Goal: Task Accomplishment & Management: Manage account settings

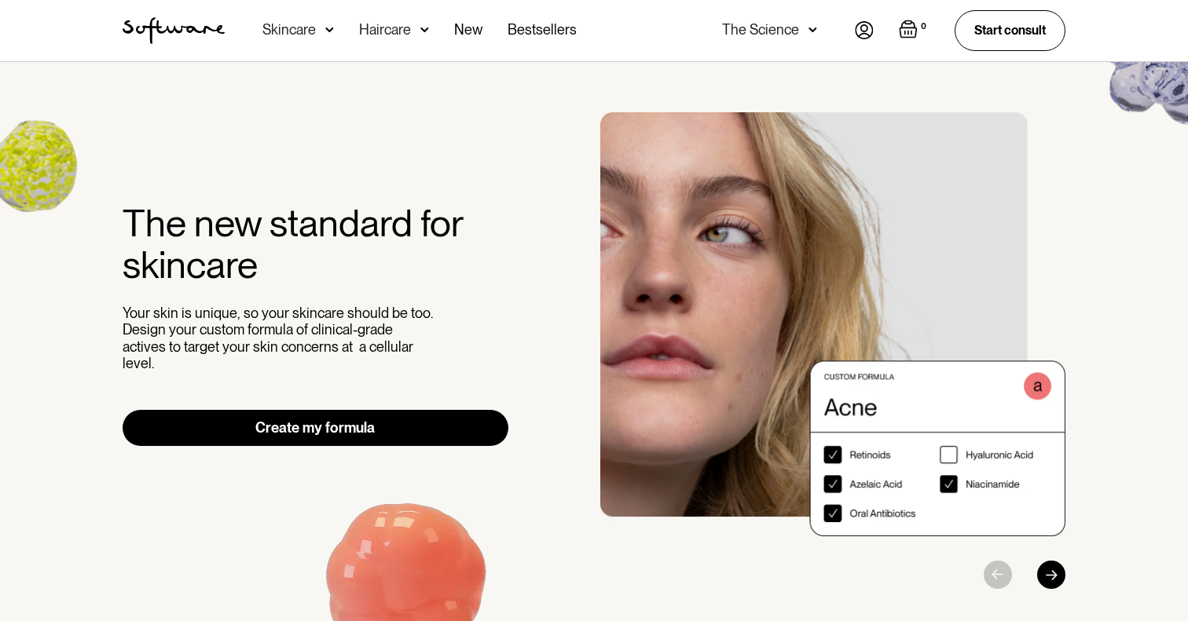
click at [858, 31] on img at bounding box center [864, 30] width 19 height 18
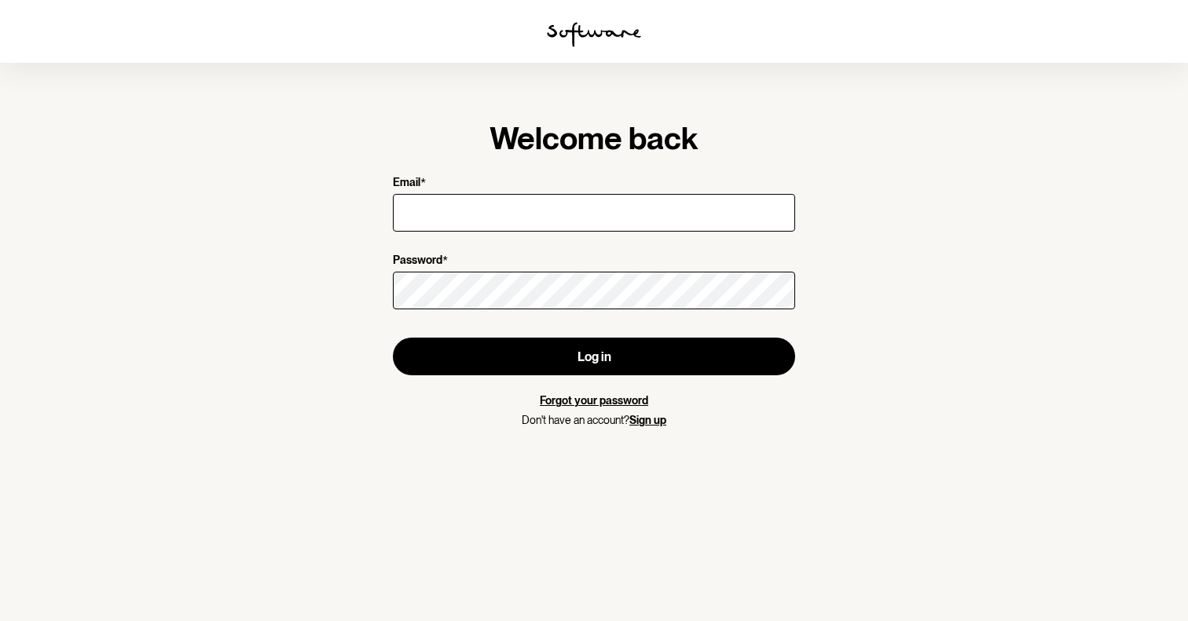
type input "zorasadana@gmail.con"
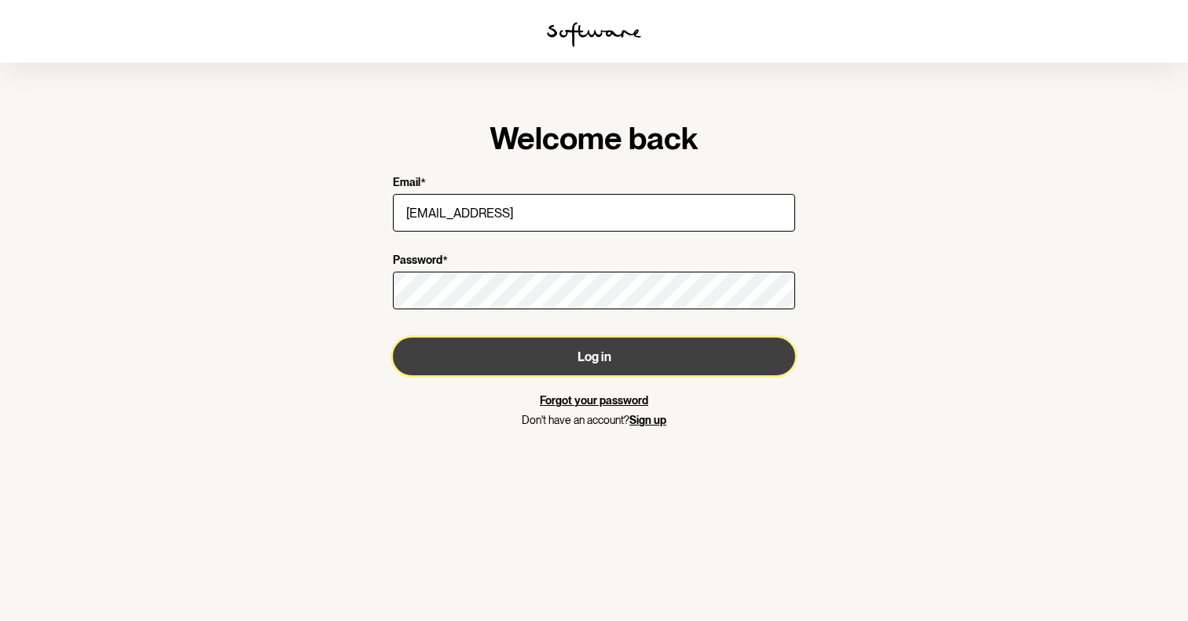
click at [498, 370] on button "Log in" at bounding box center [594, 357] width 402 height 38
click at [608, 354] on button "Log in" at bounding box center [594, 357] width 402 height 38
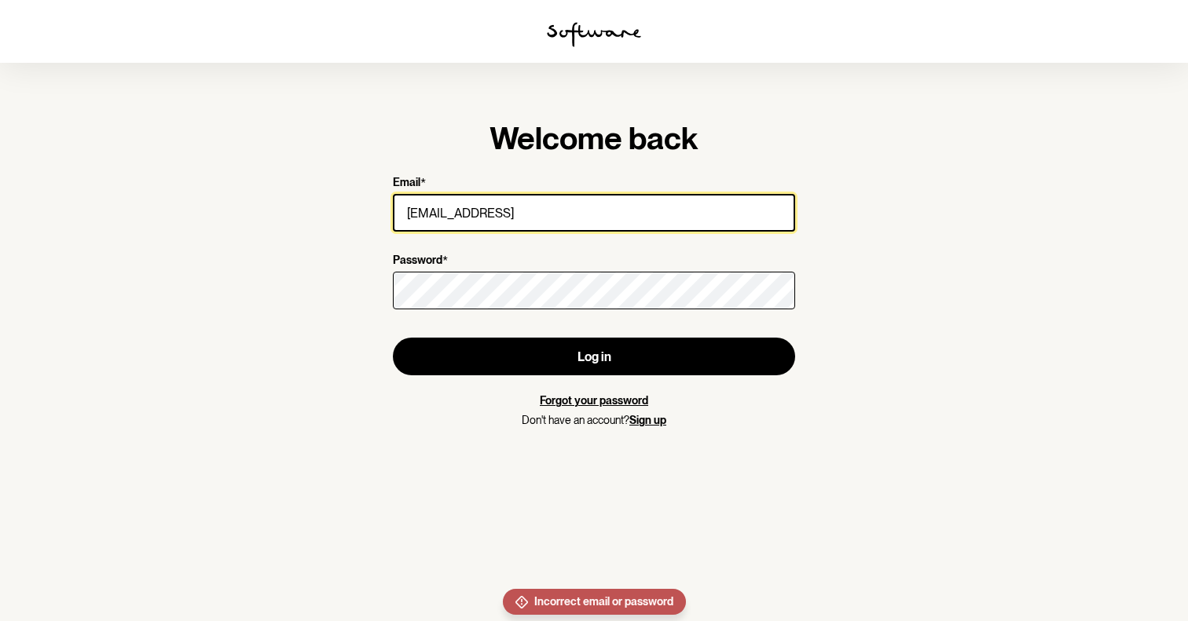
click at [519, 218] on input "zorasadana@gmail.con" at bounding box center [594, 213] width 402 height 38
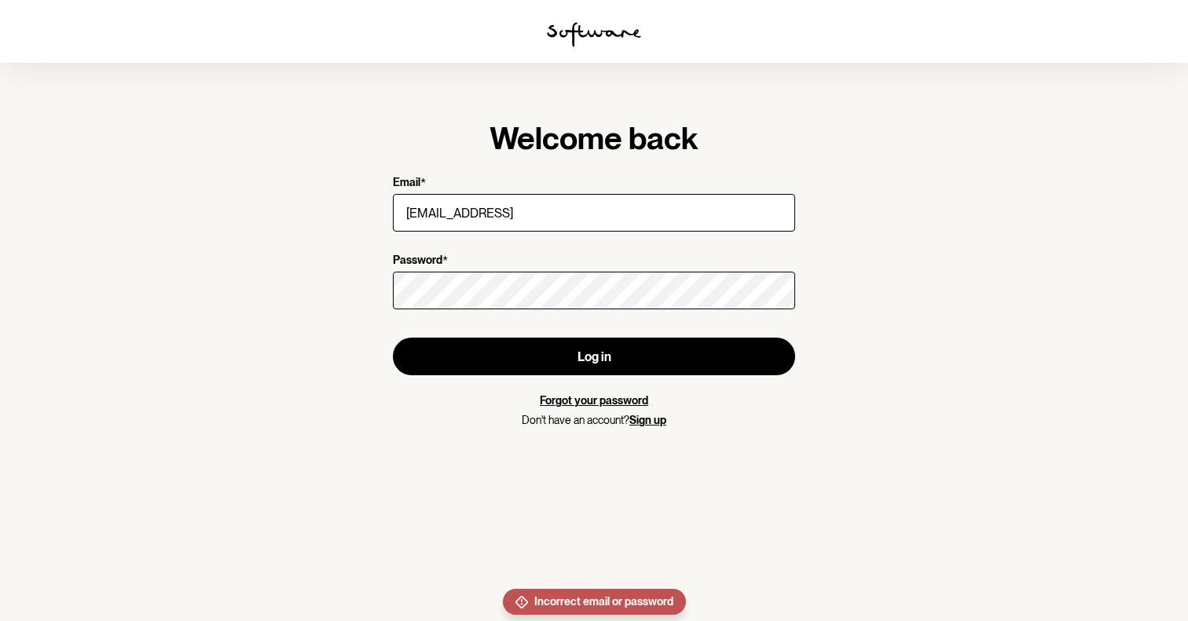
click at [563, 398] on link "Forgot your password" at bounding box center [594, 400] width 108 height 13
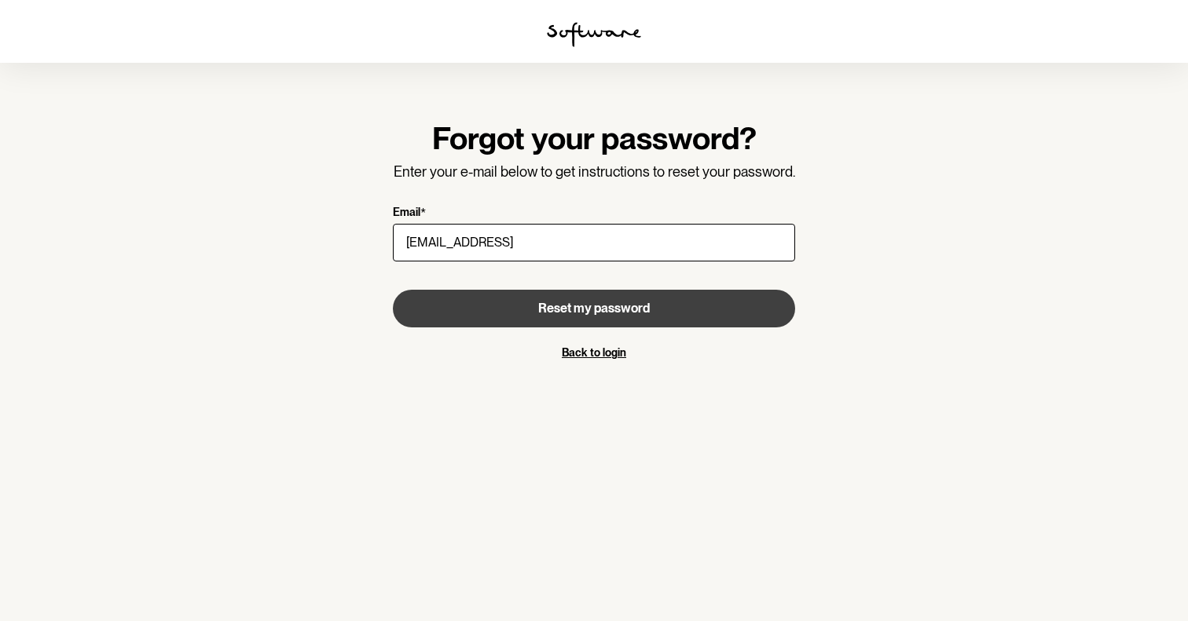
type input "zorasadana@gmail.con"
click at [437, 321] on button "Reset my password" at bounding box center [594, 309] width 402 height 38
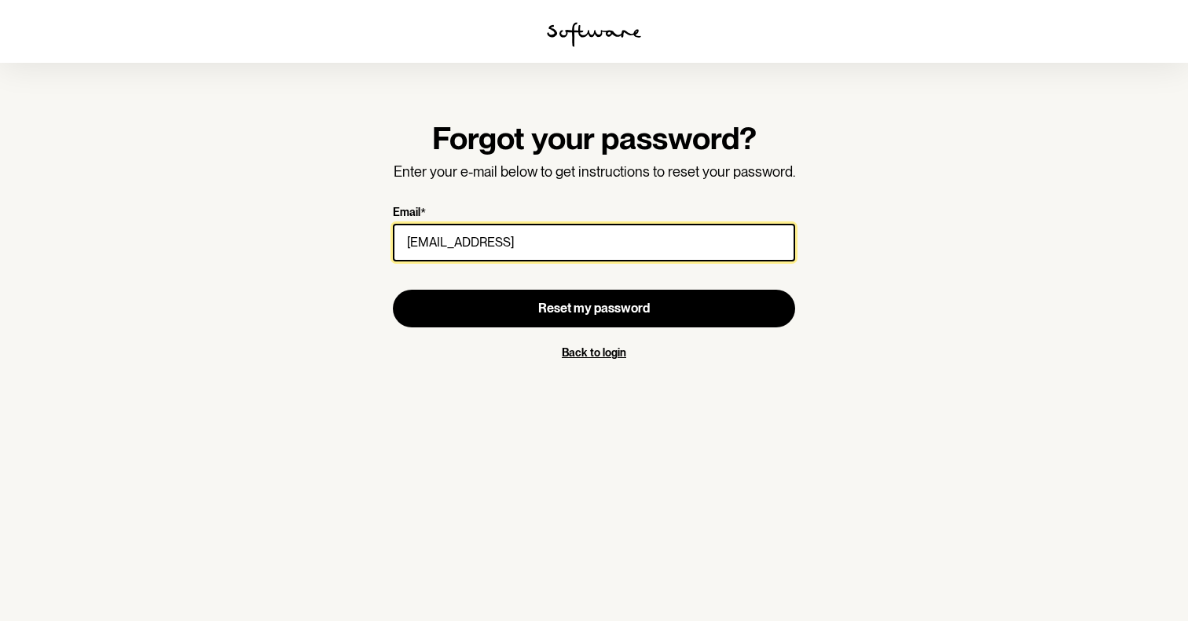
click at [572, 239] on input "zorasadana@gmail.con" at bounding box center [594, 243] width 402 height 38
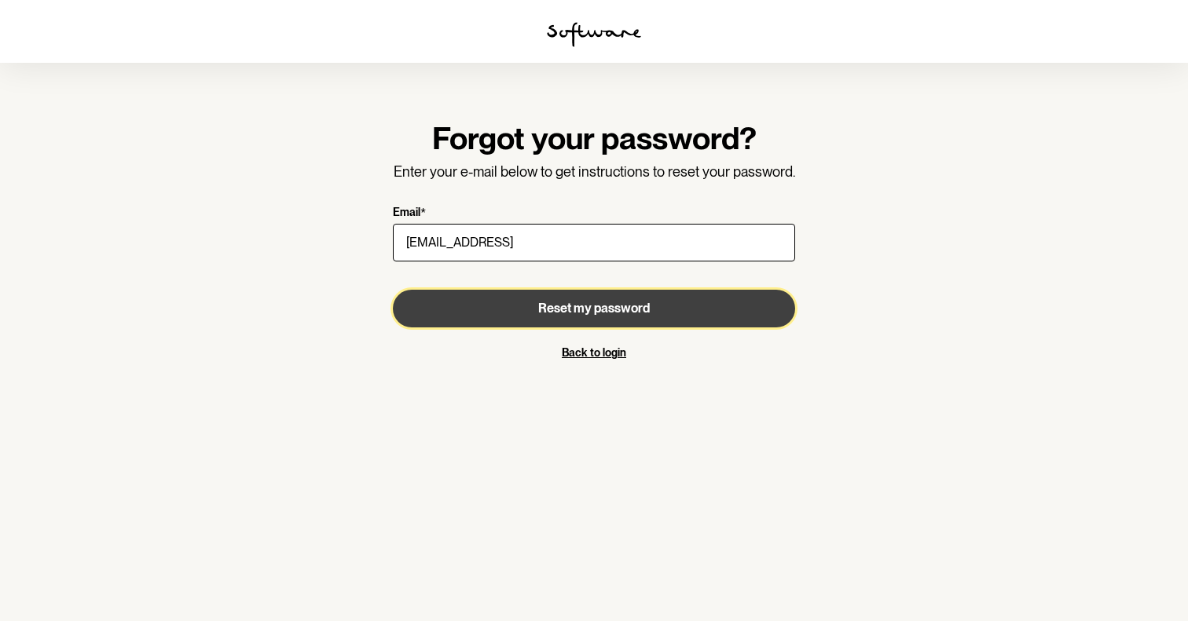
click at [543, 317] on button "Reset my password" at bounding box center [594, 309] width 402 height 38
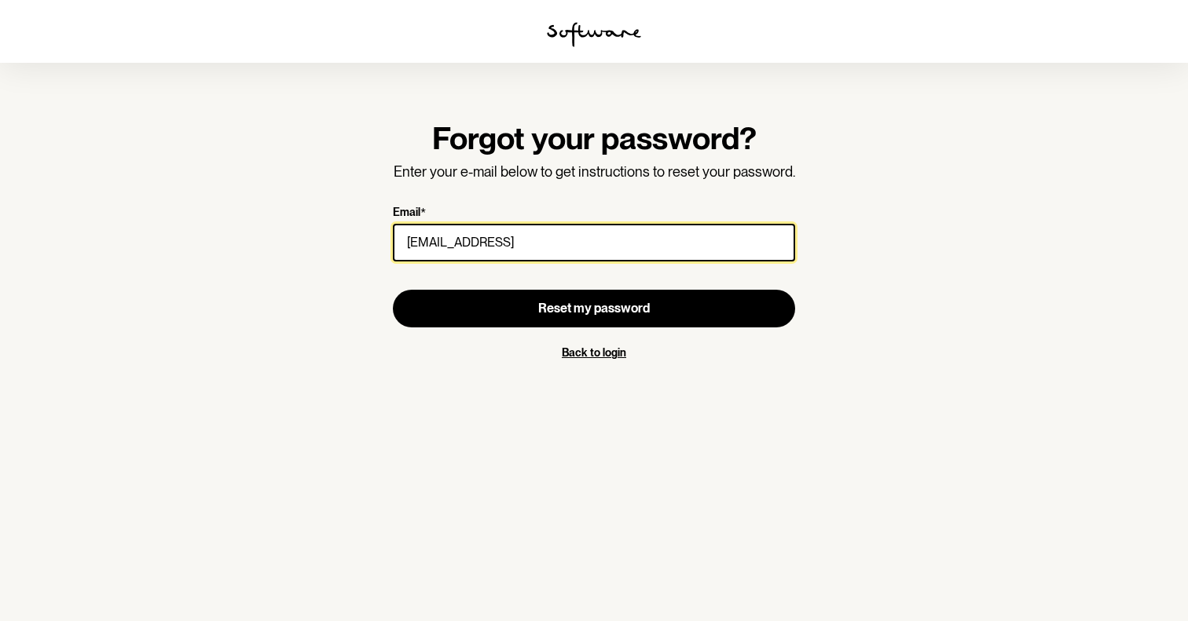
click at [544, 240] on input "zorasadana@gmail.con" at bounding box center [594, 243] width 402 height 38
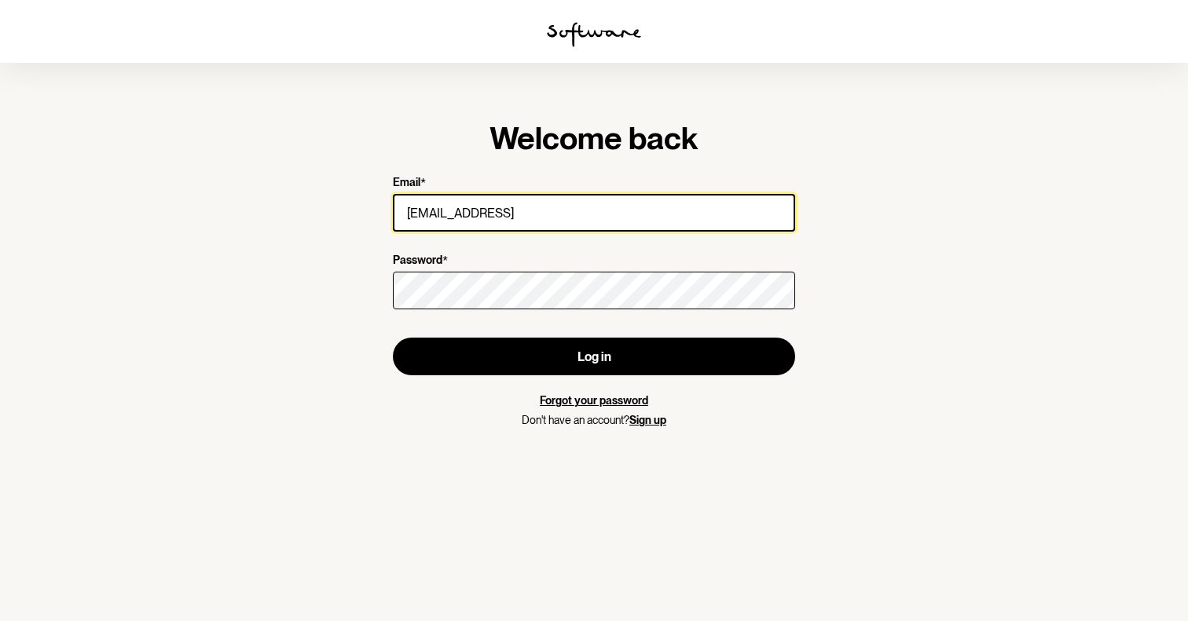
click at [430, 222] on input "zorasadana@gmail.con" at bounding box center [594, 213] width 402 height 38
type input "chahatanand0227@gmail.com"
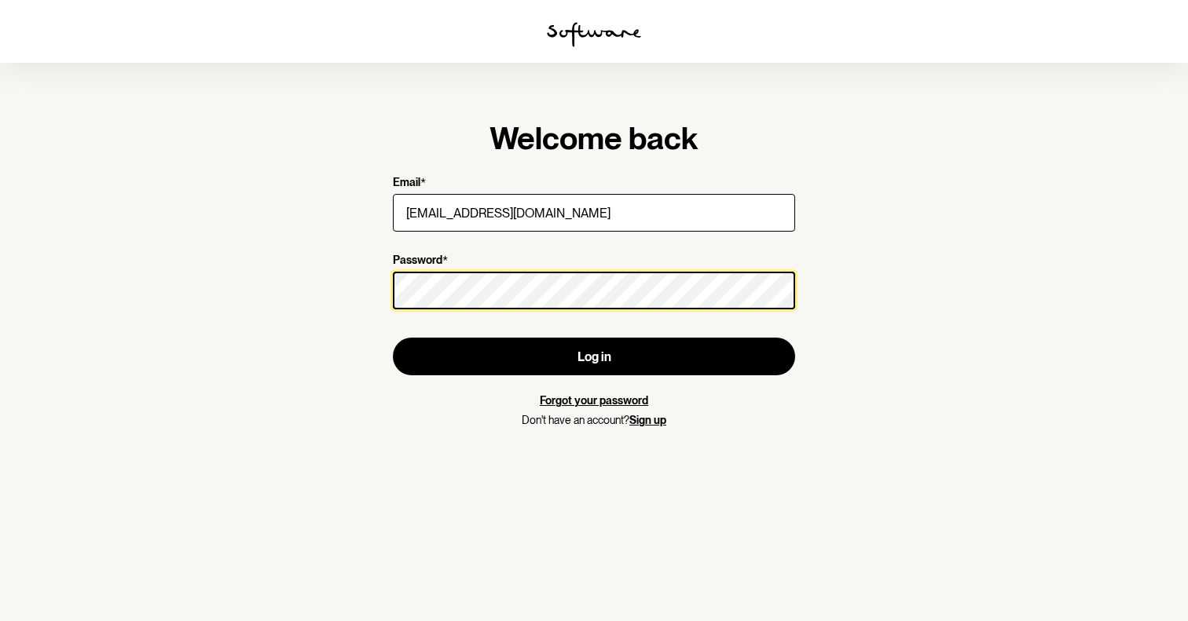
click at [393, 338] on button "Log in" at bounding box center [594, 357] width 402 height 38
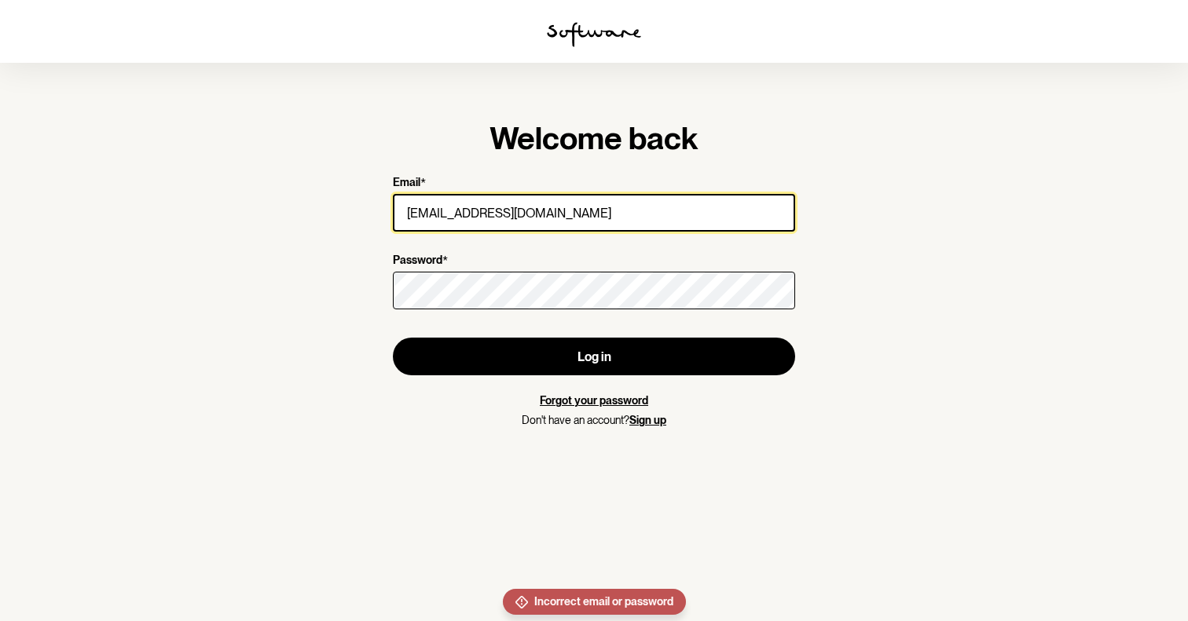
click at [487, 227] on input "chahatanand0227@gmail.com" at bounding box center [594, 213] width 402 height 38
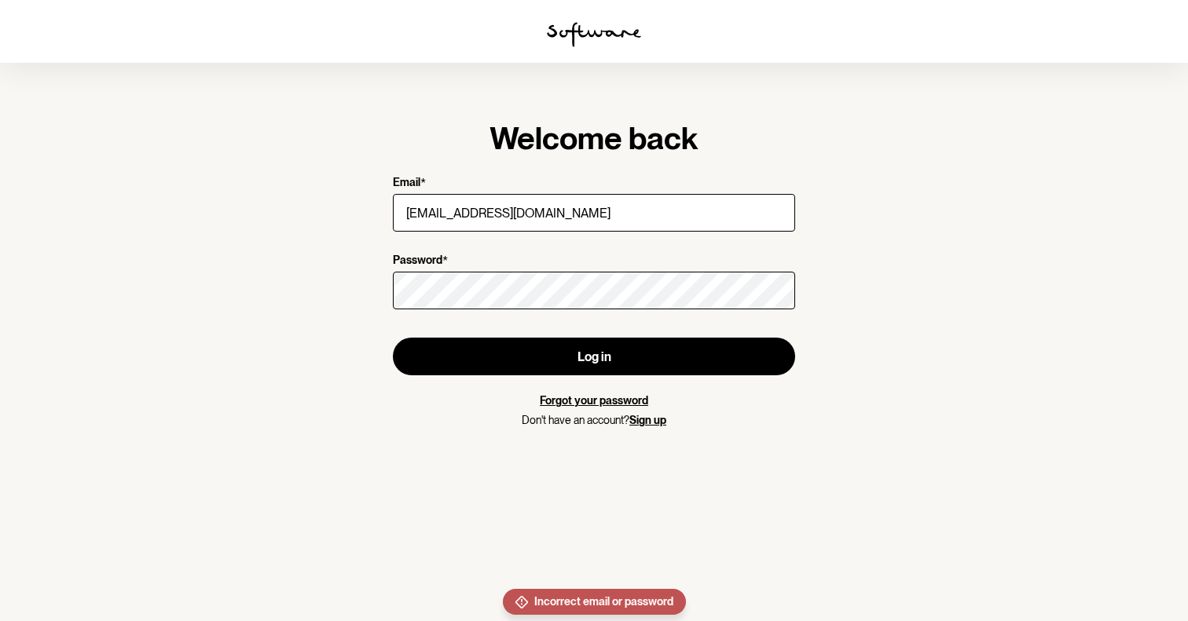
click at [567, 396] on link "Forgot your password" at bounding box center [594, 400] width 108 height 13
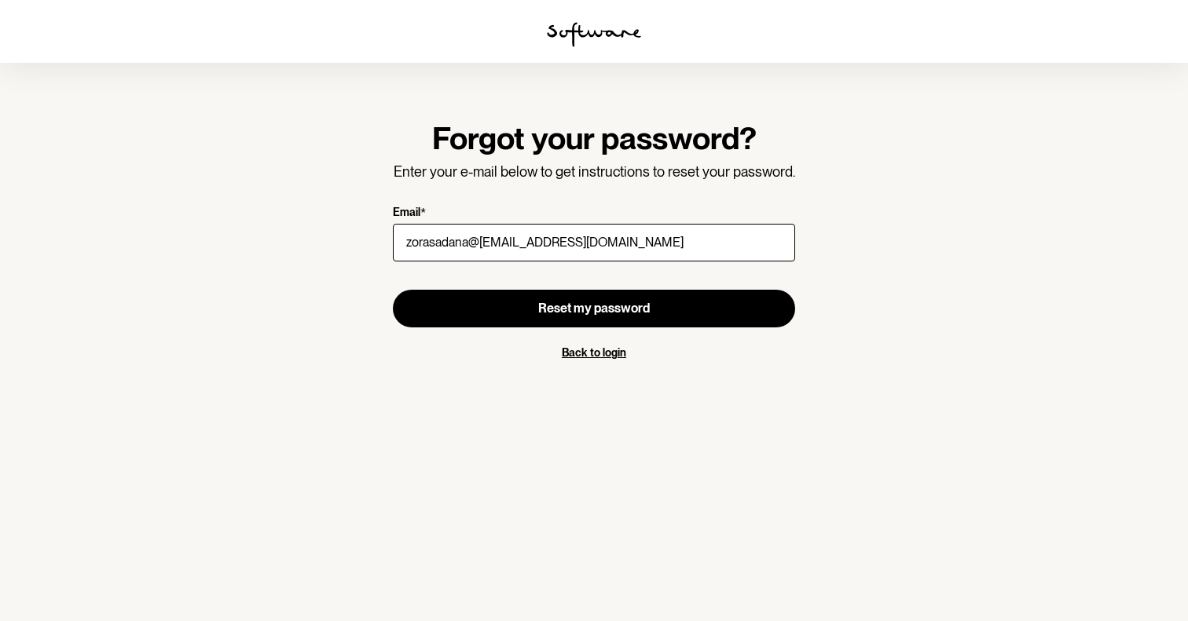
click at [427, 248] on input "zorasadana@gmail.conchahatanand0227@gmail.com" at bounding box center [594, 243] width 402 height 38
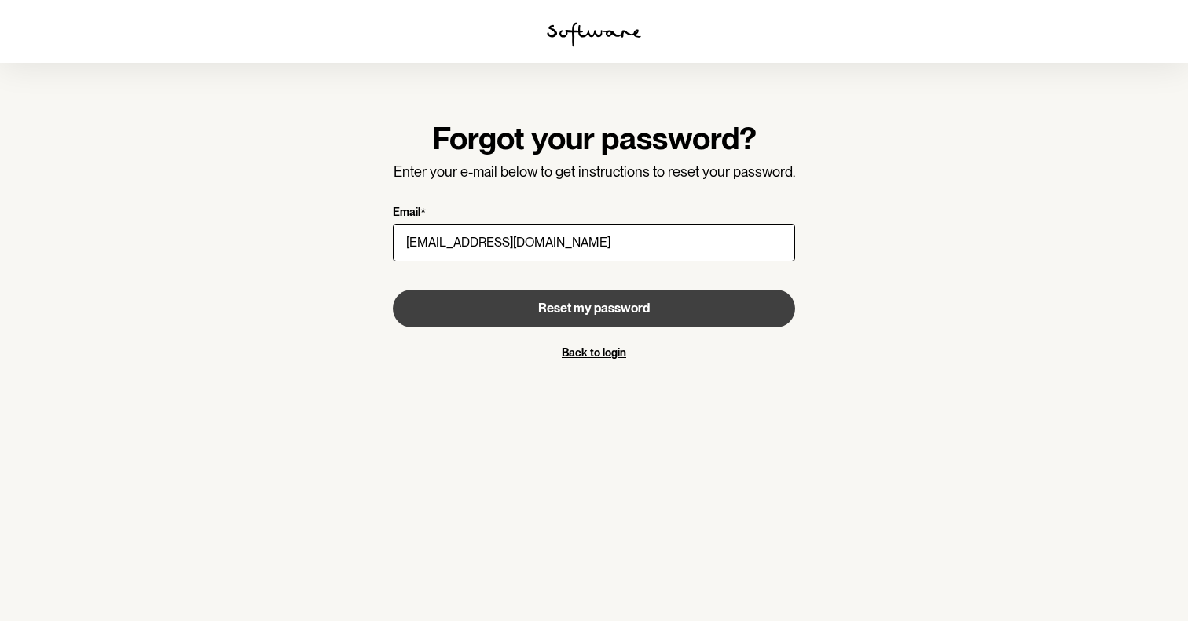
type input "chahatanand0227@gmail.com"
click at [427, 301] on button "Reset my password" at bounding box center [594, 309] width 402 height 38
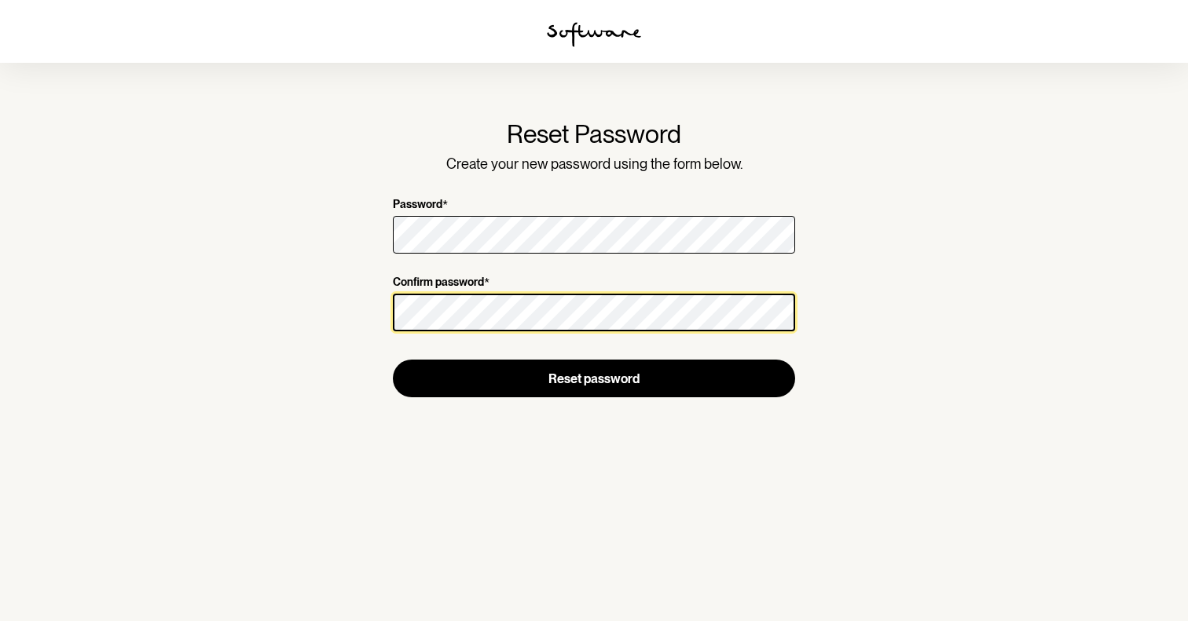
click at [393, 360] on button "Reset password" at bounding box center [594, 379] width 402 height 38
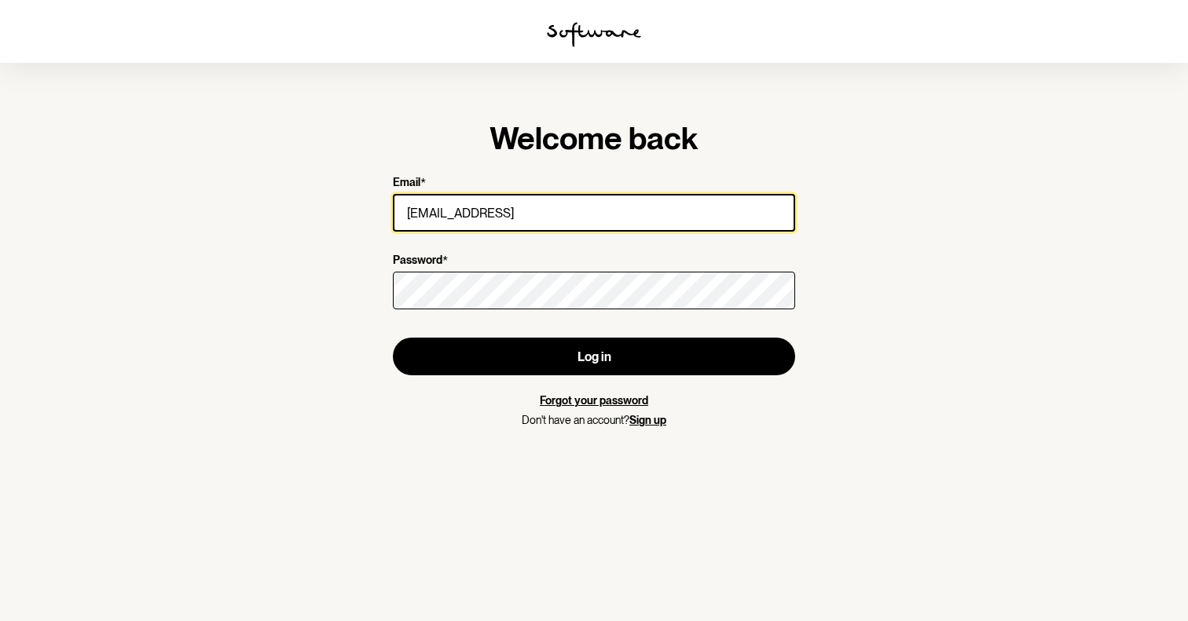
click at [475, 211] on input "[EMAIL_ADDRESS]" at bounding box center [594, 213] width 402 height 38
paste input "[EMAIL_ADDRESS][DOMAIN_NAME]"
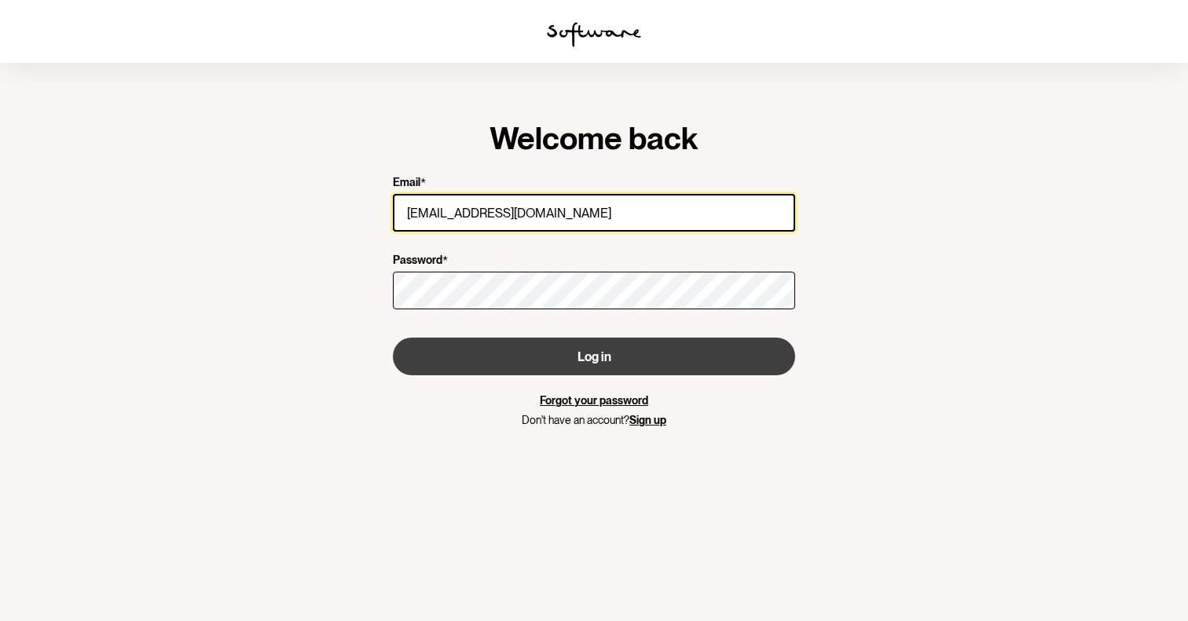
type input "[EMAIL_ADDRESS][DOMAIN_NAME]"
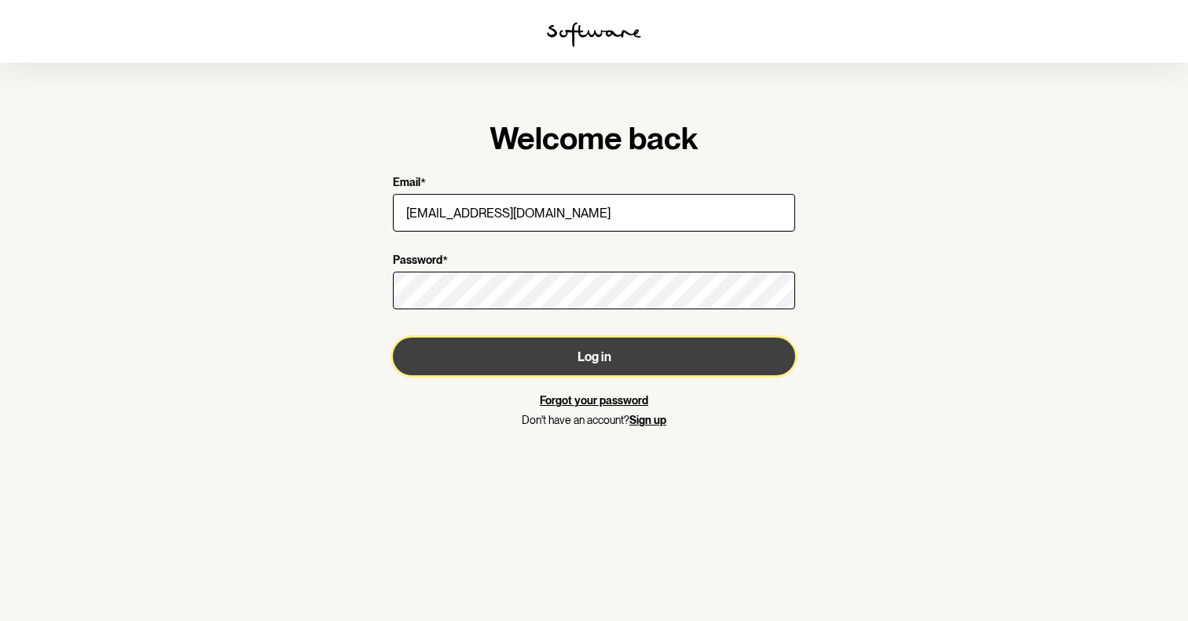
click at [467, 362] on button "Log in" at bounding box center [594, 357] width 402 height 38
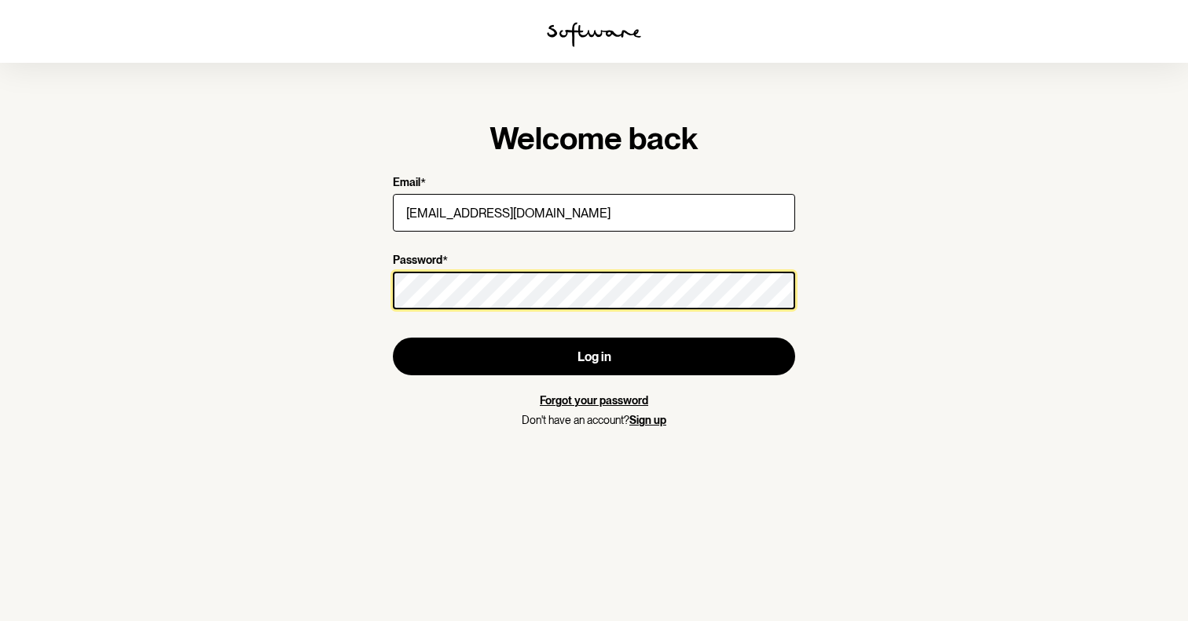
click at [393, 338] on button "Log in" at bounding box center [594, 357] width 402 height 38
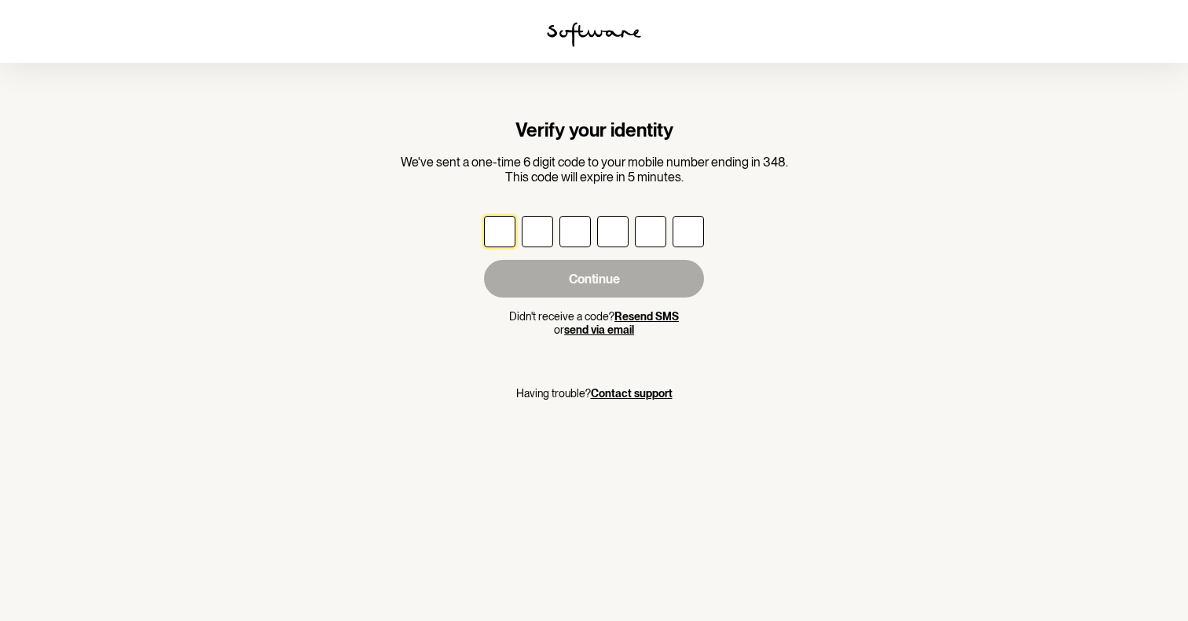
type input "1"
type input "5"
type input "1"
type input "8"
type input "7"
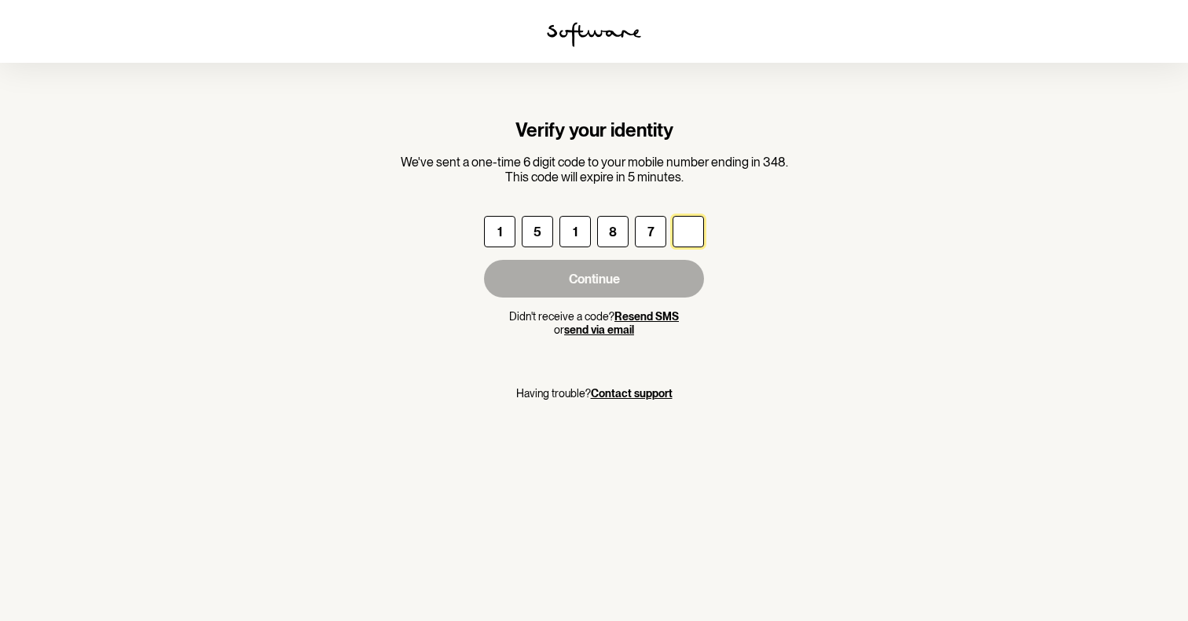
type input "8"
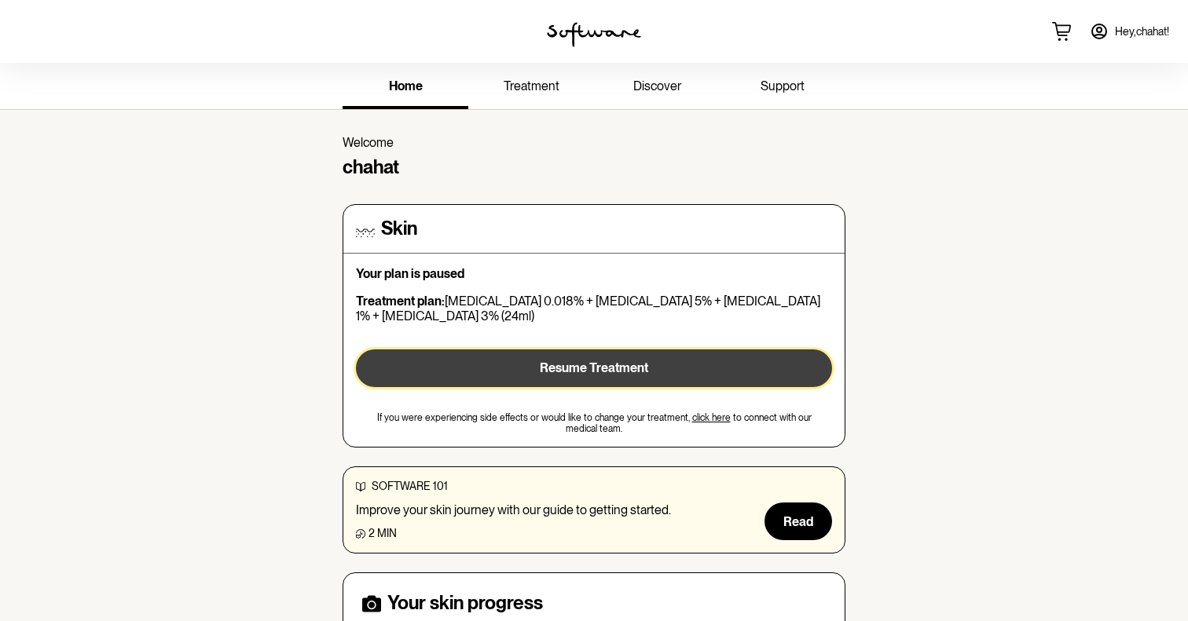
click at [508, 376] on button "Resume Treatment" at bounding box center [594, 369] width 476 height 38
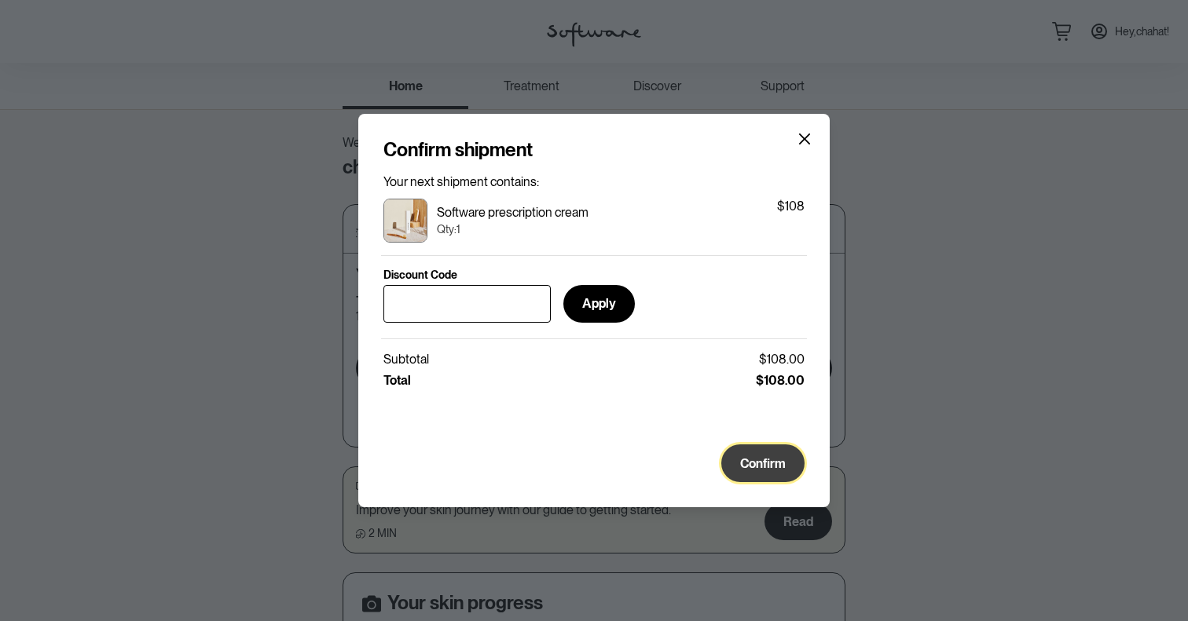
click at [747, 469] on span "Confirm" at bounding box center [763, 463] width 46 height 15
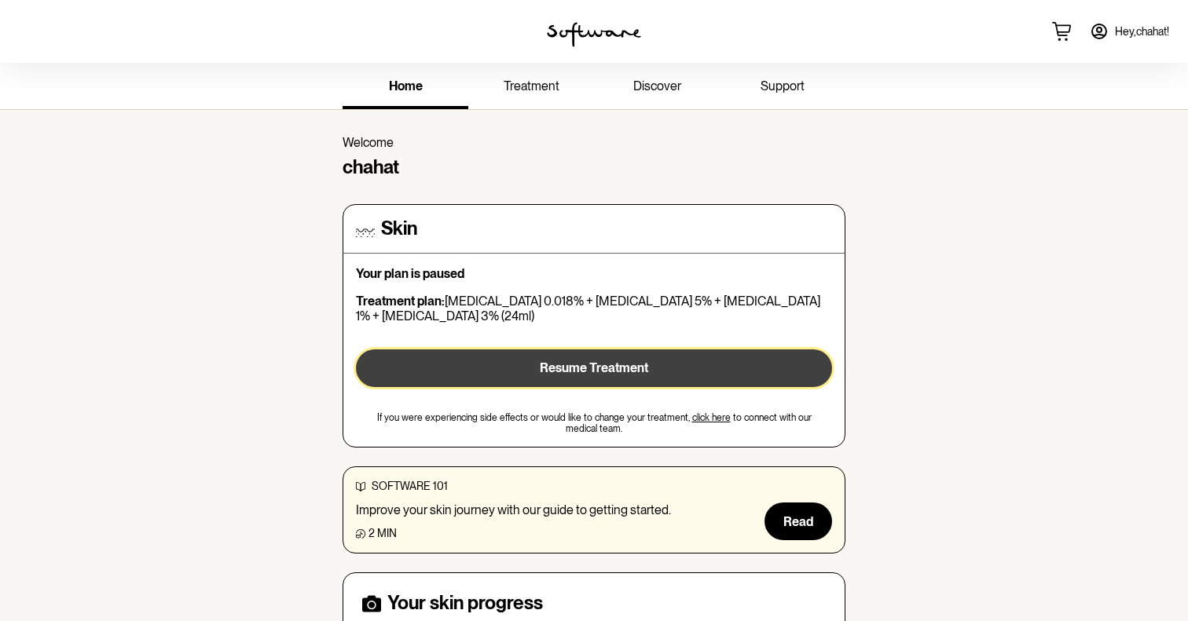
click at [489, 368] on button "Resume Treatment" at bounding box center [594, 369] width 476 height 38
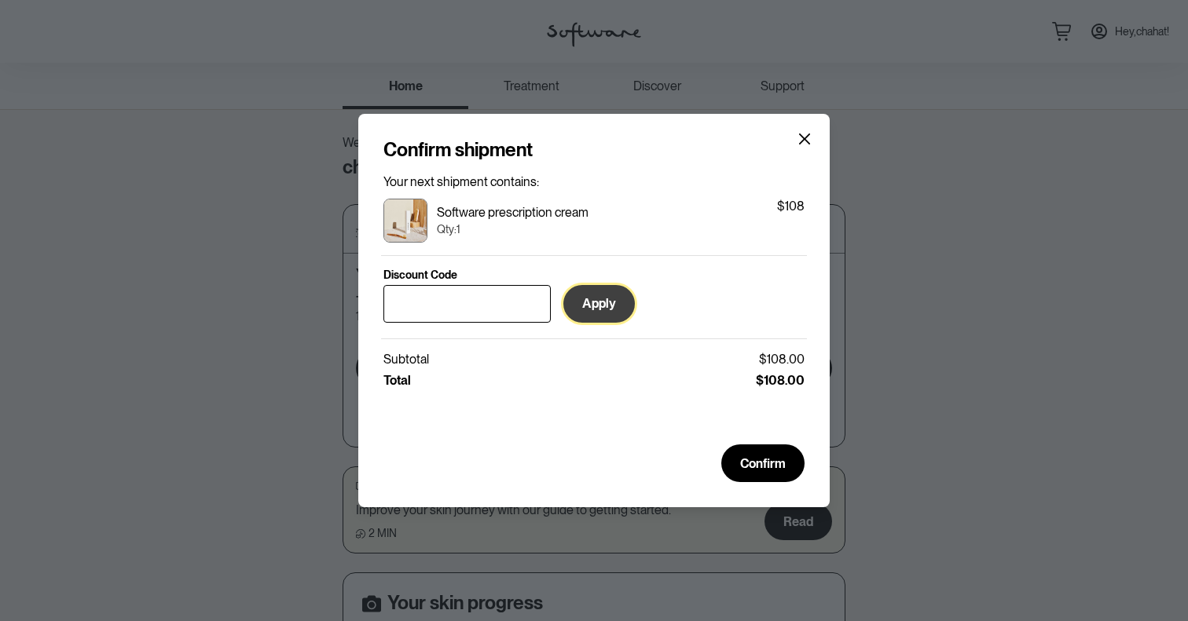
click at [585, 310] on button "Apply" at bounding box center [598, 304] width 71 height 38
click at [761, 460] on span "Confirm" at bounding box center [763, 463] width 46 height 15
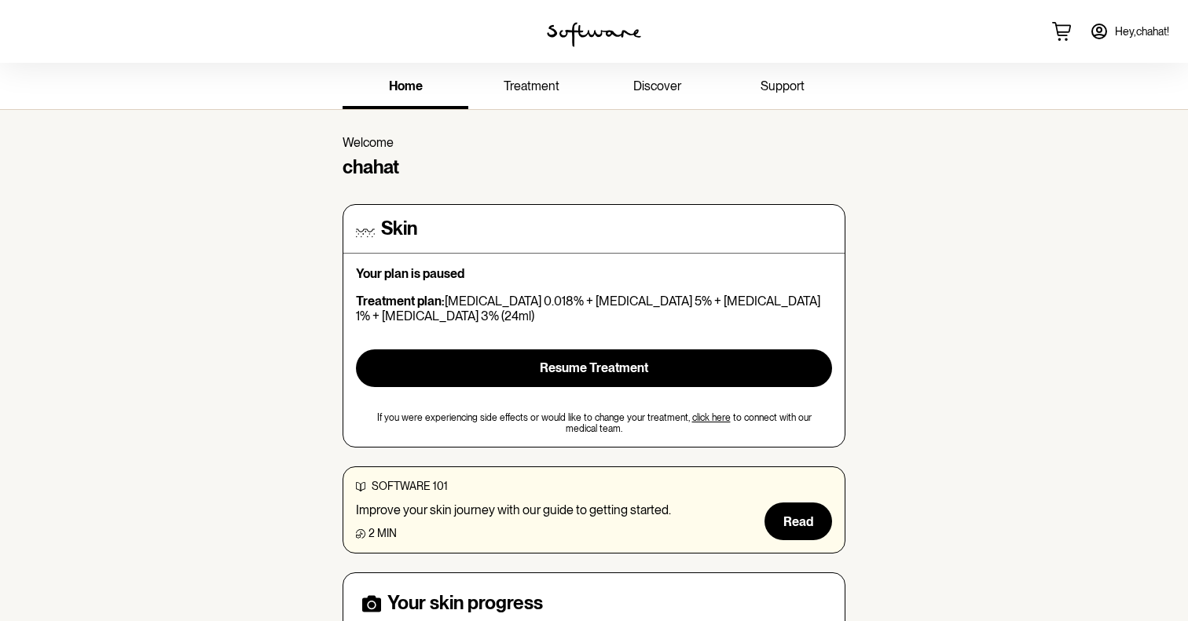
click at [449, 297] on p "Treatment plan: Tretinoin 0.018% + Hydroquinone 5% + Hydrocortisone 1% + Kojic …" at bounding box center [594, 309] width 476 height 30
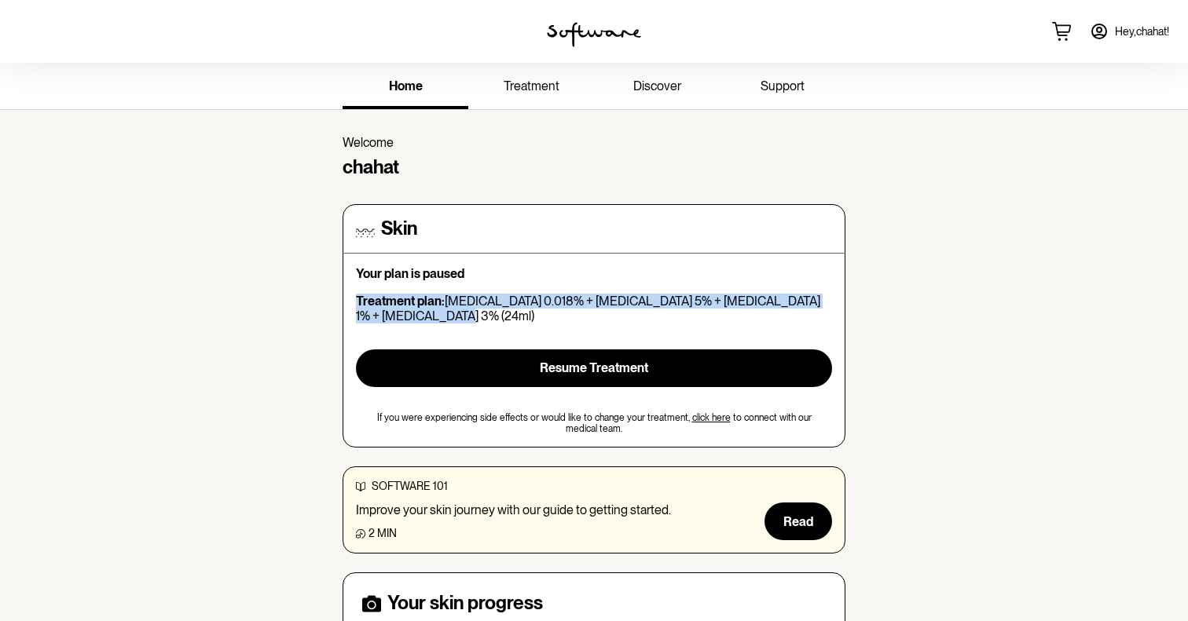
drag, startPoint x: 357, startPoint y: 299, endPoint x: 429, endPoint y: 313, distance: 73.5
click at [429, 313] on p "Treatment plan: Tretinoin 0.018% + Hydroquinone 5% + Hydrocortisone 1% + Kojic …" at bounding box center [594, 309] width 476 height 30
copy p "Treatment plan: Tretinoin 0.018% + Hydroquinone 5% + Hydrocortisone 1% + Kojic …"
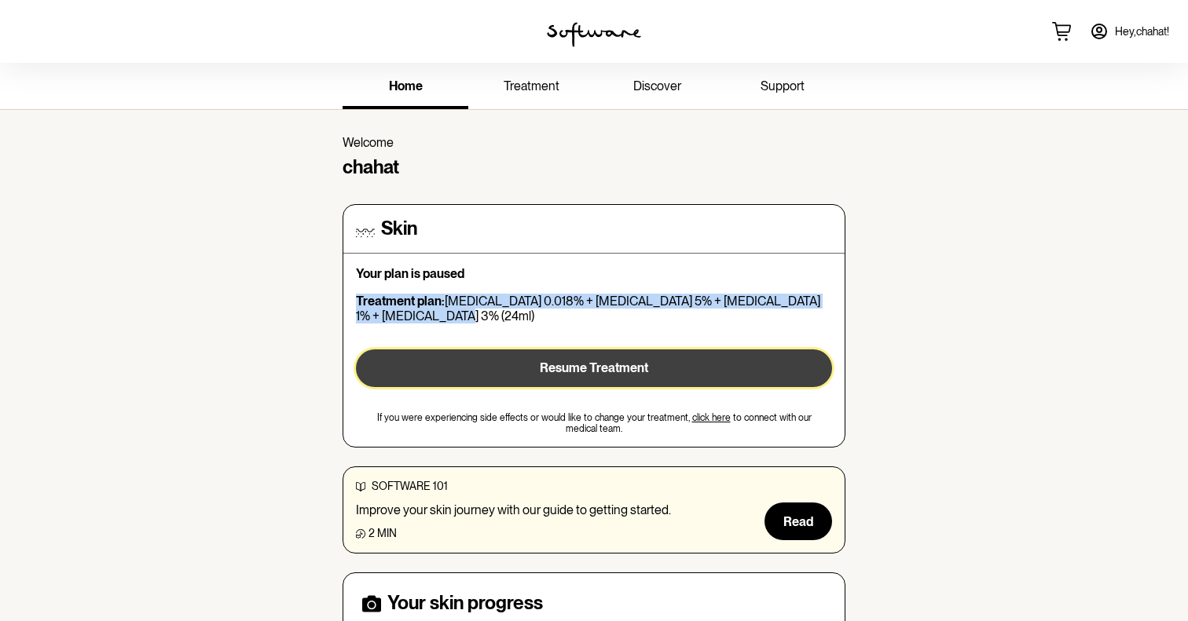
click at [440, 352] on button "Resume Treatment" at bounding box center [594, 369] width 476 height 38
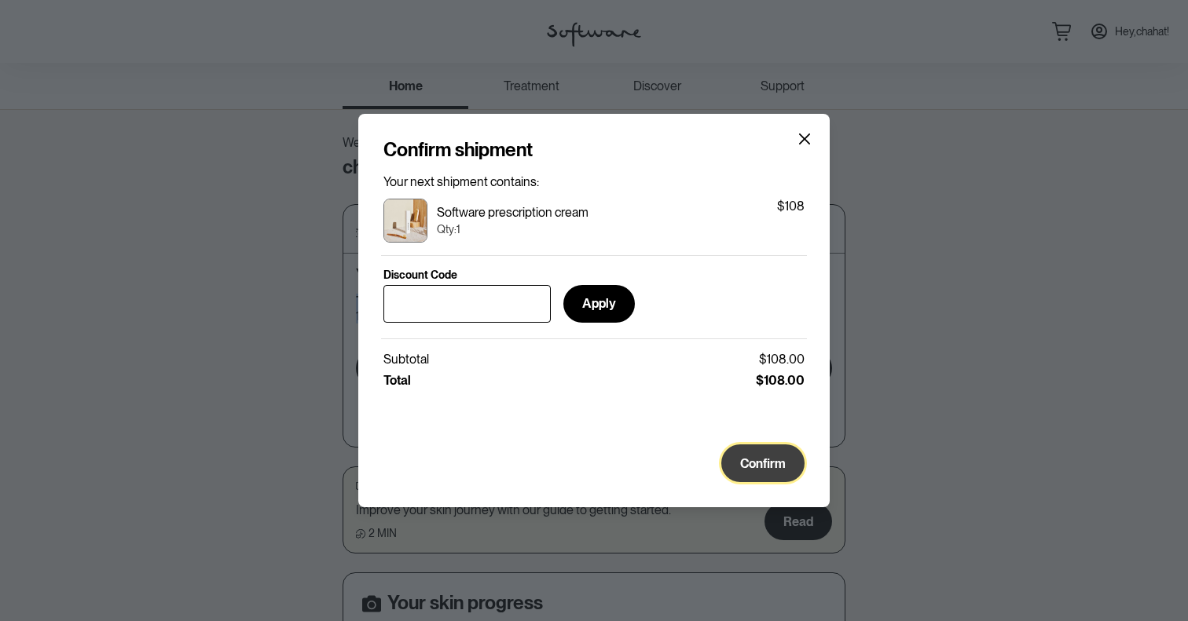
click at [740, 450] on button "Confirm" at bounding box center [762, 464] width 83 height 38
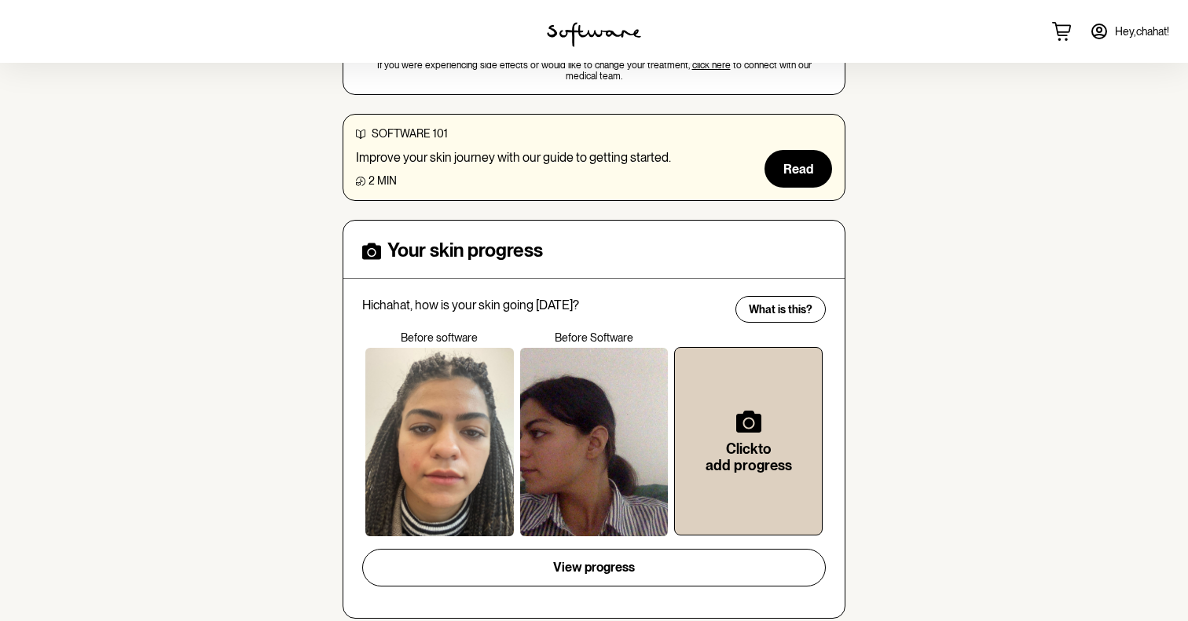
scroll to position [352, 0]
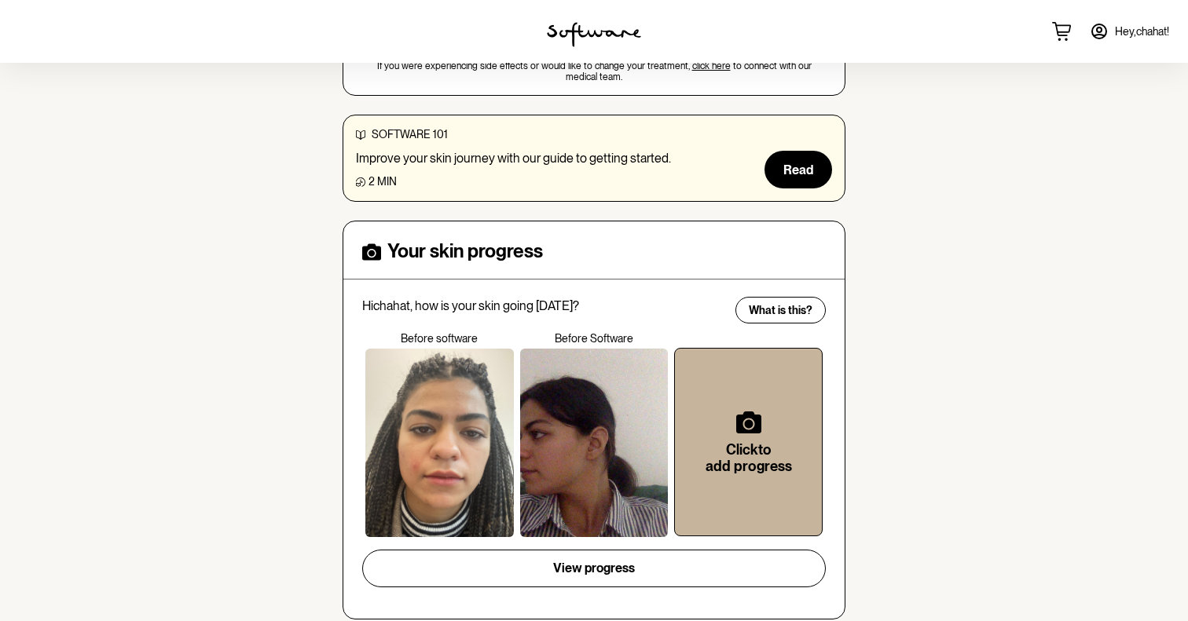
click at [768, 390] on div "Click to add progress" at bounding box center [748, 442] width 97 height 137
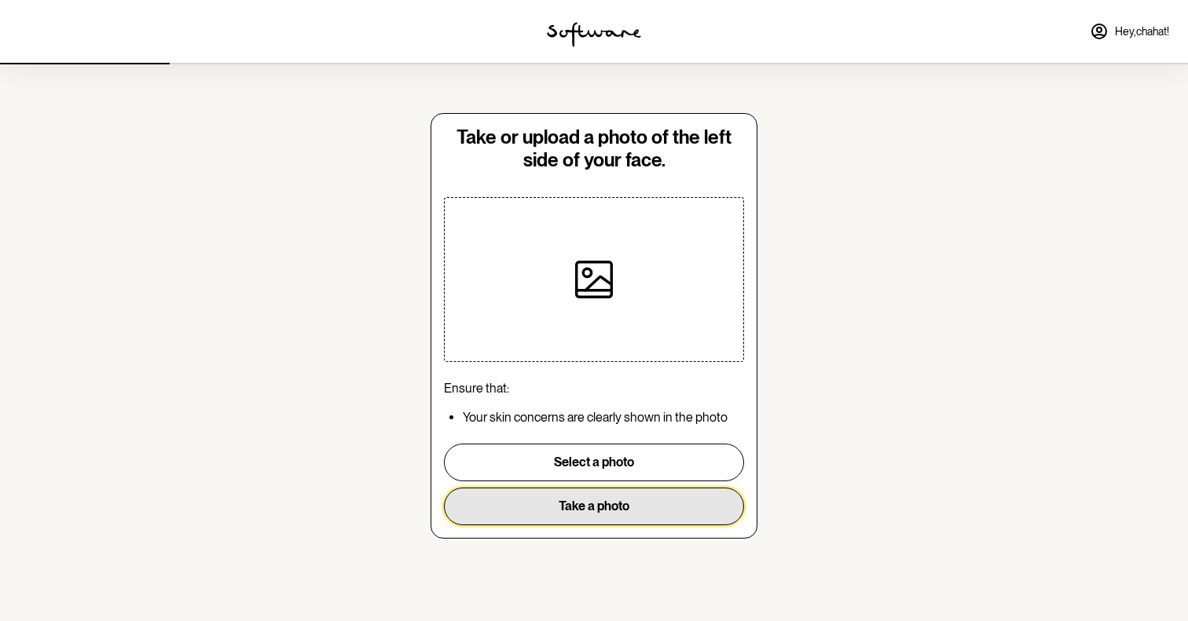
click at [559, 513] on button "Take a photo" at bounding box center [594, 507] width 300 height 38
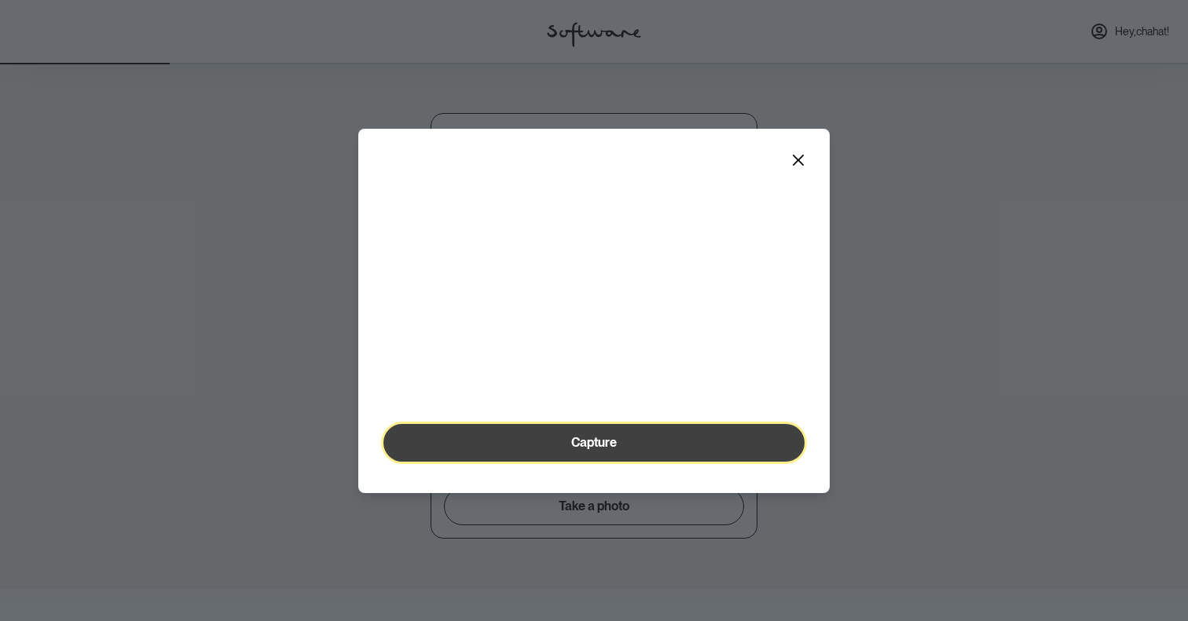
click at [564, 462] on button "Capture" at bounding box center [593, 443] width 421 height 38
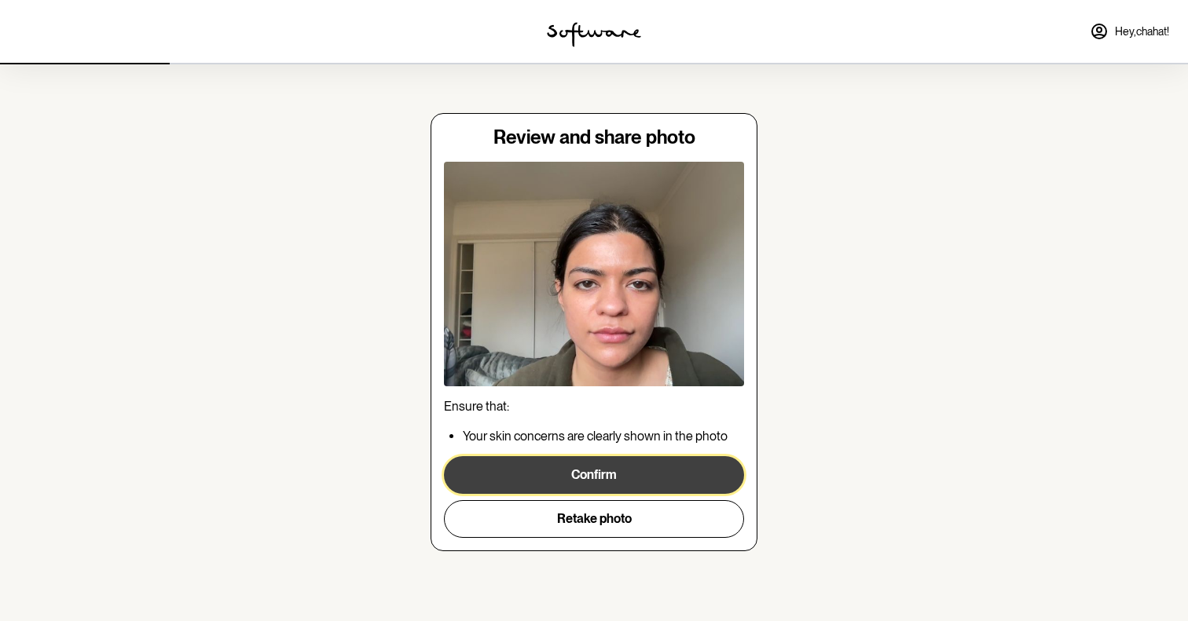
click at [614, 475] on button "Confirm" at bounding box center [594, 475] width 300 height 38
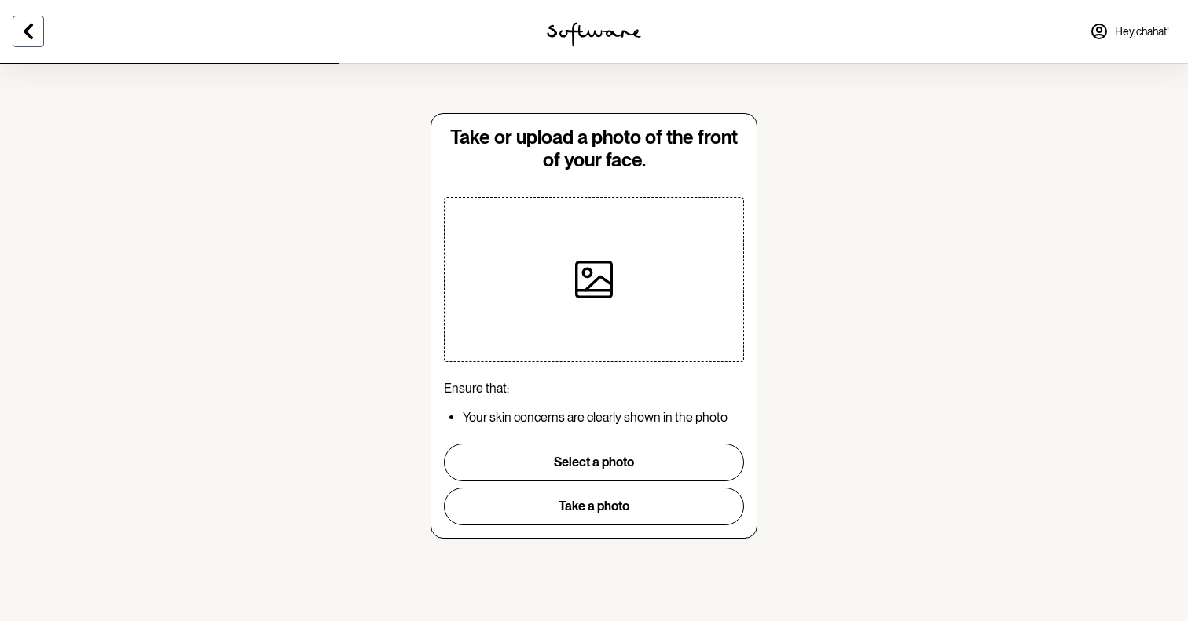
click at [25, 16] on button at bounding box center [28, 31] width 31 height 31
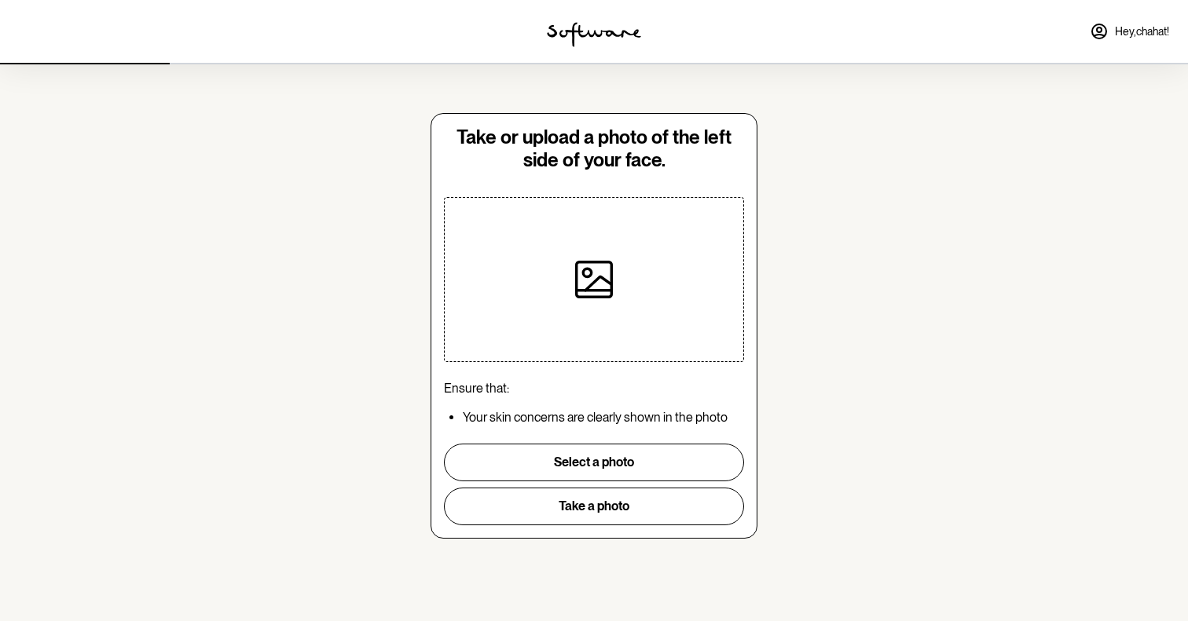
click at [559, 266] on div at bounding box center [593, 279] width 163 height 163
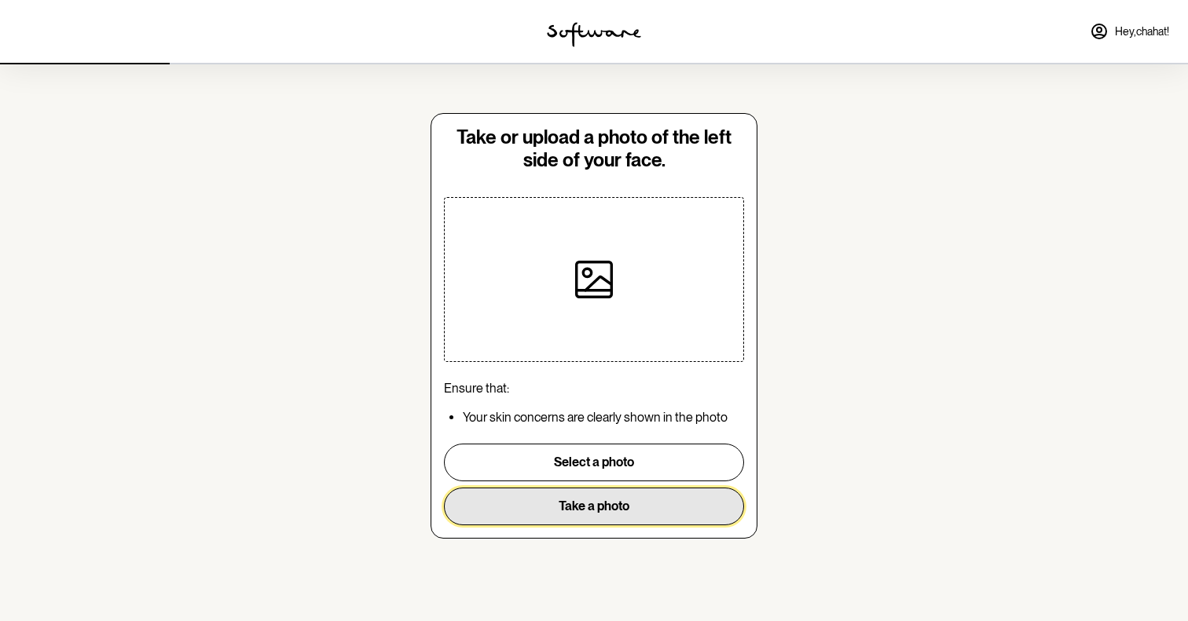
click at [527, 511] on button "Take a photo" at bounding box center [594, 507] width 300 height 38
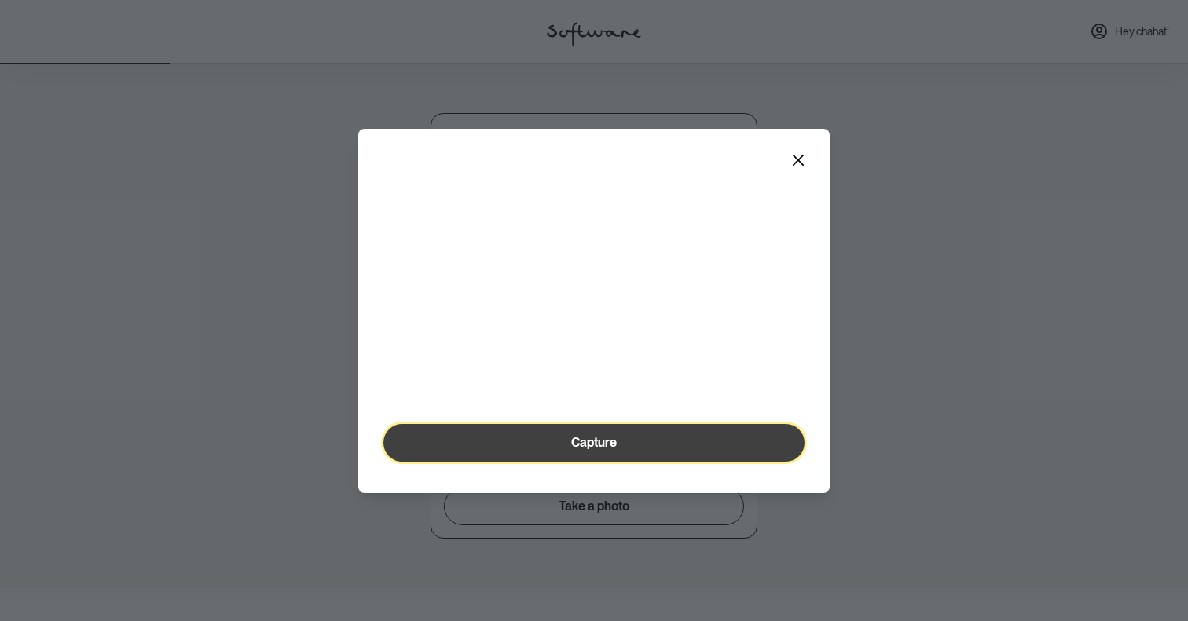
click at [549, 462] on button "Capture" at bounding box center [593, 443] width 421 height 38
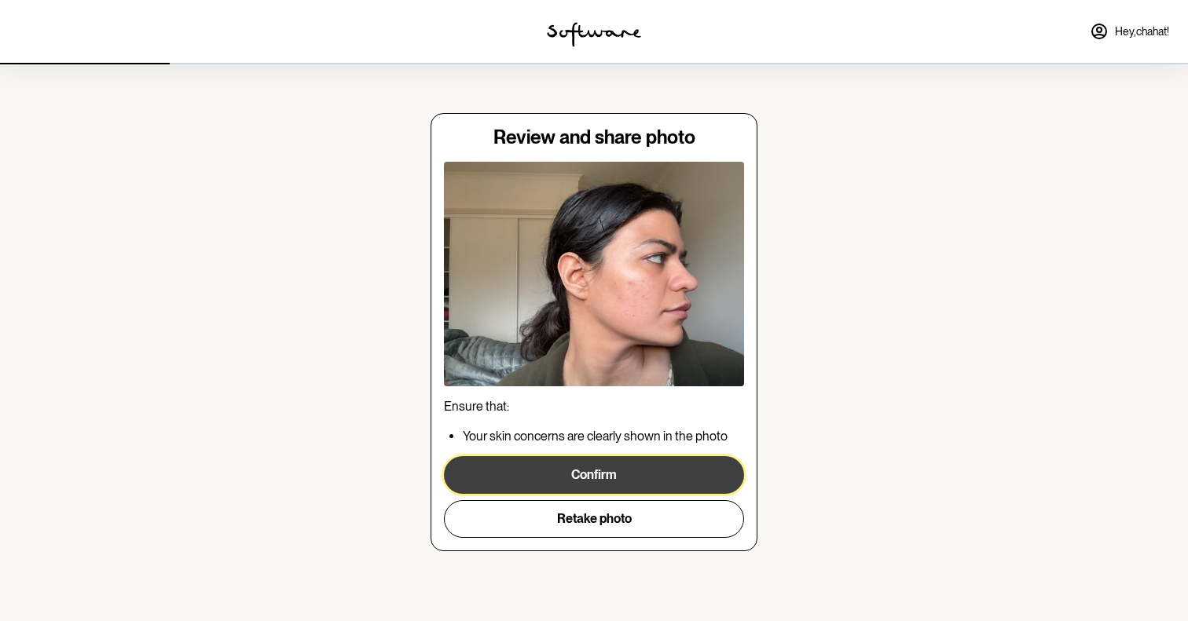
click at [599, 480] on button "Confirm" at bounding box center [594, 475] width 300 height 38
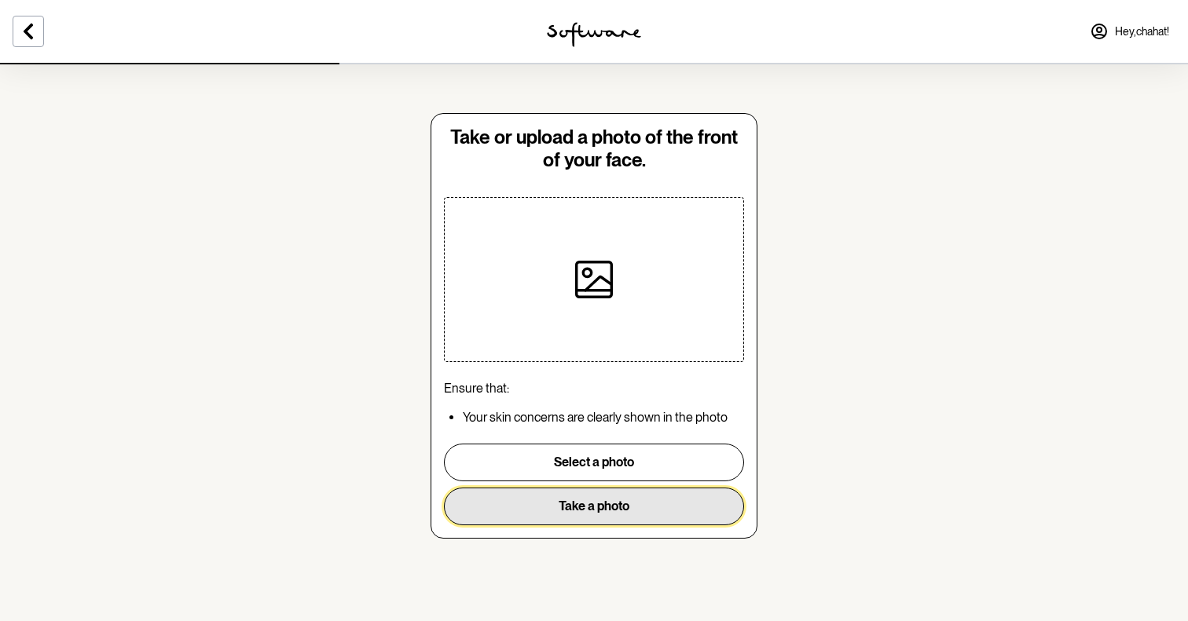
click at [571, 505] on button "Take a photo" at bounding box center [594, 507] width 300 height 38
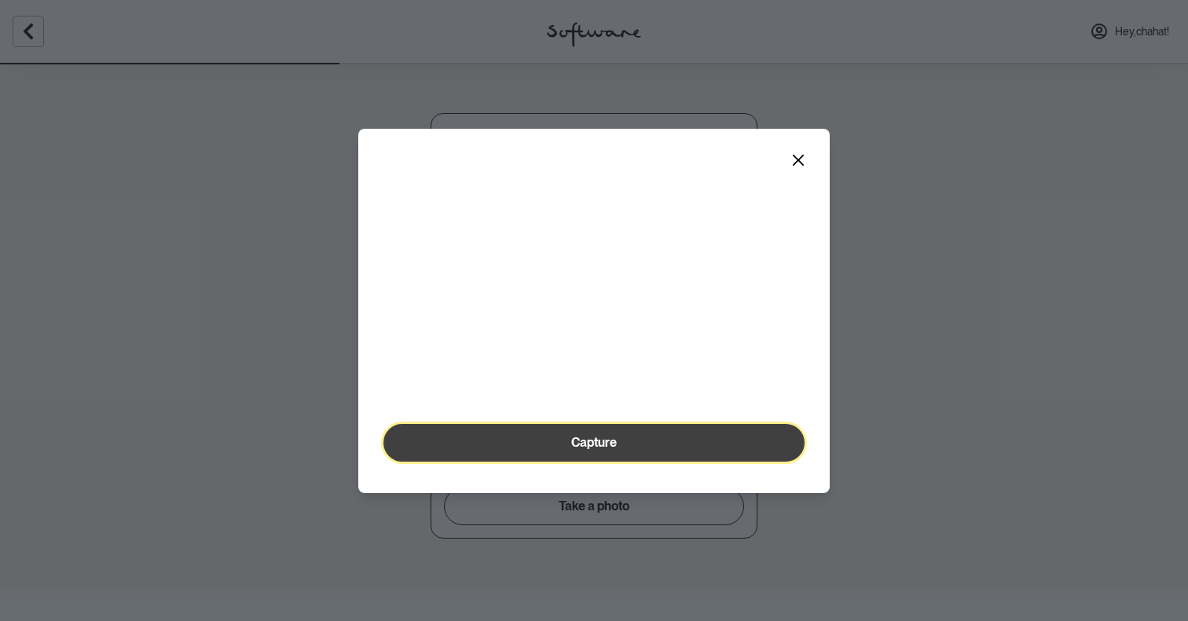
click at [579, 450] on span "Capture" at bounding box center [594, 442] width 46 height 15
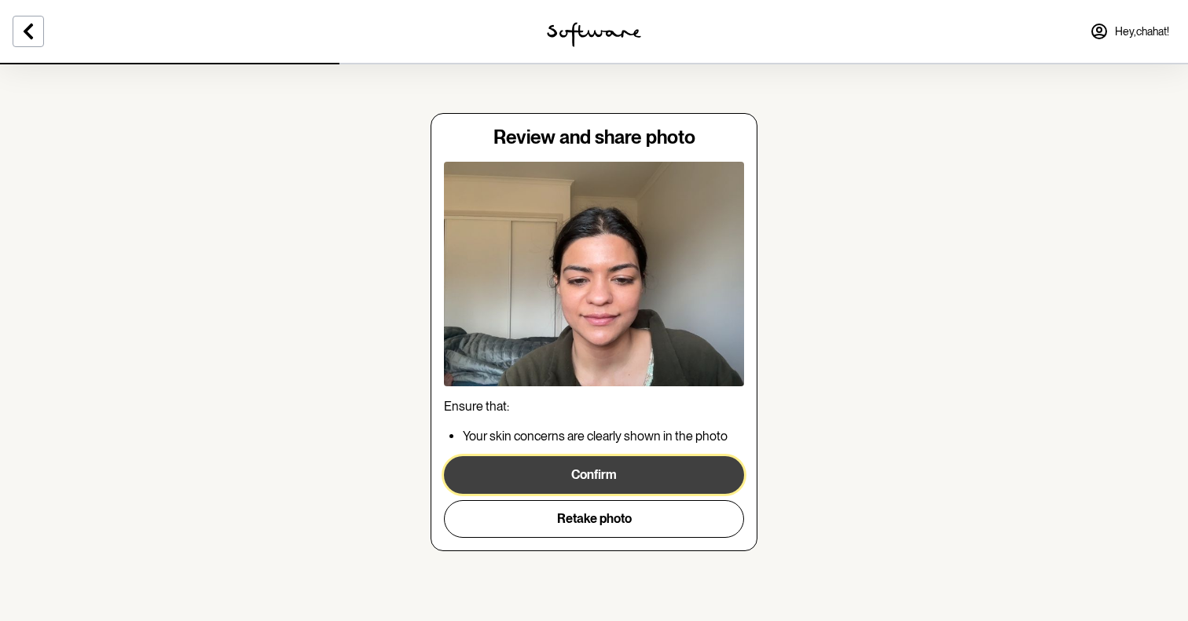
click at [585, 482] on button "Confirm" at bounding box center [594, 475] width 300 height 38
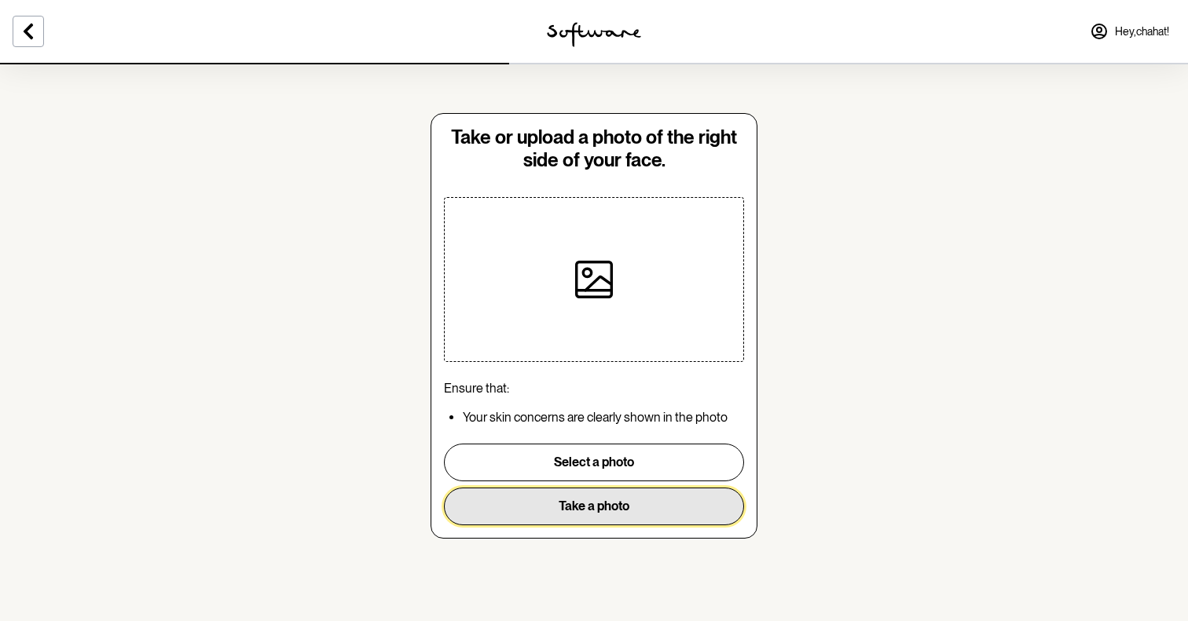
click at [595, 494] on button "Take a photo" at bounding box center [594, 507] width 300 height 38
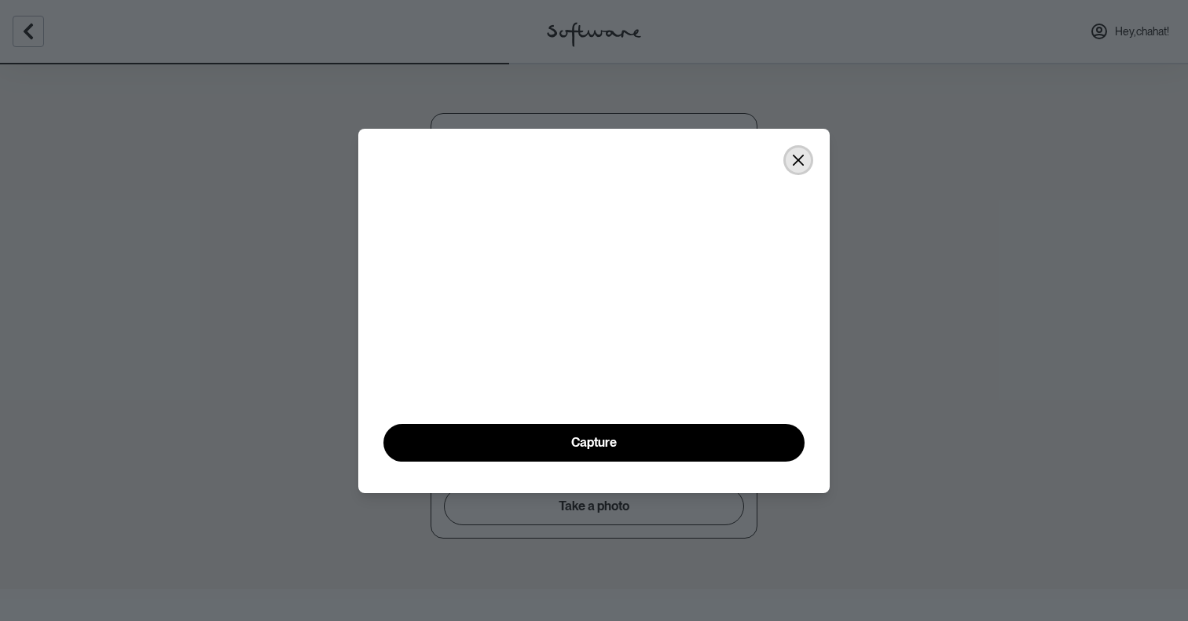
click at [793, 154] on icon "Close" at bounding box center [798, 159] width 11 height 11
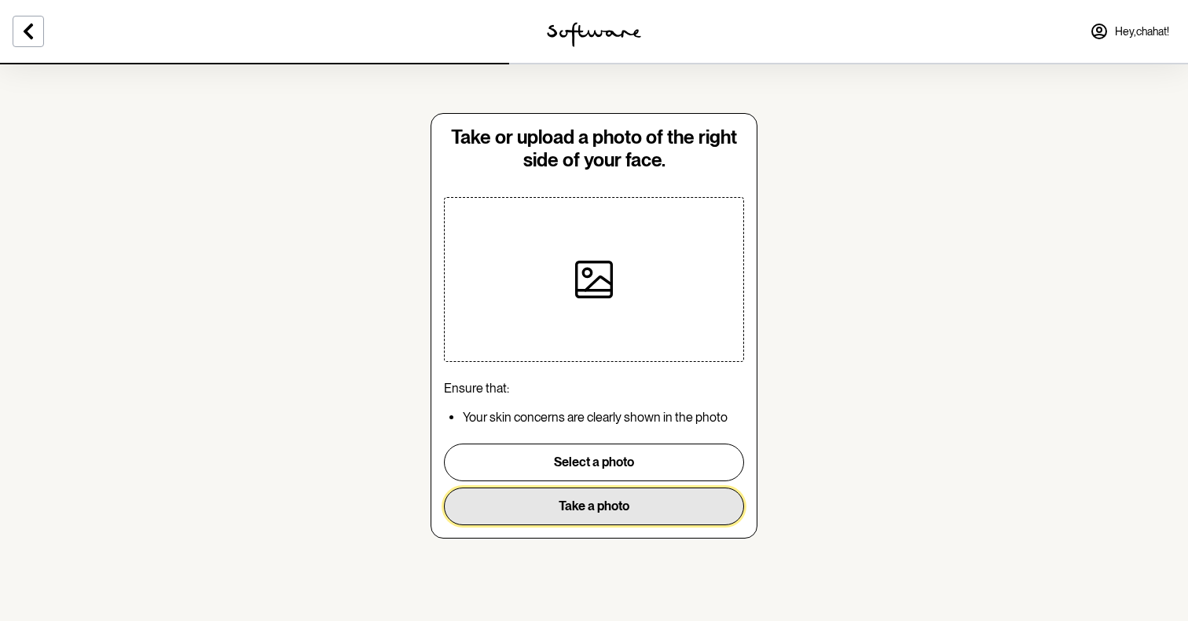
click at [598, 499] on button "Take a photo" at bounding box center [594, 507] width 300 height 38
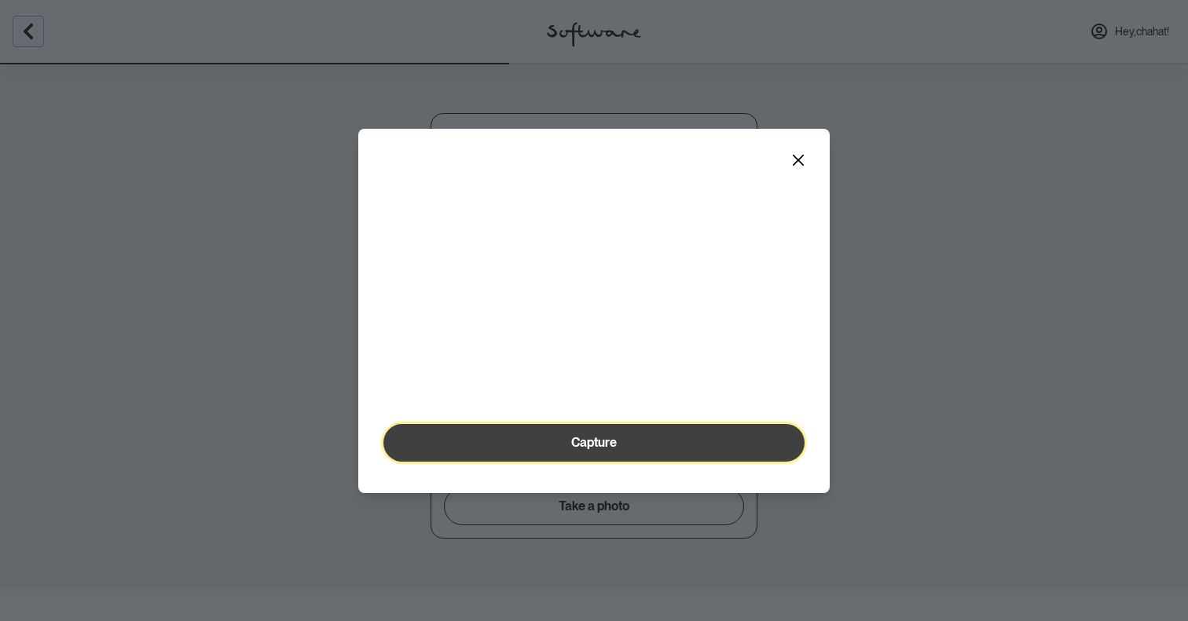
click at [596, 462] on button "Capture" at bounding box center [593, 443] width 421 height 38
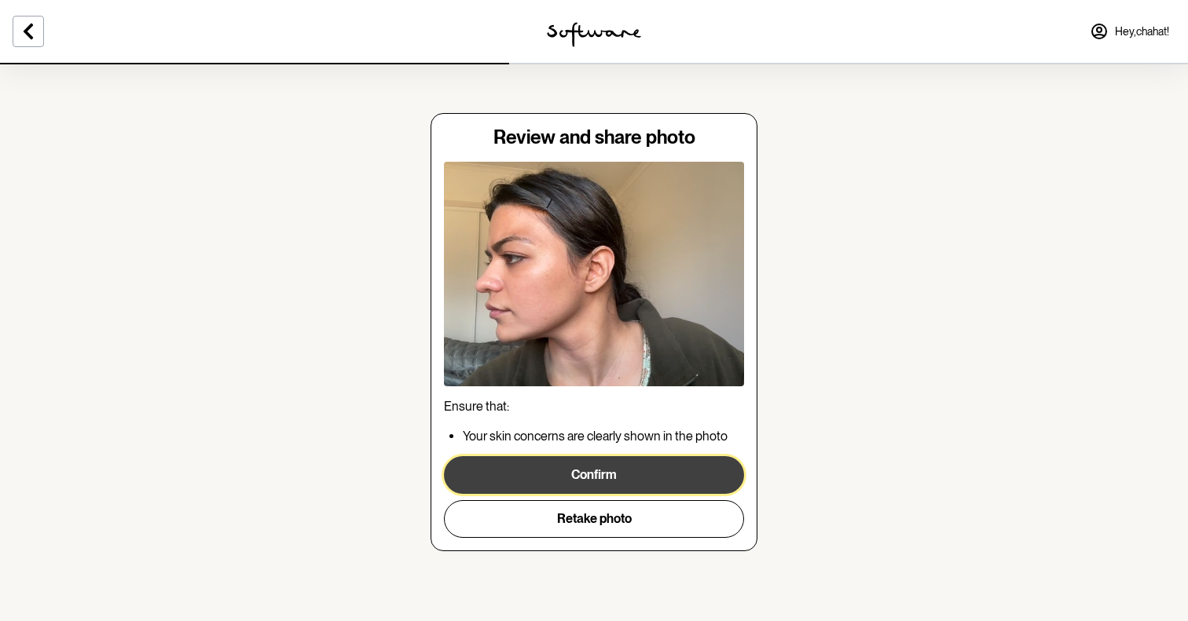
click at [579, 478] on button "Confirm" at bounding box center [594, 475] width 300 height 38
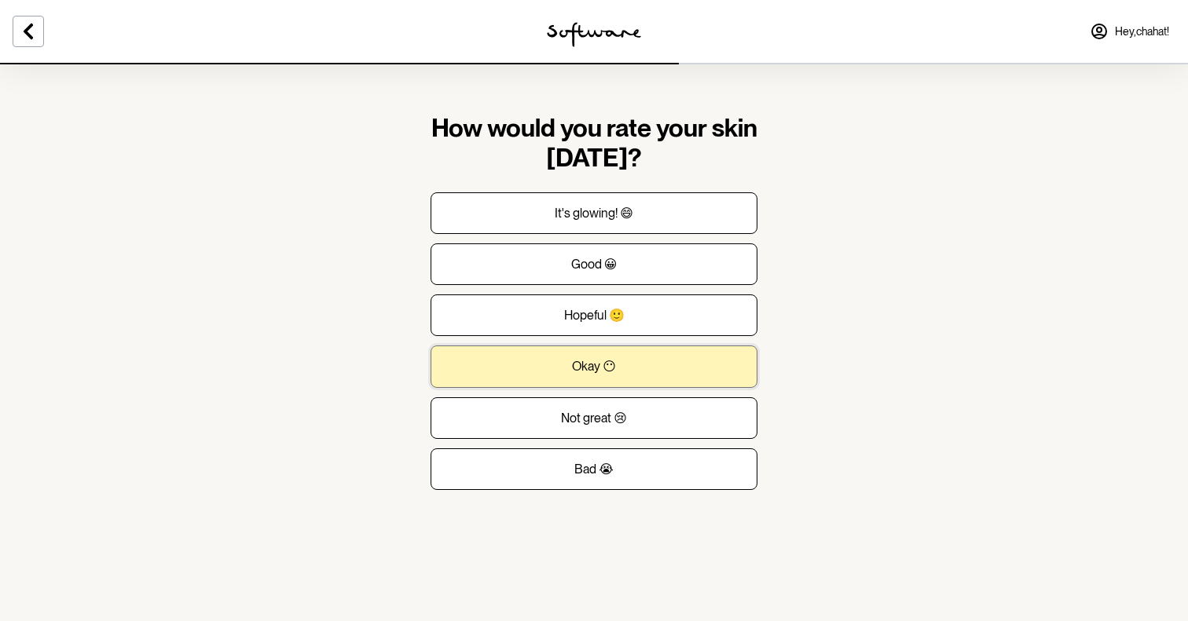
click at [557, 367] on button "Okay 😶" at bounding box center [594, 367] width 327 height 42
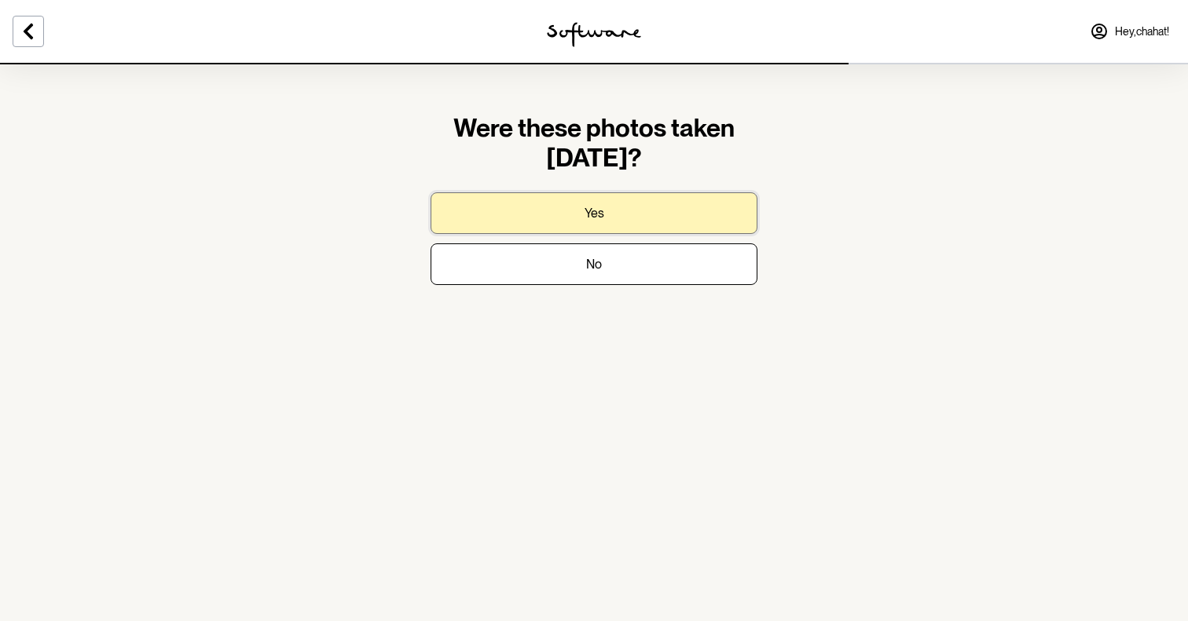
click at [517, 218] on button "Yes" at bounding box center [594, 213] width 327 height 42
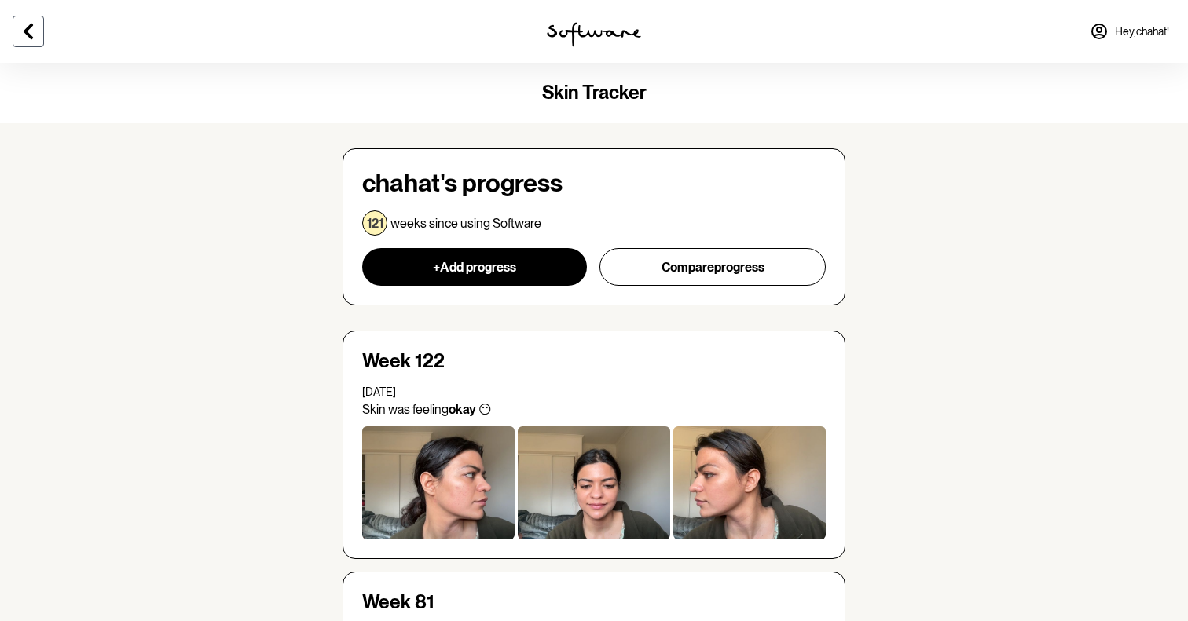
click at [27, 32] on icon at bounding box center [28, 32] width 9 height 16
click at [25, 27] on icon at bounding box center [28, 31] width 19 height 19
click at [574, 93] on h4 "Skin Tracker" at bounding box center [594, 93] width 1188 height 23
click at [578, 36] on img at bounding box center [594, 34] width 94 height 25
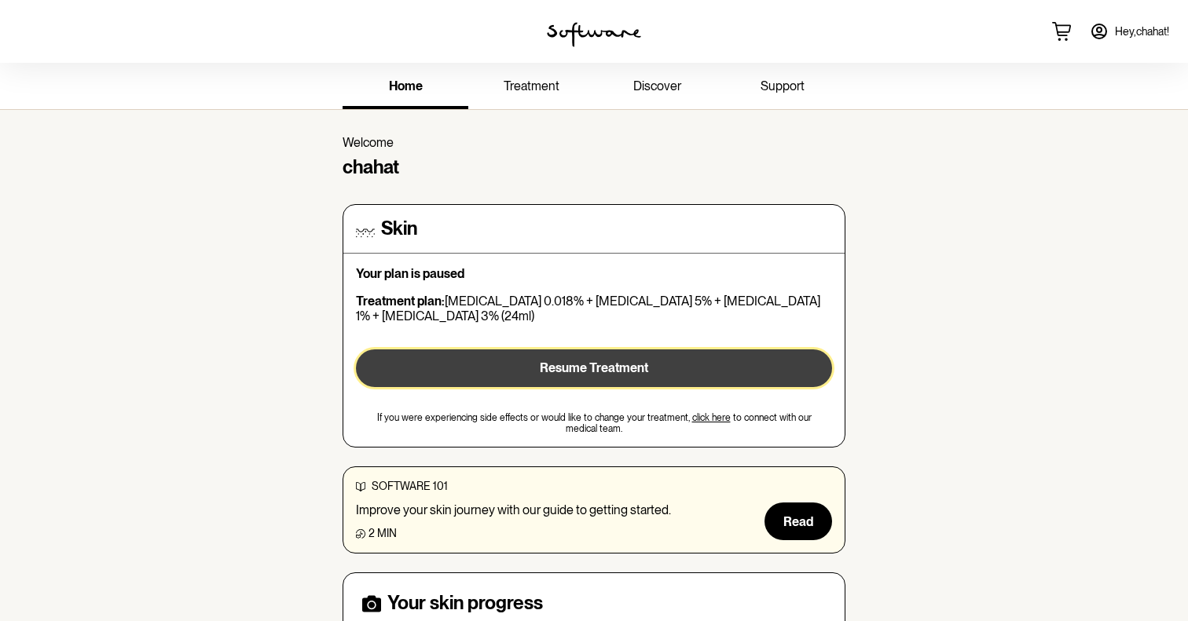
click at [529, 364] on button "Resume Treatment" at bounding box center [594, 369] width 476 height 38
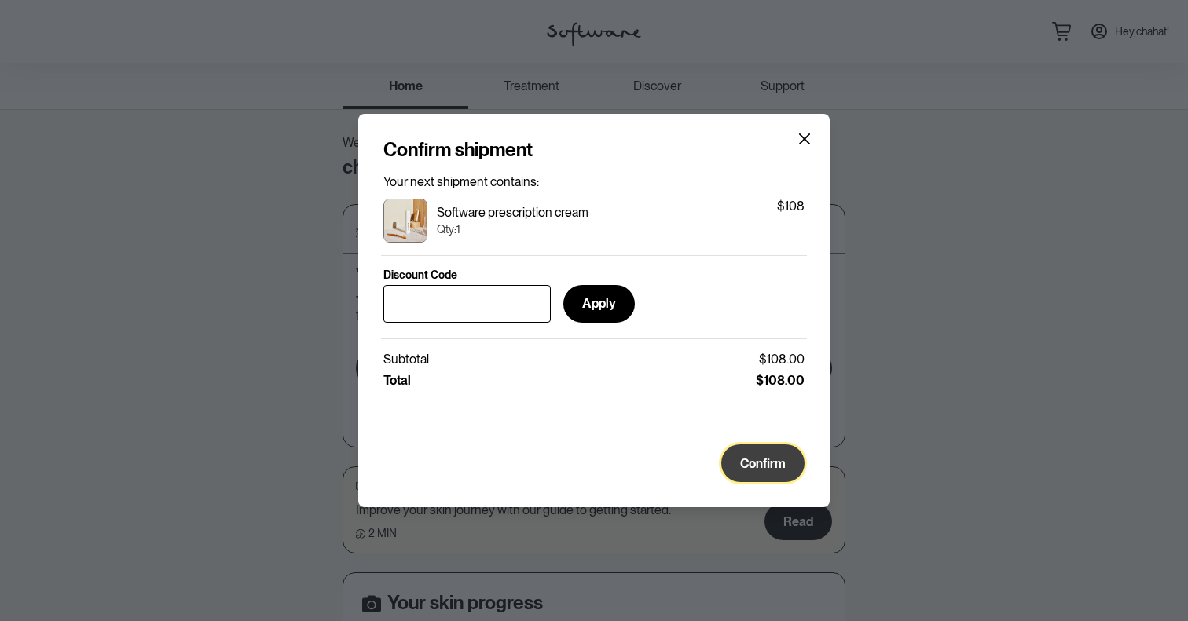
click at [743, 472] on button "Confirm" at bounding box center [762, 464] width 83 height 38
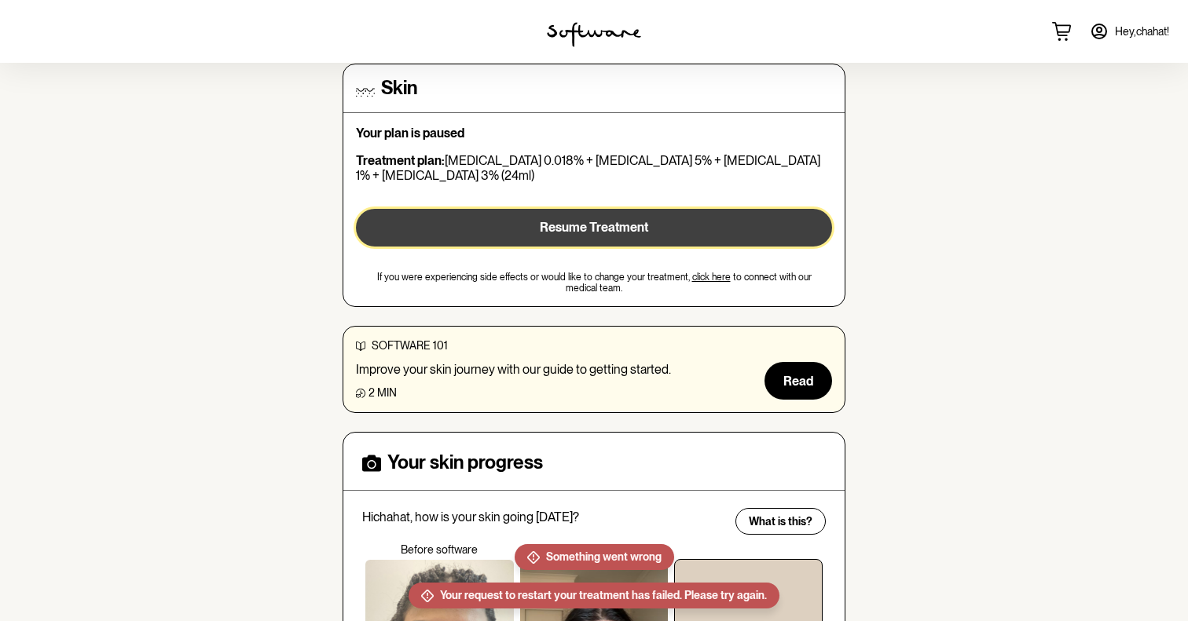
scroll to position [150, 0]
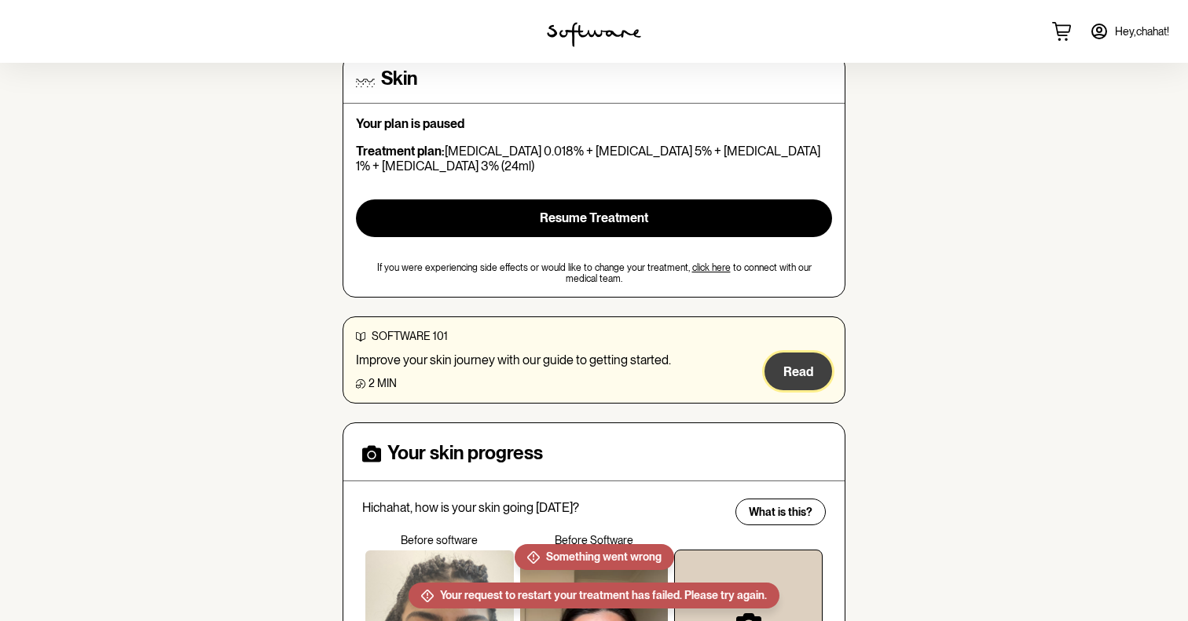
click at [786, 372] on span "Read" at bounding box center [798, 372] width 30 height 15
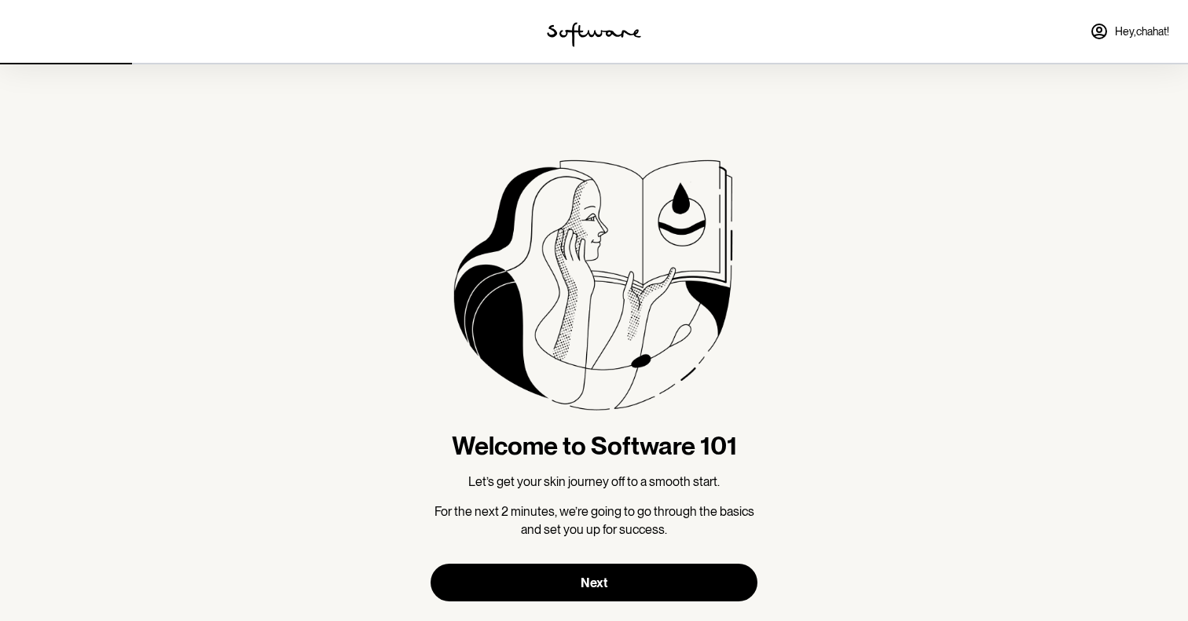
scroll to position [31, 0]
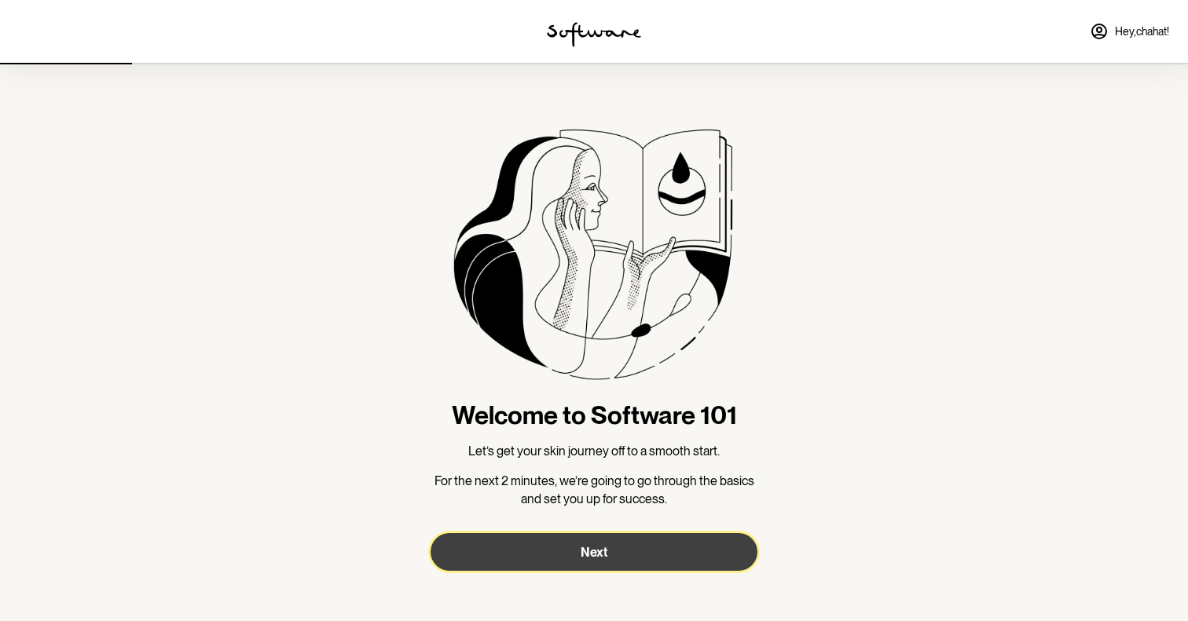
click at [533, 559] on button "Next" at bounding box center [594, 552] width 327 height 38
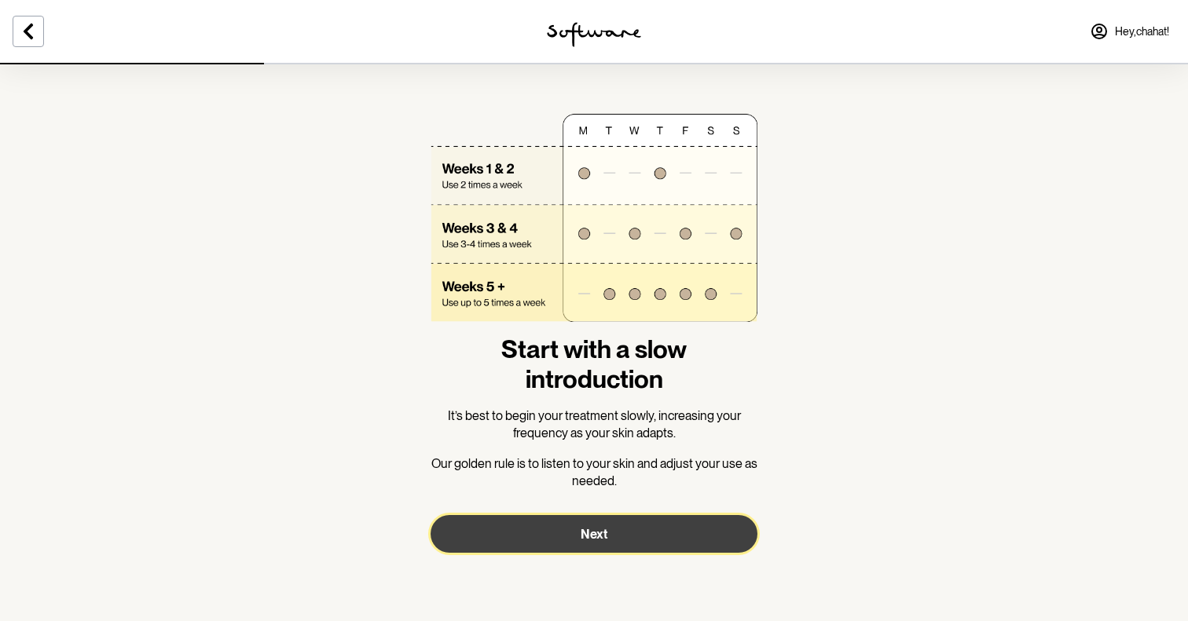
click at [548, 545] on button "Next" at bounding box center [594, 534] width 327 height 38
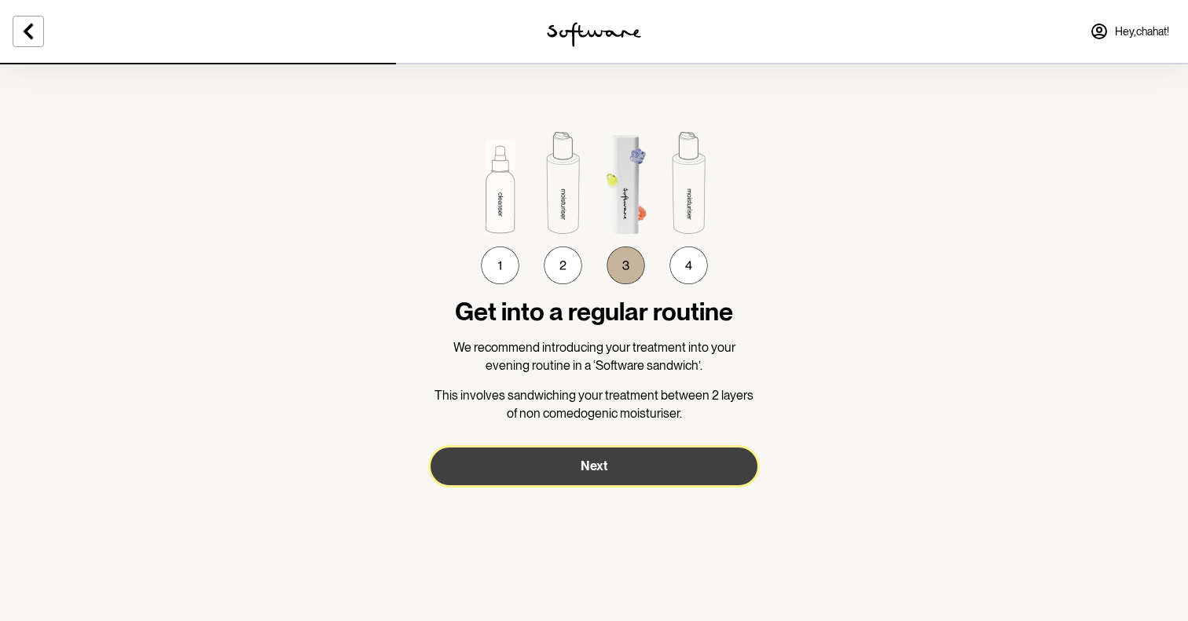
click at [546, 472] on button "Next" at bounding box center [594, 467] width 327 height 38
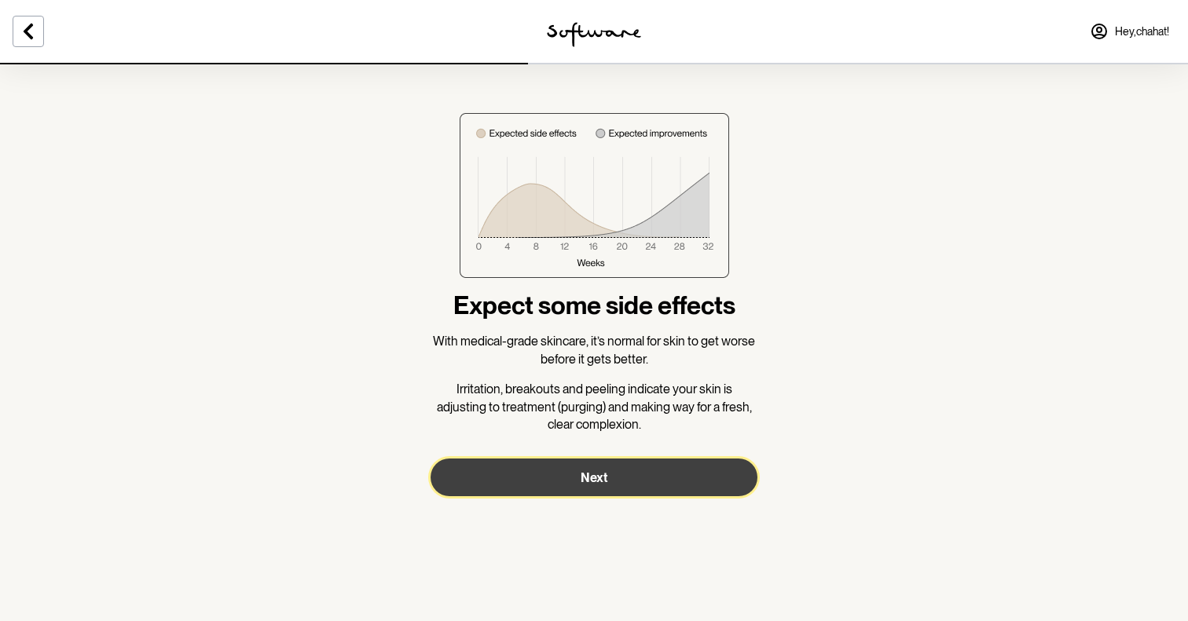
click at [546, 472] on button "Next" at bounding box center [594, 478] width 327 height 38
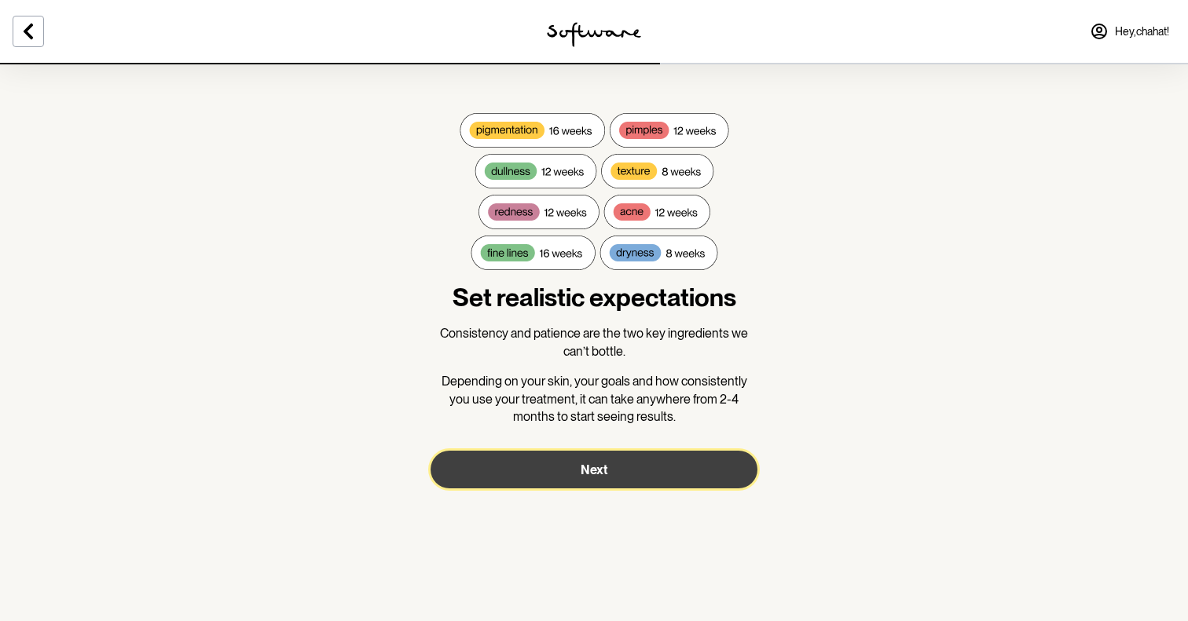
click at [546, 472] on button "Next" at bounding box center [594, 470] width 327 height 38
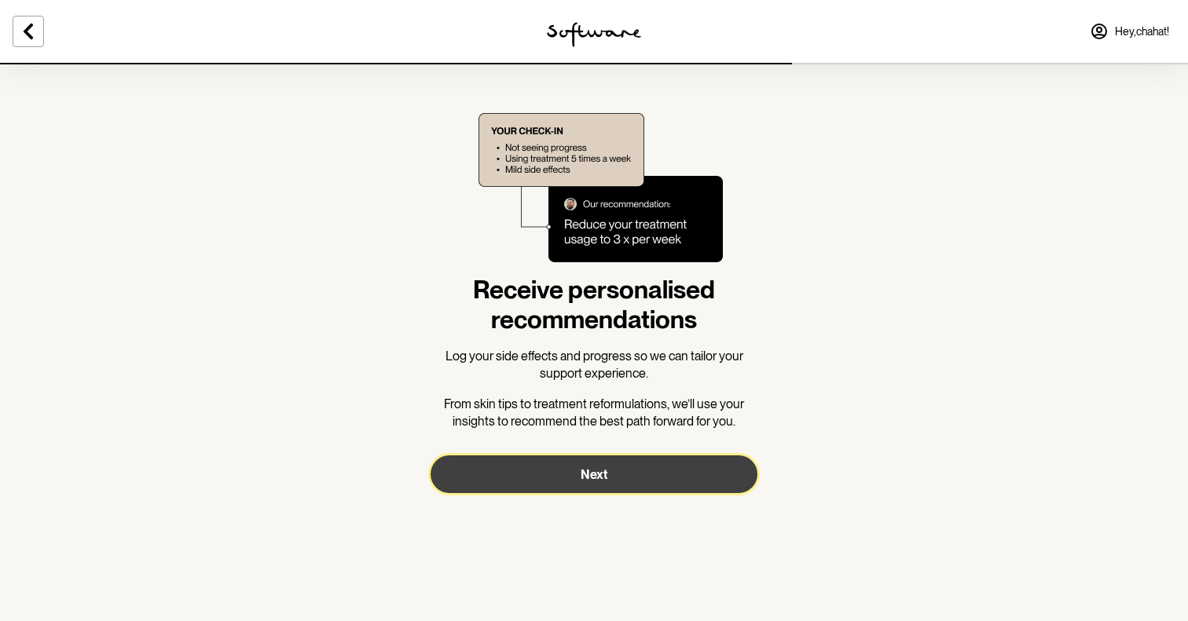
click at [546, 472] on button "Next" at bounding box center [594, 475] width 327 height 38
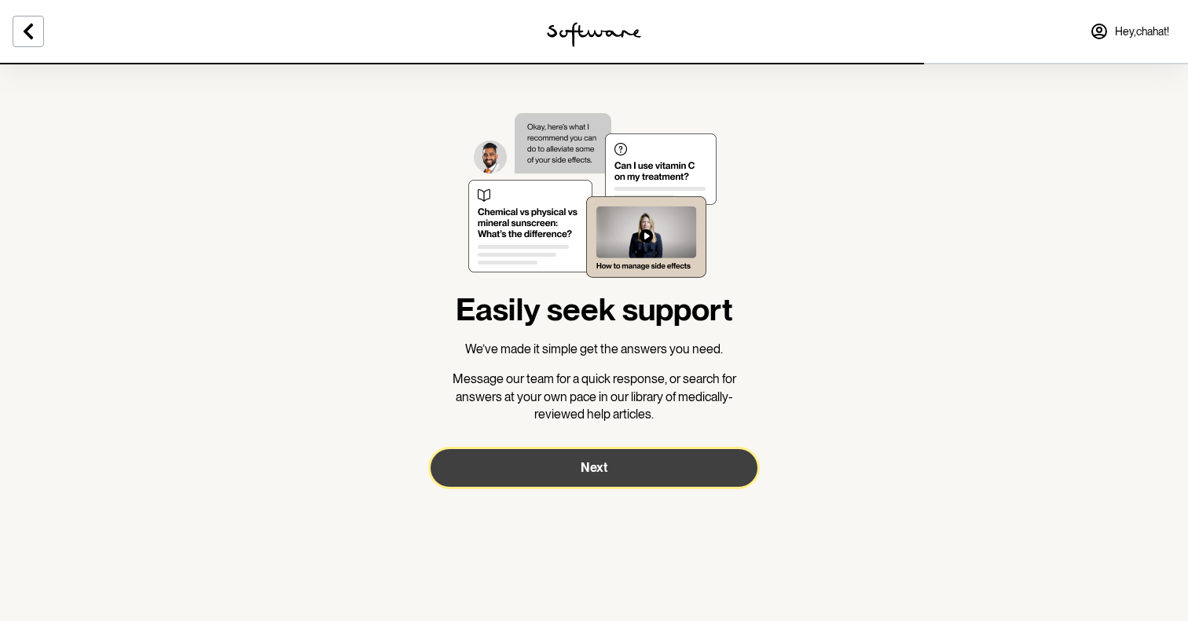
click at [546, 472] on button "Next" at bounding box center [594, 468] width 327 height 38
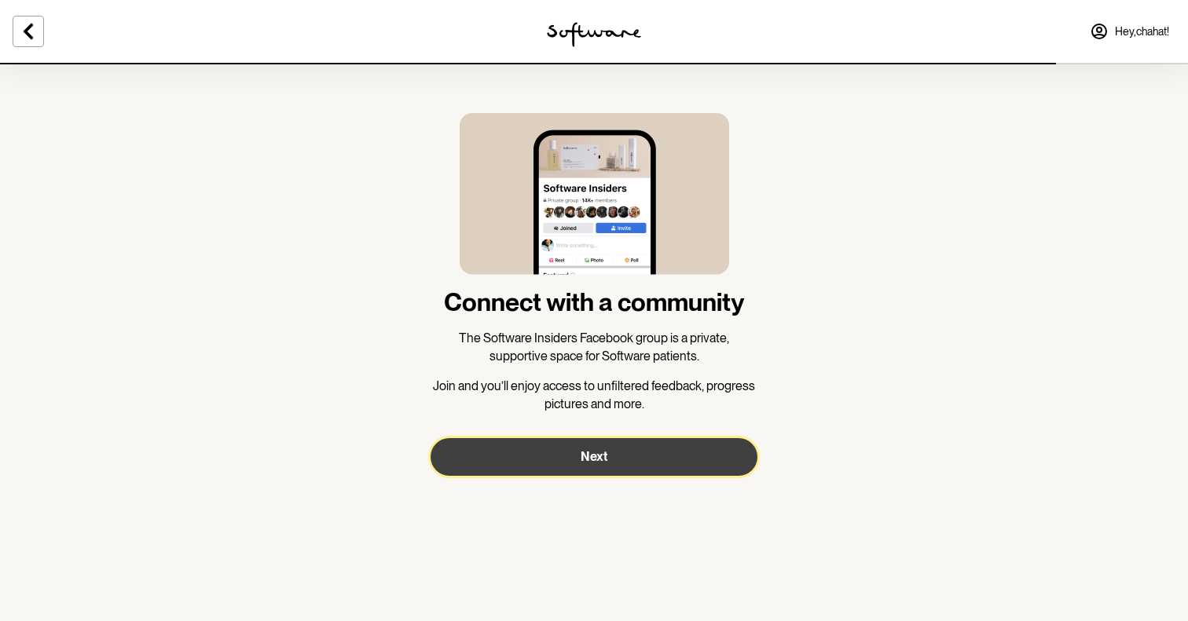
click at [546, 472] on button "Next" at bounding box center [594, 457] width 327 height 38
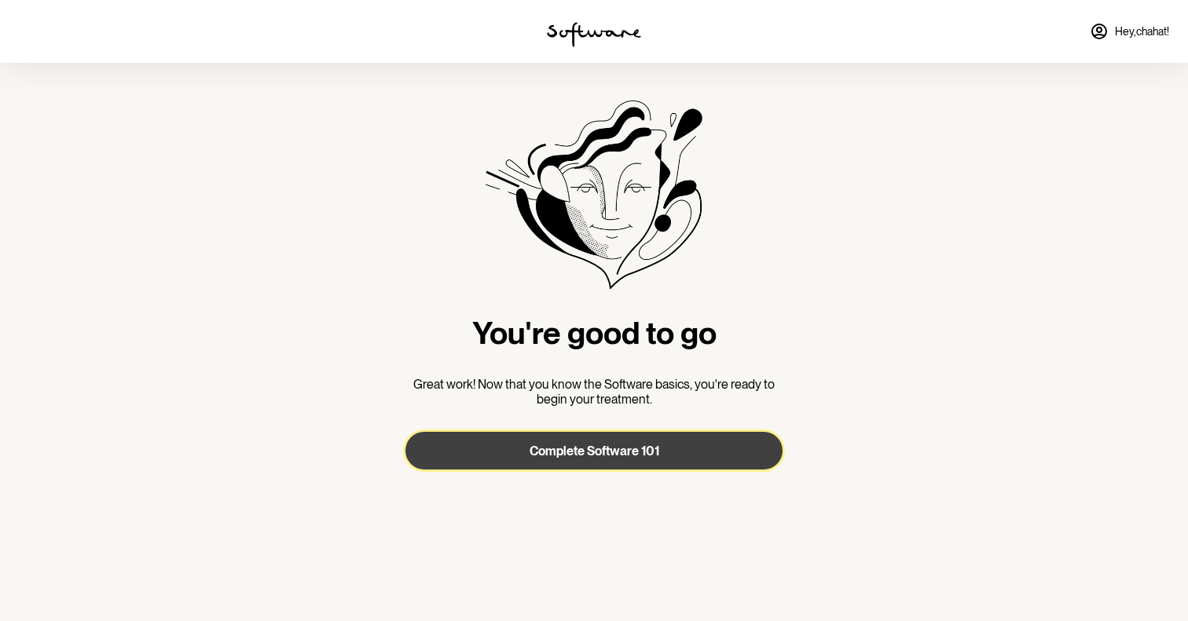
click at [552, 461] on button "Complete Software 101" at bounding box center [593, 451] width 377 height 38
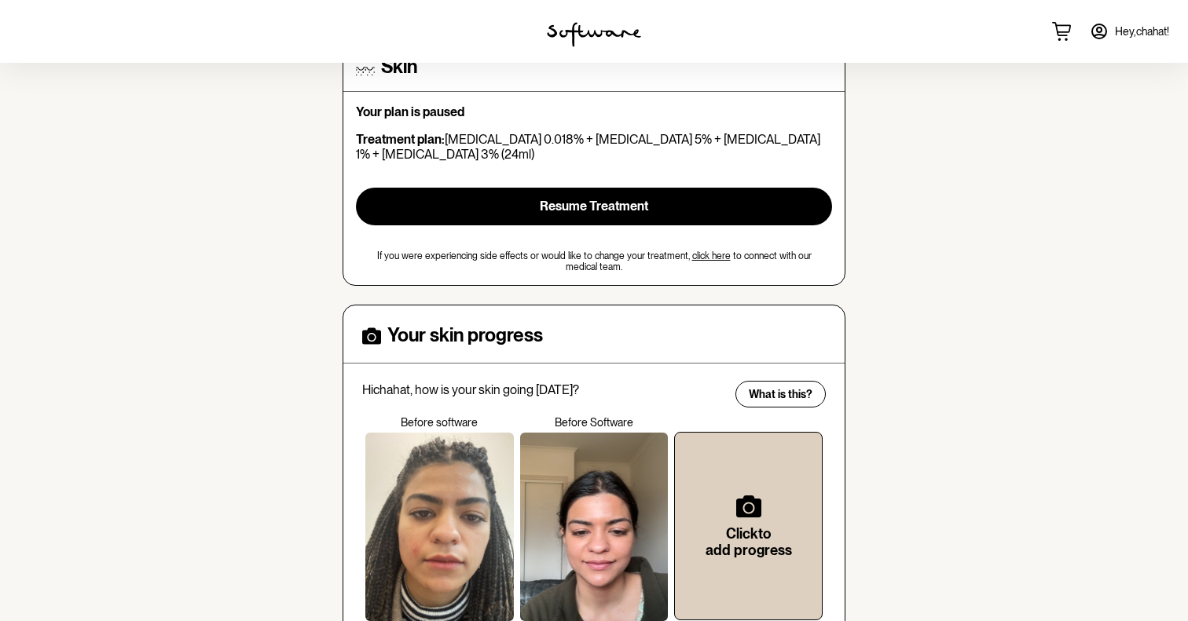
scroll to position [161, 0]
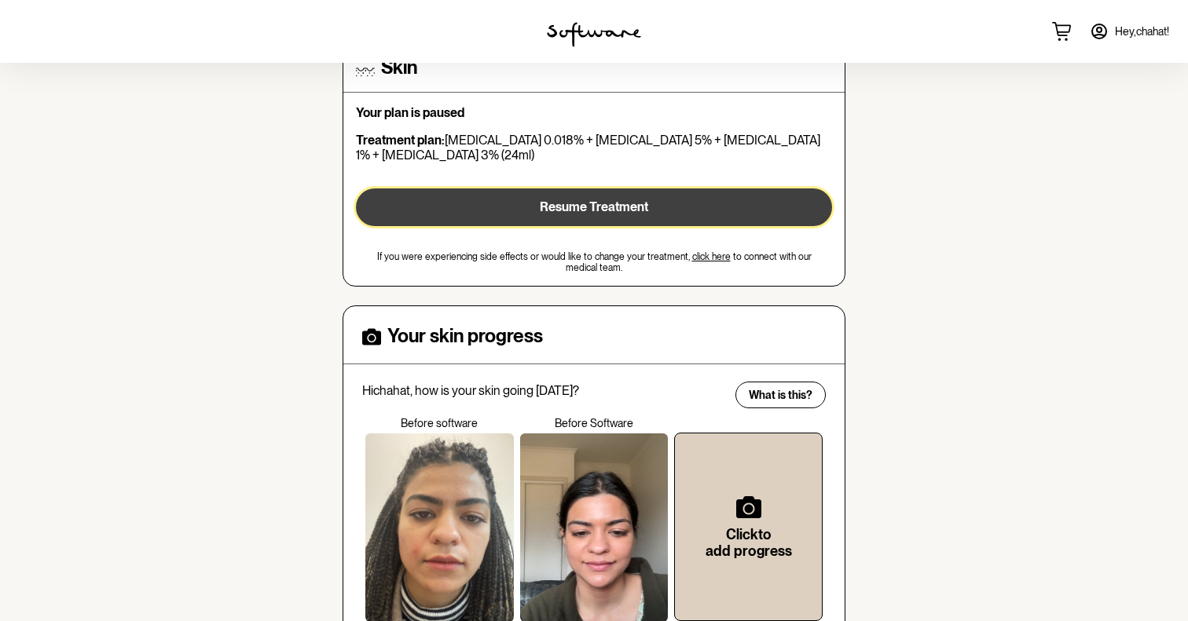
click at [645, 214] on span "Resume Treatment" at bounding box center [594, 207] width 108 height 15
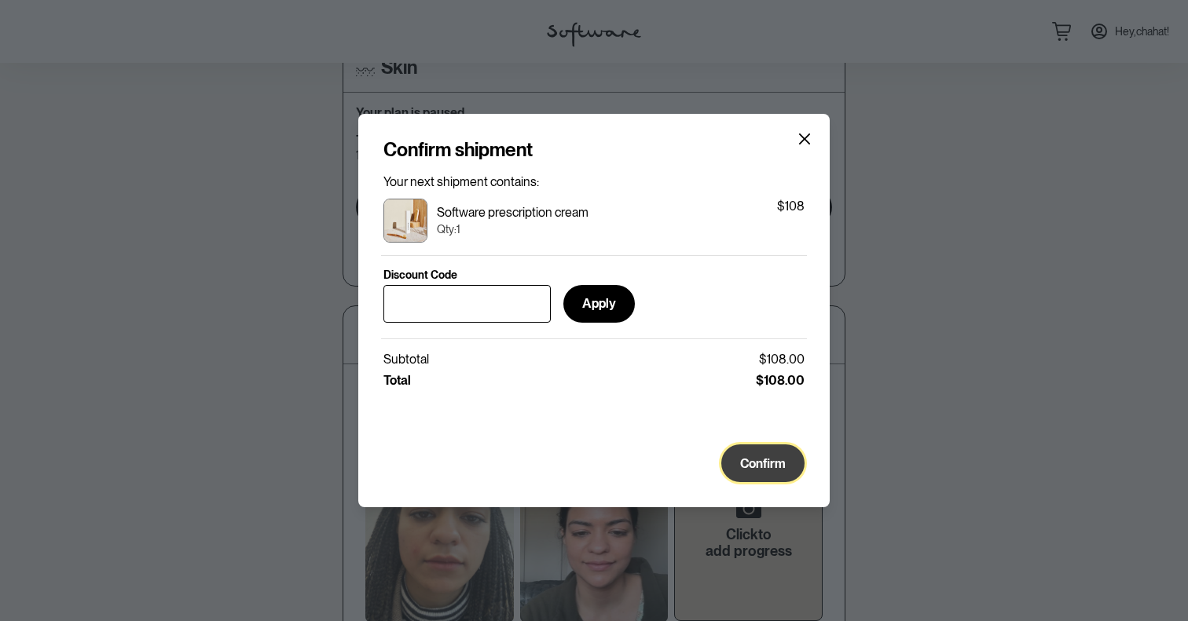
click at [752, 453] on button "Confirm" at bounding box center [762, 464] width 83 height 38
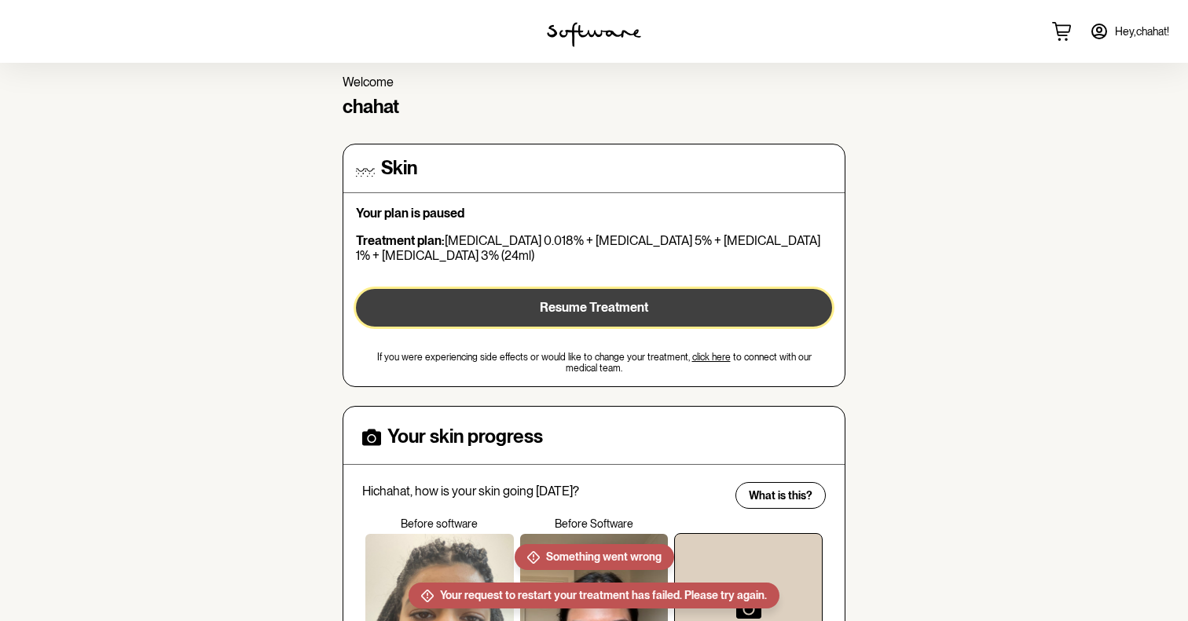
scroll to position [0, 0]
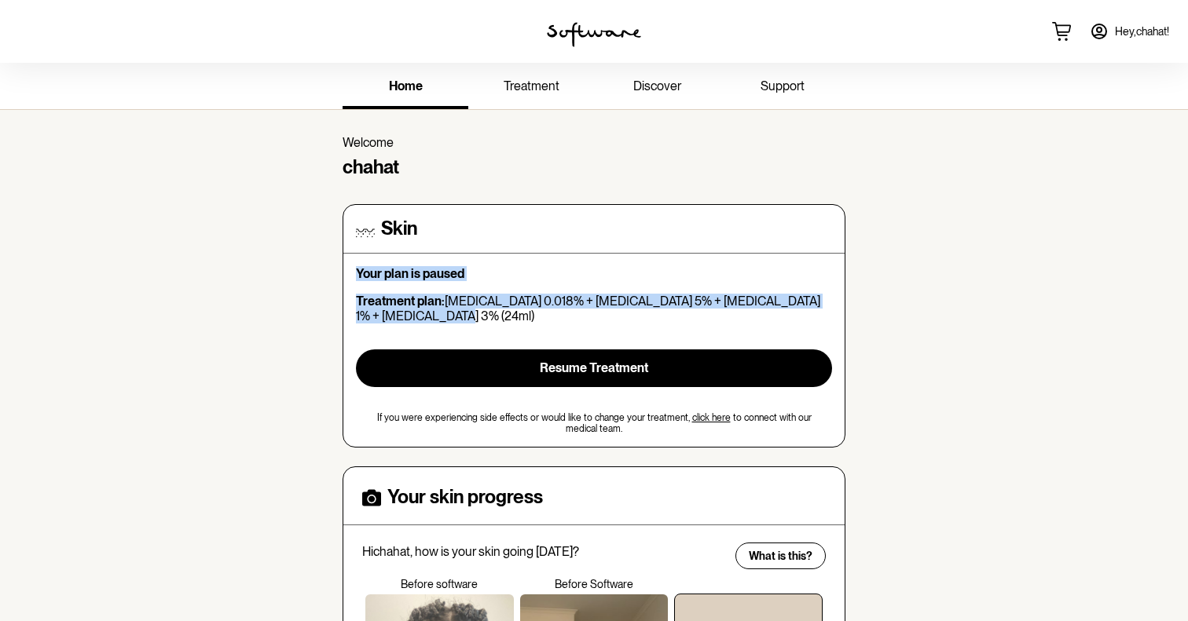
drag, startPoint x: 357, startPoint y: 274, endPoint x: 416, endPoint y: 319, distance: 74.0
click at [416, 319] on div "Your plan is paused Treatment plan: Tretinoin 0.018% + Hydroquinone 5% + Hydroc…" at bounding box center [594, 350] width 476 height 168
copy div "Your plan is paused Treatment plan: Tretinoin 0.018% + Hydroquinone 5% + Hydroc…"
click at [799, 86] on span "support" at bounding box center [783, 86] width 44 height 15
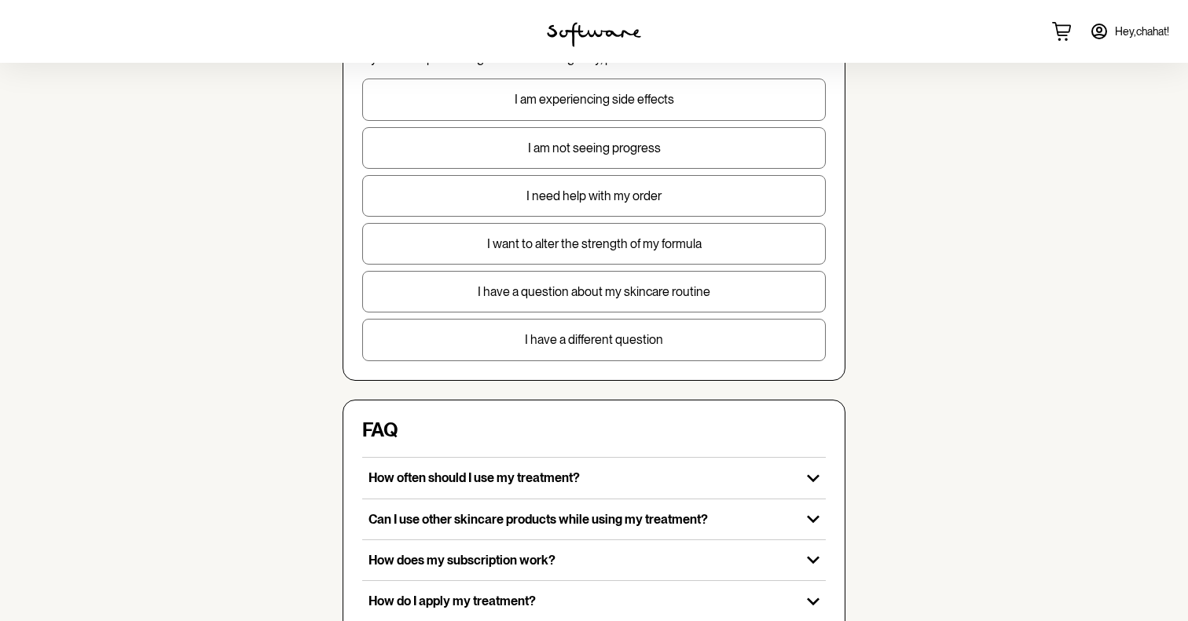
scroll to position [170, 0]
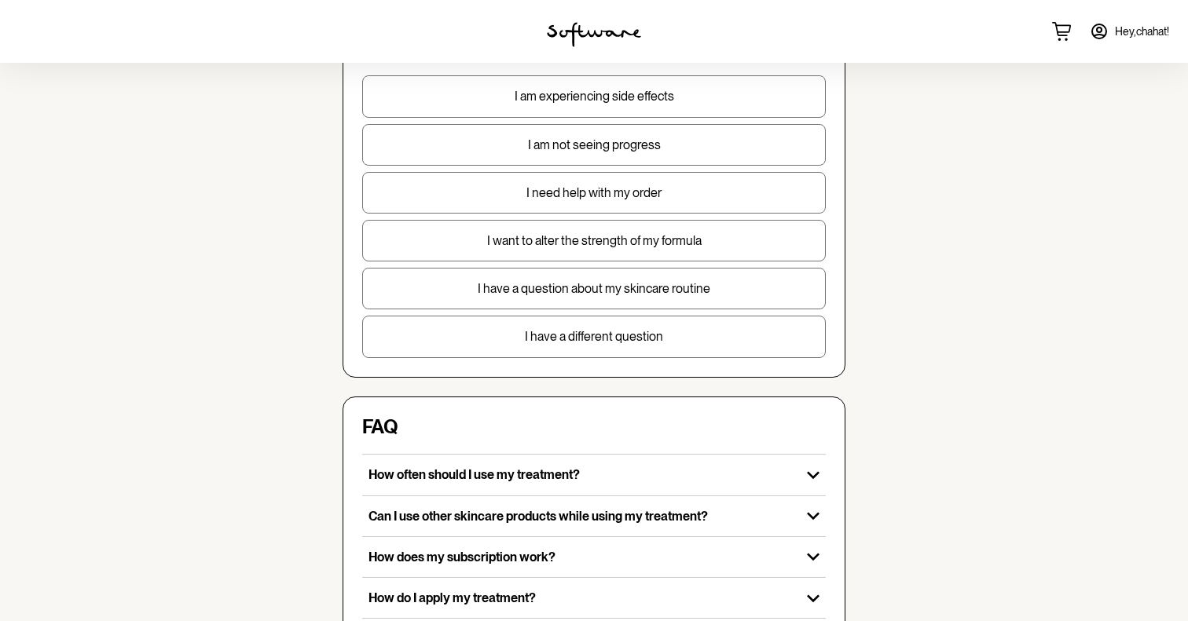
click at [542, 346] on button "I have a different question" at bounding box center [594, 337] width 464 height 42
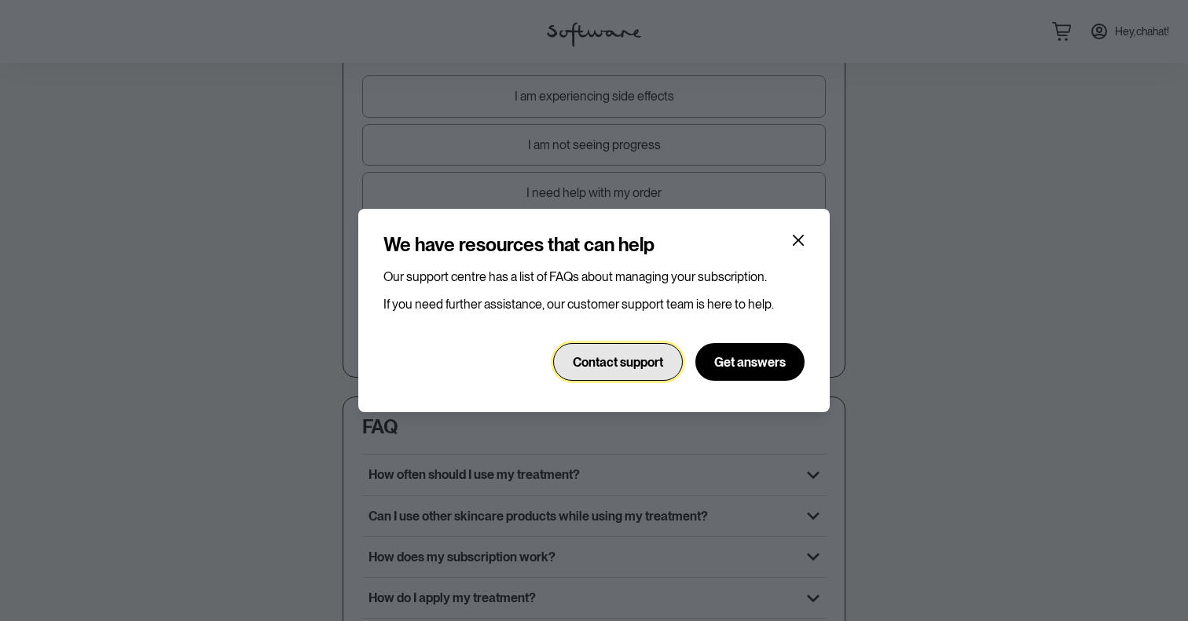
click at [629, 364] on span "Contact support" at bounding box center [618, 362] width 90 height 15
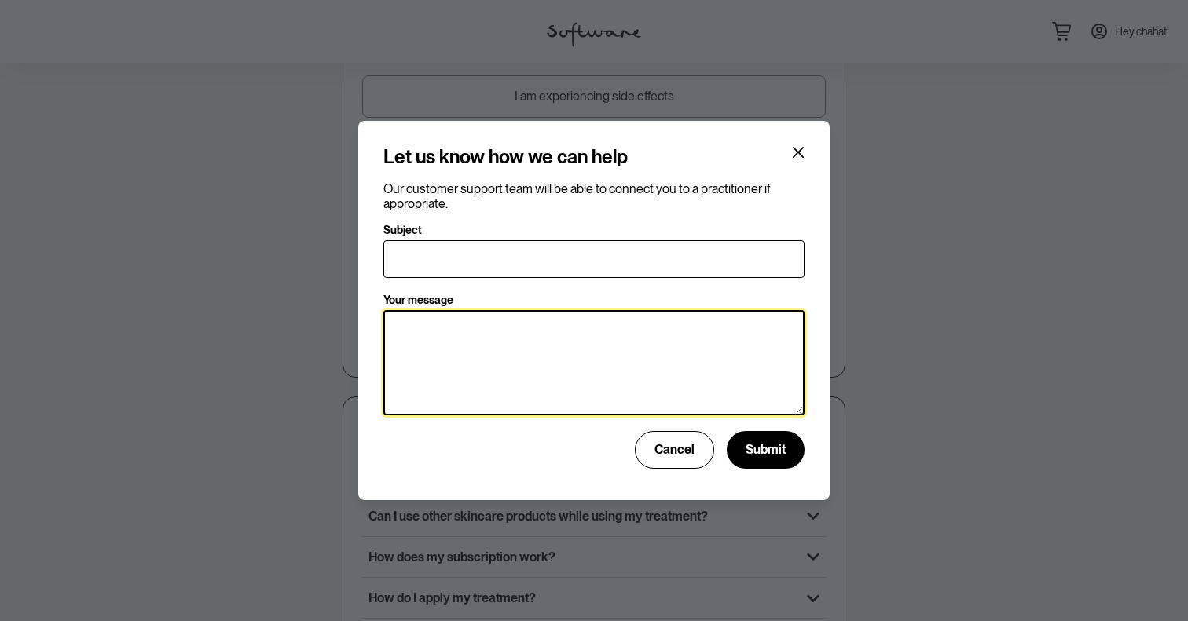
click at [600, 359] on textarea "Your message" at bounding box center [593, 362] width 421 height 105
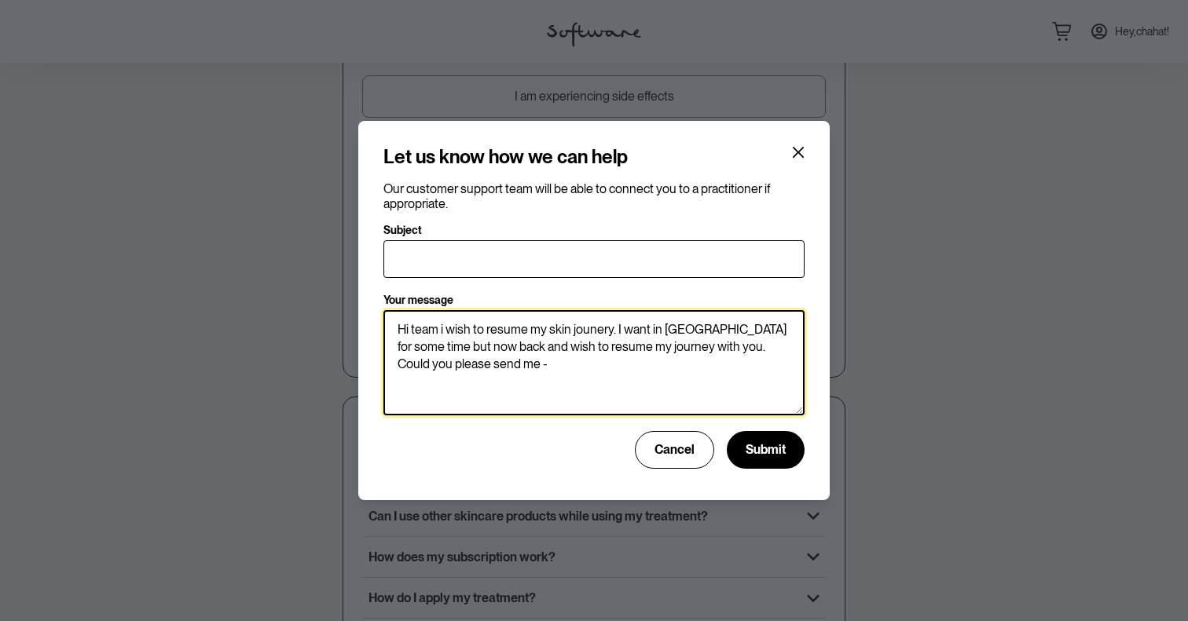
paste textarea "Your plan is paused Treatment plan: Tretinoin 0.018% + Hydroquinone 5% + Hydroc…"
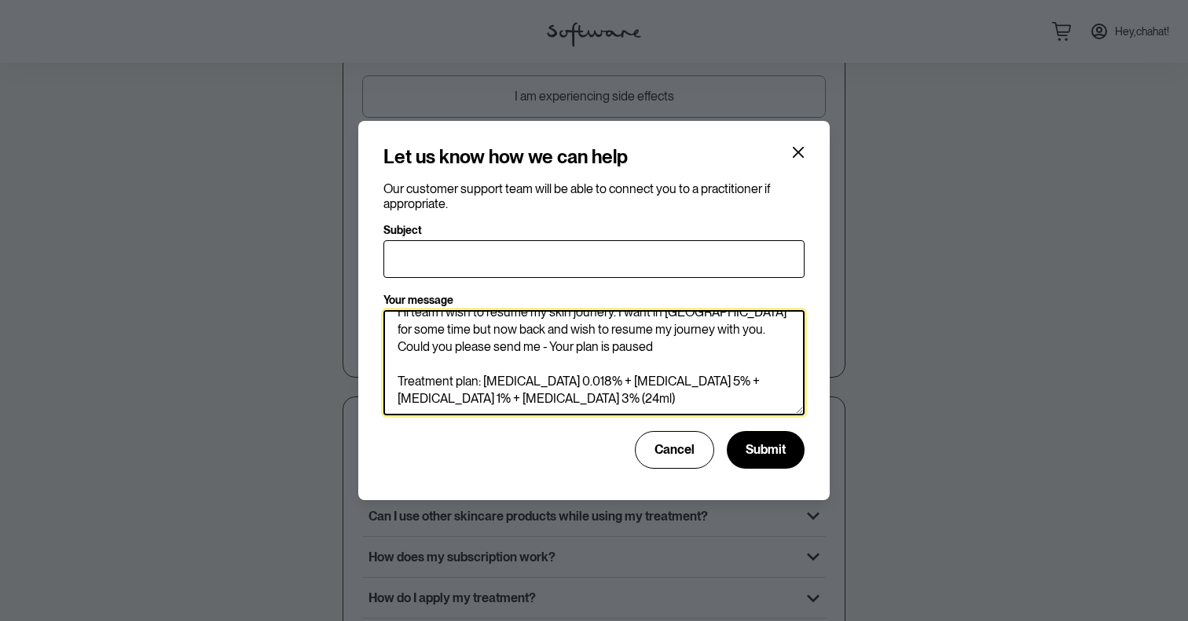
scroll to position [44, 0]
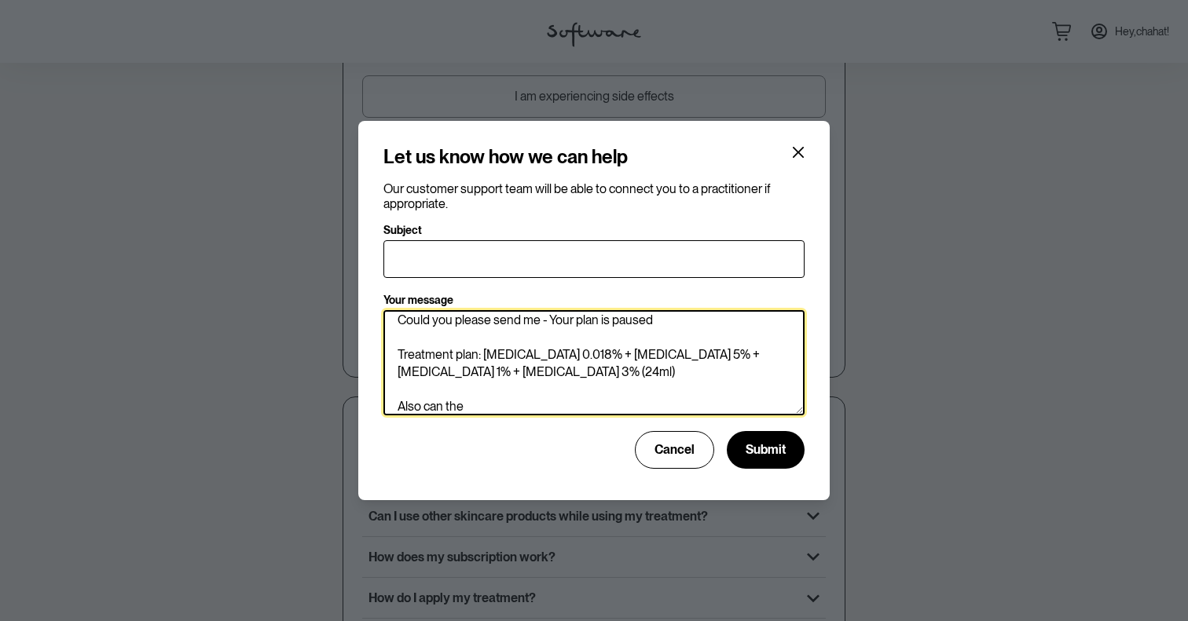
click at [493, 352] on textarea "Hi team i wish to resume my skin jounery. I want in Australia for some time but…" at bounding box center [593, 362] width 421 height 105
click at [485, 399] on textarea "Hi team i wish to resume my skin jounery. I want in Australia for some time but…" at bounding box center [593, 362] width 421 height 105
paste textarea "Tretinoin"
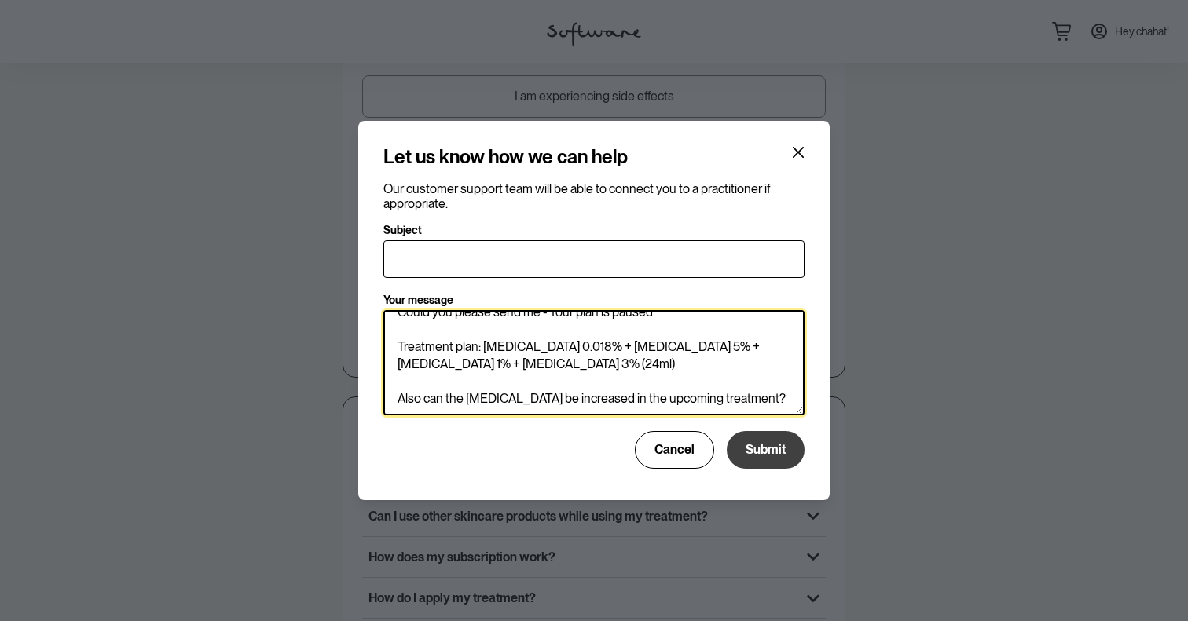
scroll to position [61, 0]
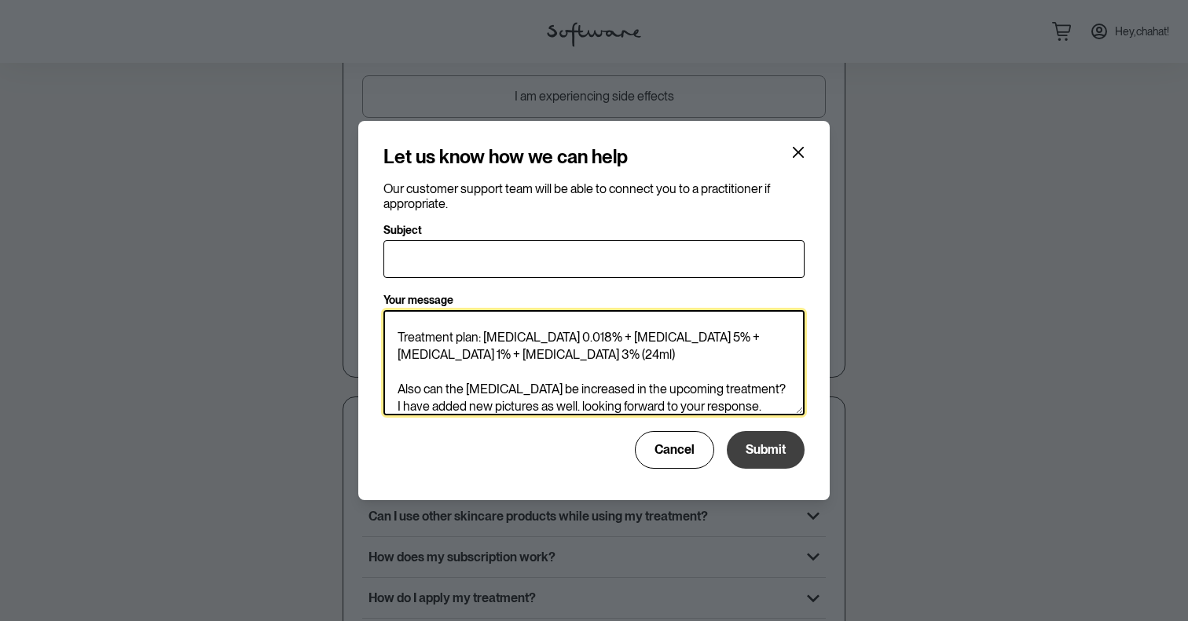
type textarea "Hi team i wish to resume my skin jounery. I want in Australia for some time but…"
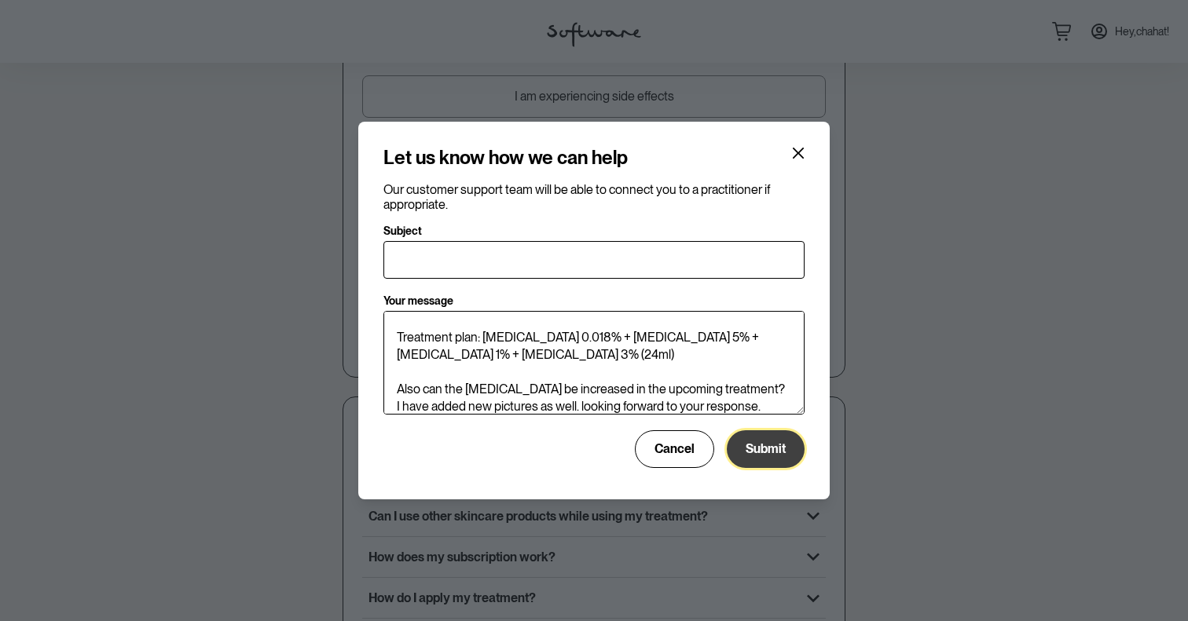
click at [753, 447] on span "Submit" at bounding box center [766, 449] width 40 height 15
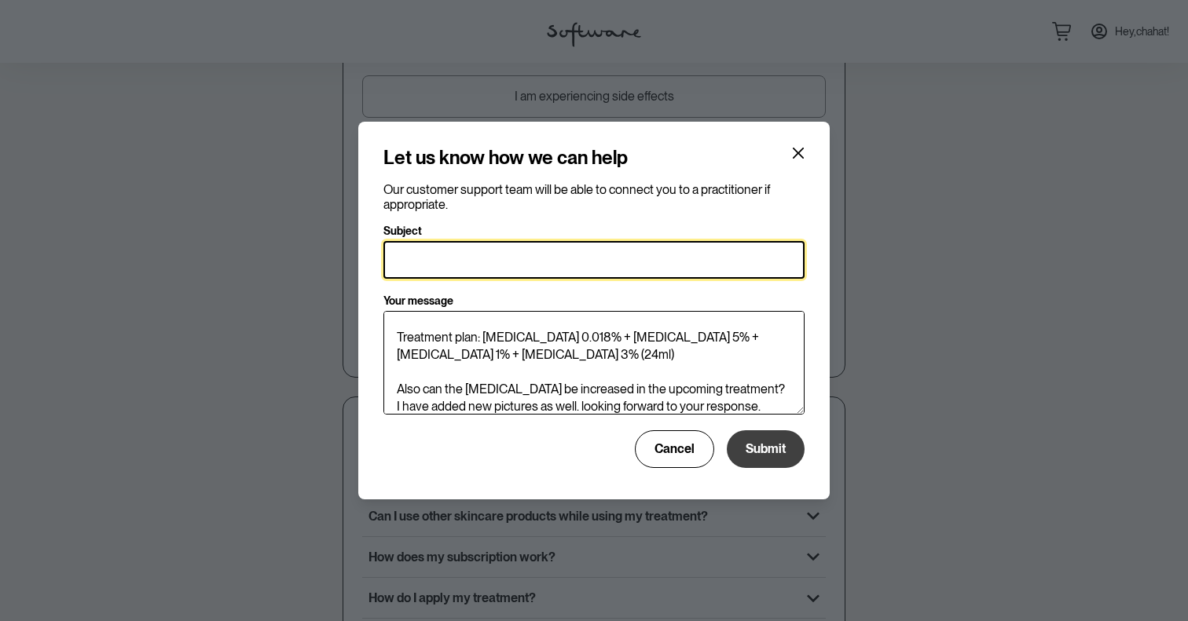
scroll to position [60, 0]
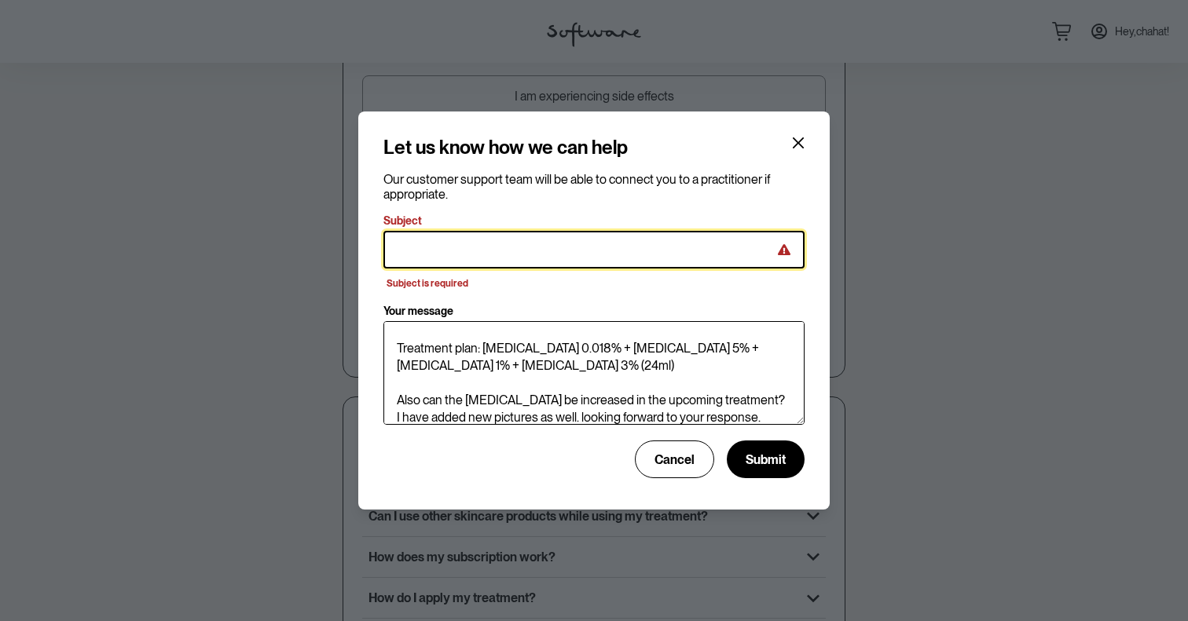
click at [534, 256] on input "Subject" at bounding box center [593, 250] width 421 height 38
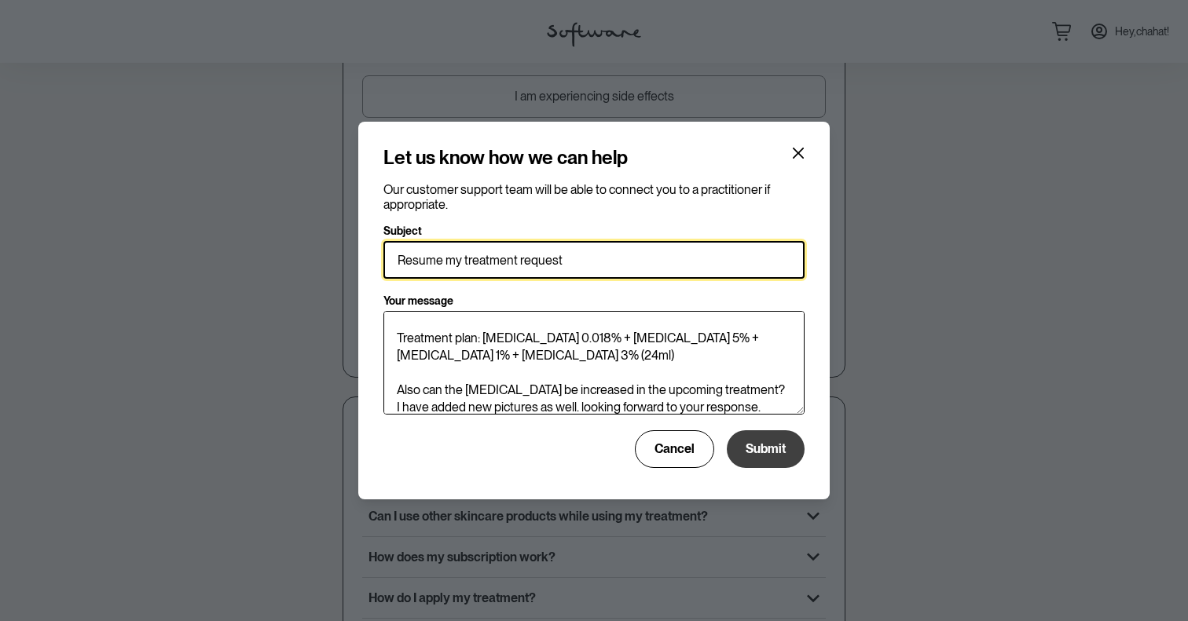
type input "Resume my treatment request"
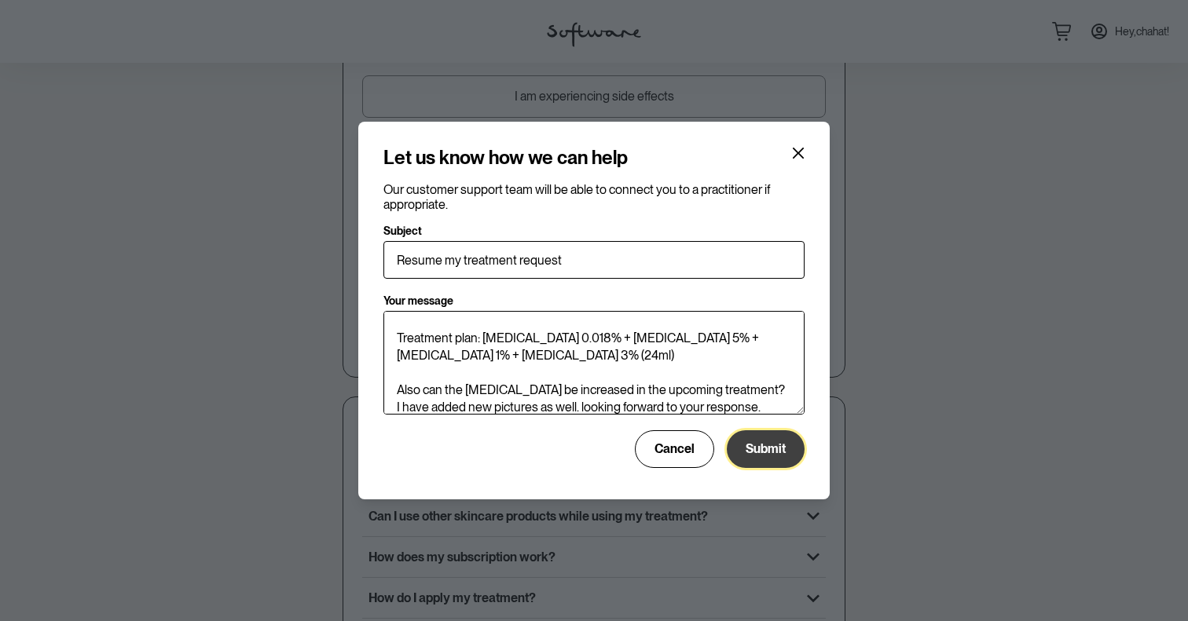
click at [753, 461] on button "Submit" at bounding box center [766, 450] width 78 height 38
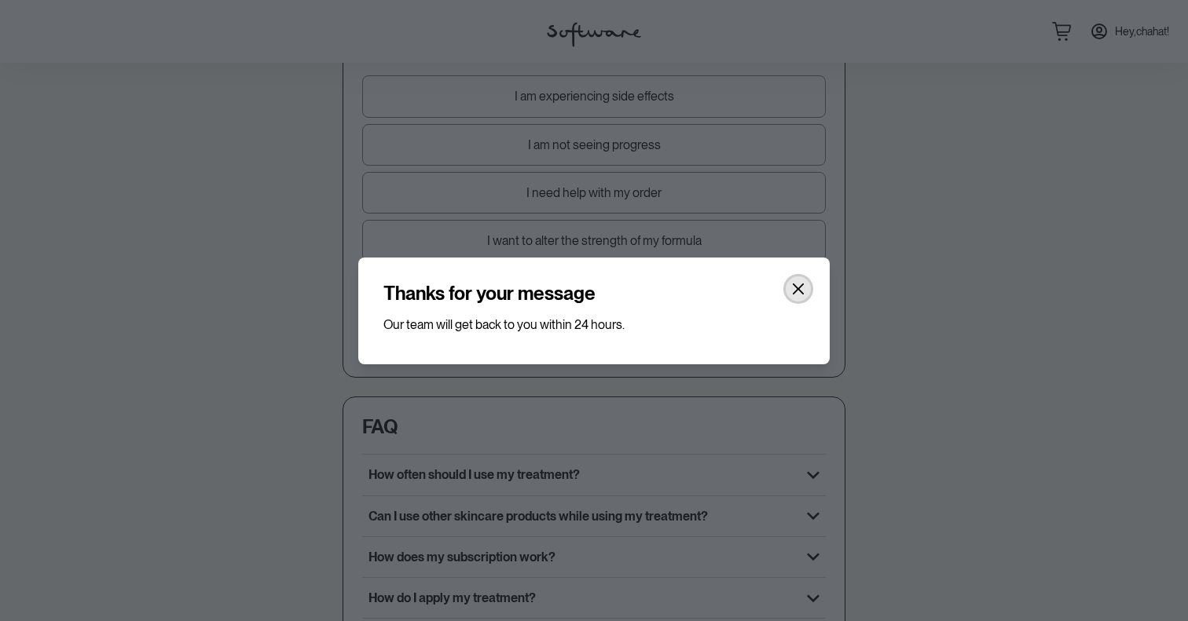
click at [798, 291] on icon "Close" at bounding box center [798, 289] width 13 height 13
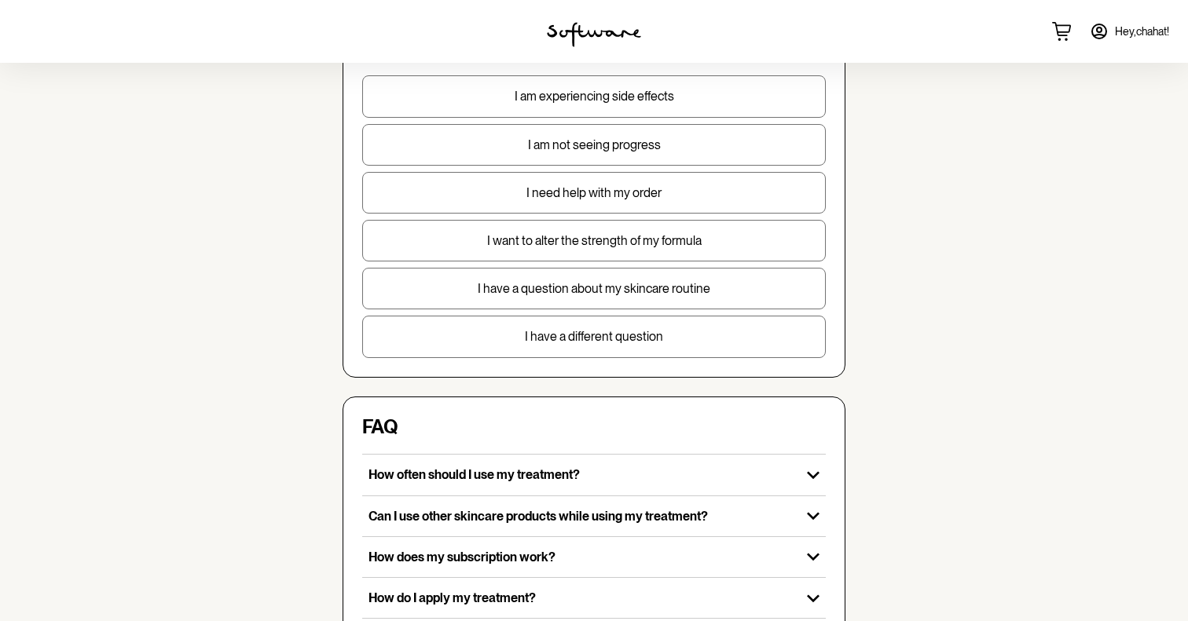
scroll to position [0, 0]
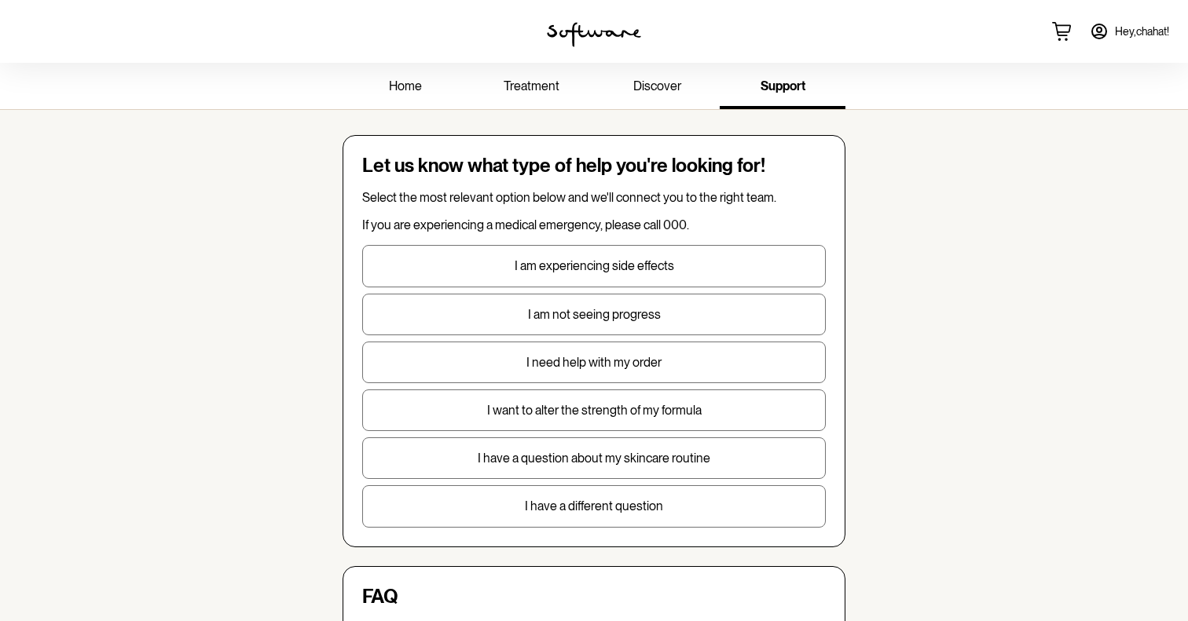
click at [398, 87] on span "home" at bounding box center [405, 86] width 33 height 15
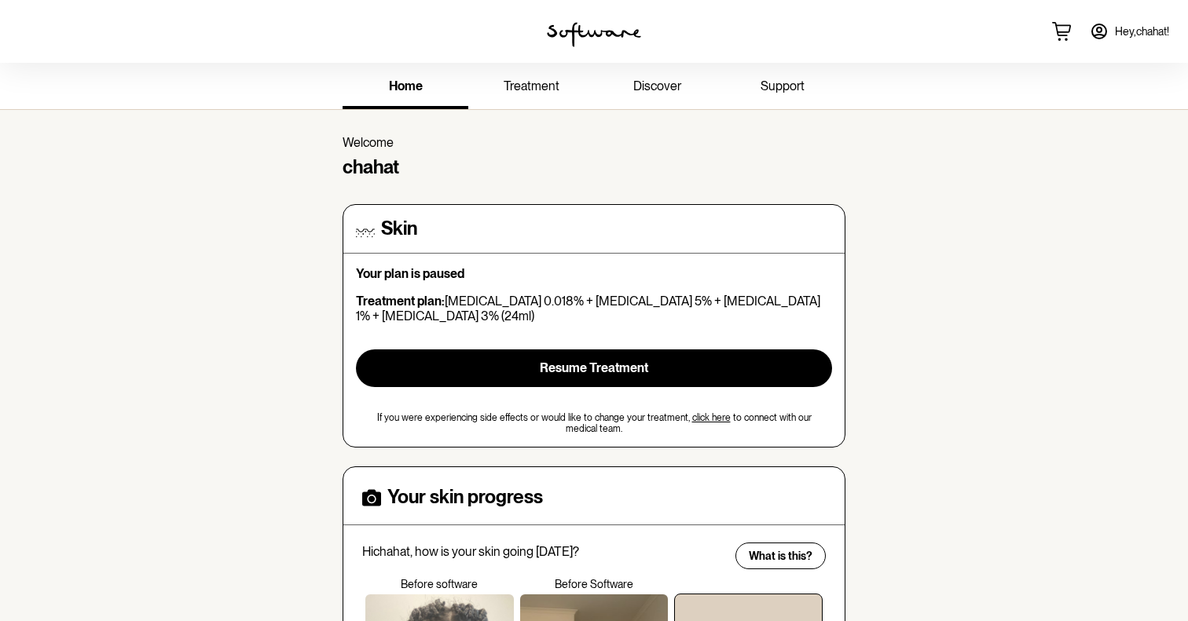
click at [1120, 38] on span "Hey, chahat !" at bounding box center [1142, 31] width 54 height 13
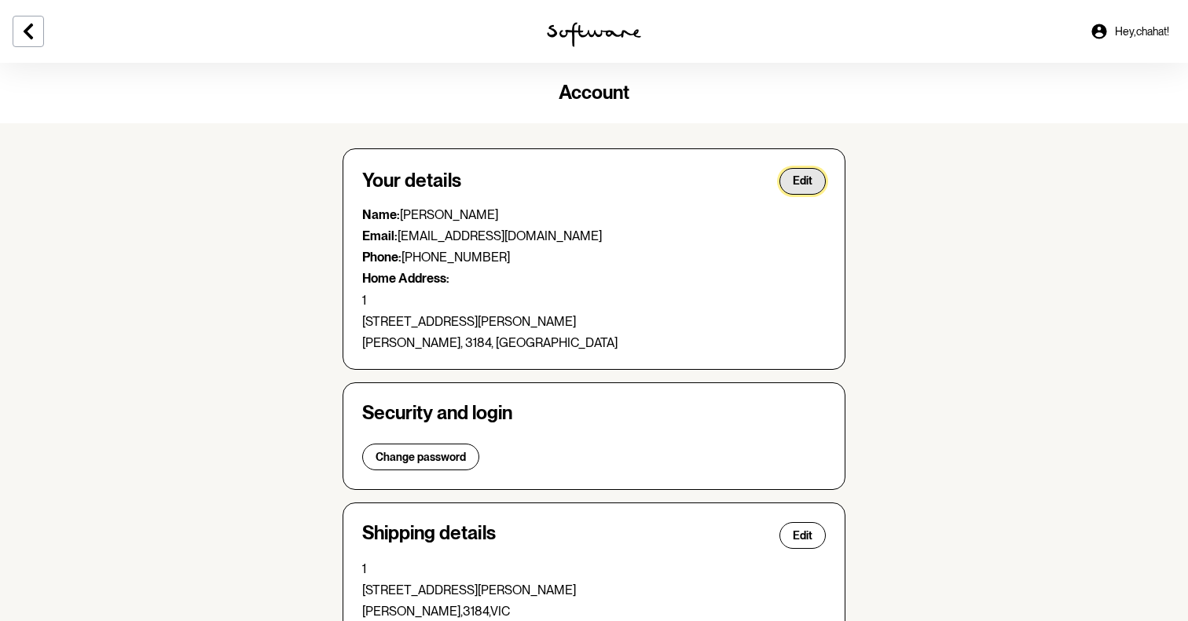
click at [799, 181] on span "Edit" at bounding box center [803, 180] width 20 height 13
select select "VIC"
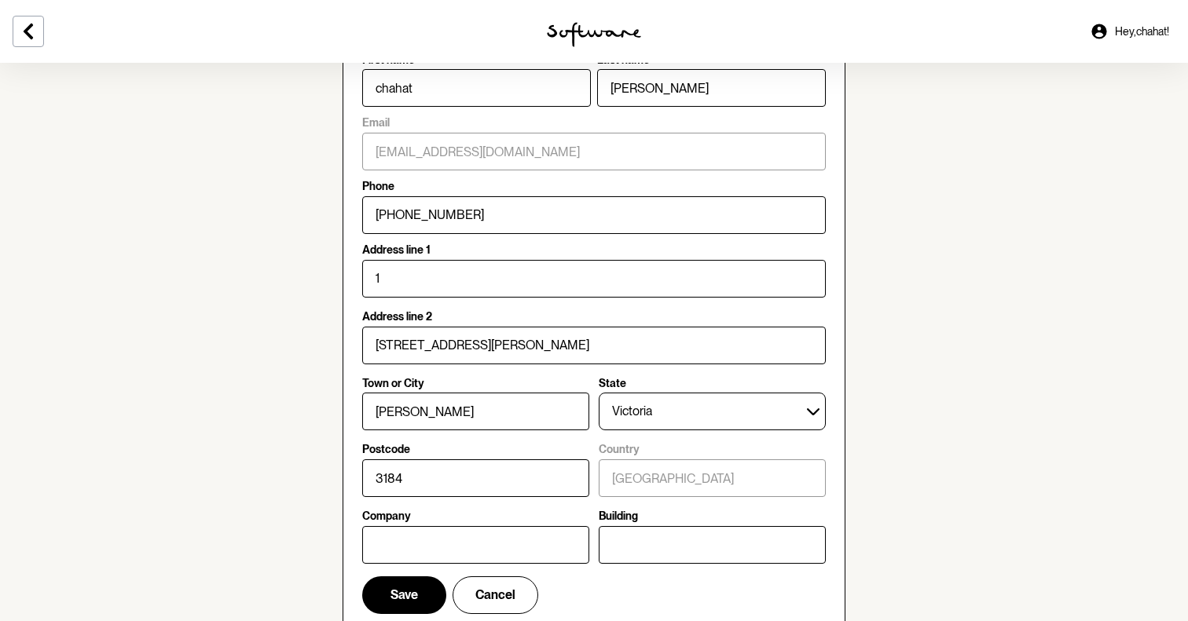
scroll to position [184, 0]
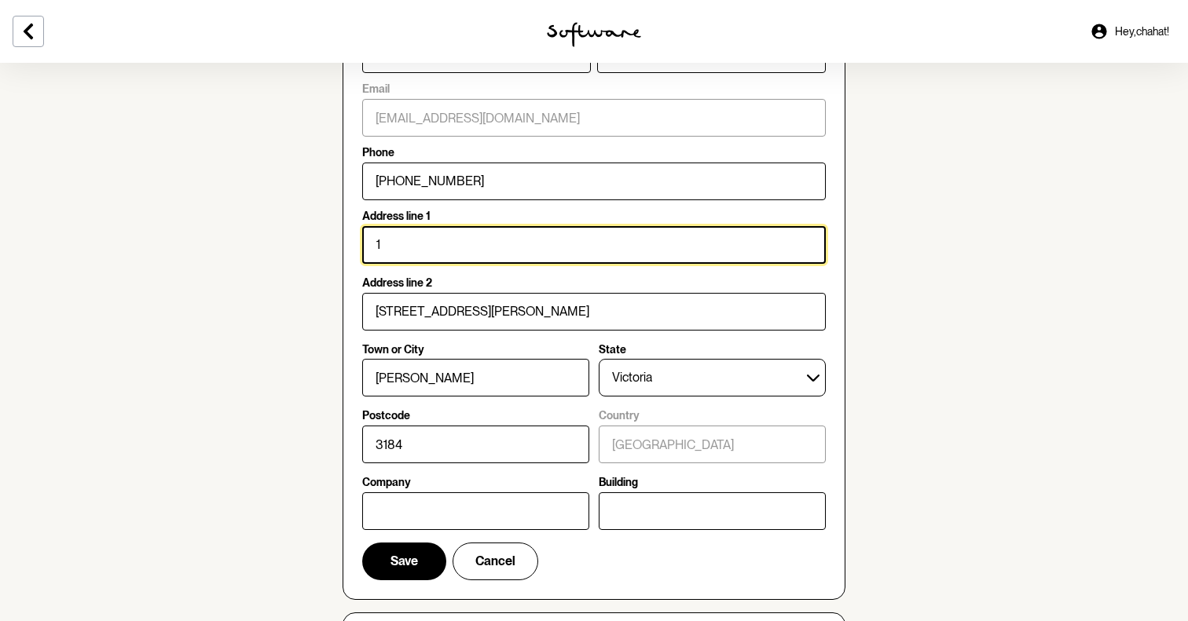
click at [403, 236] on input "1" at bounding box center [594, 245] width 464 height 38
type input "3"
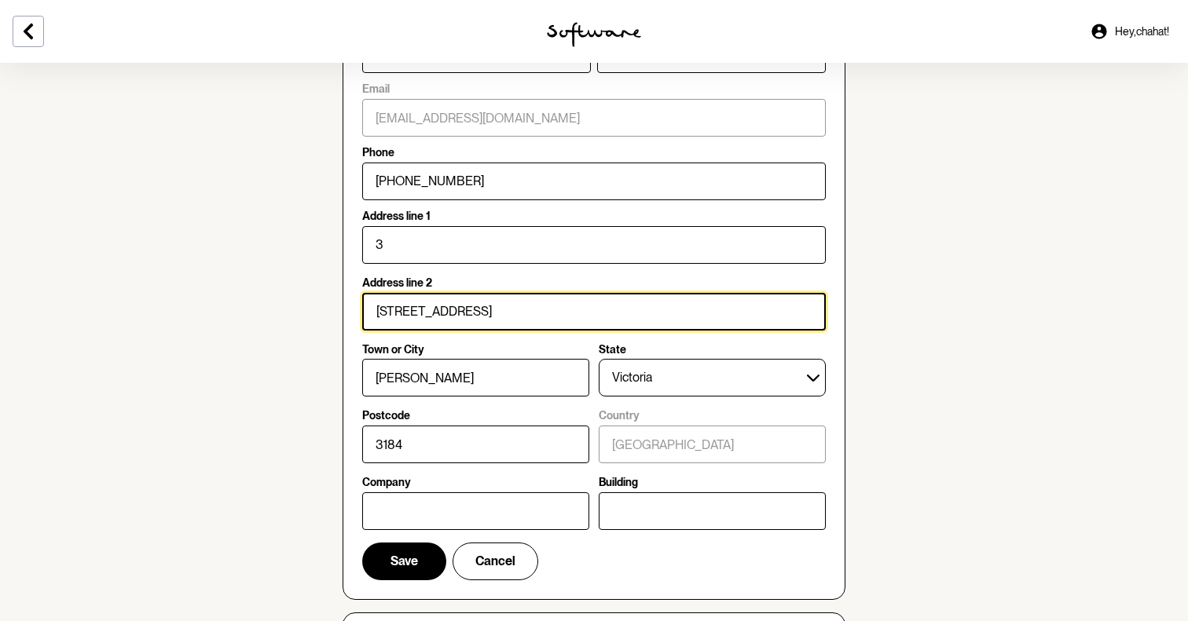
type input "3/82-84 Northcliff road, Edithvale"
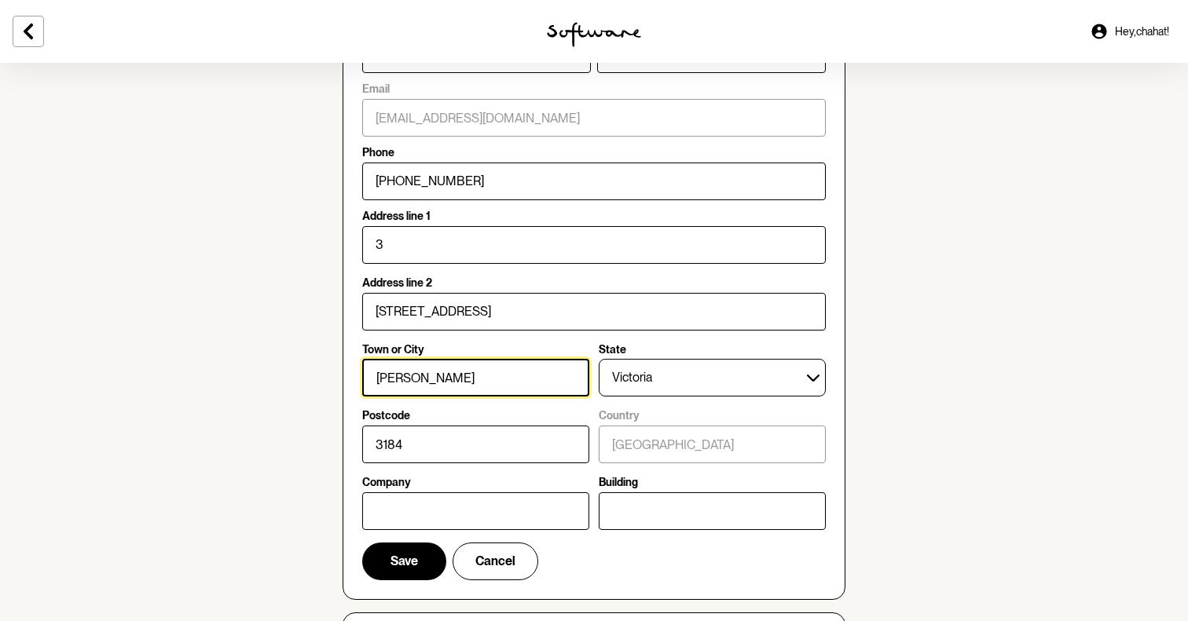
click at [432, 379] on input "Elwood" at bounding box center [475, 378] width 227 height 38
type input "Edithvale"
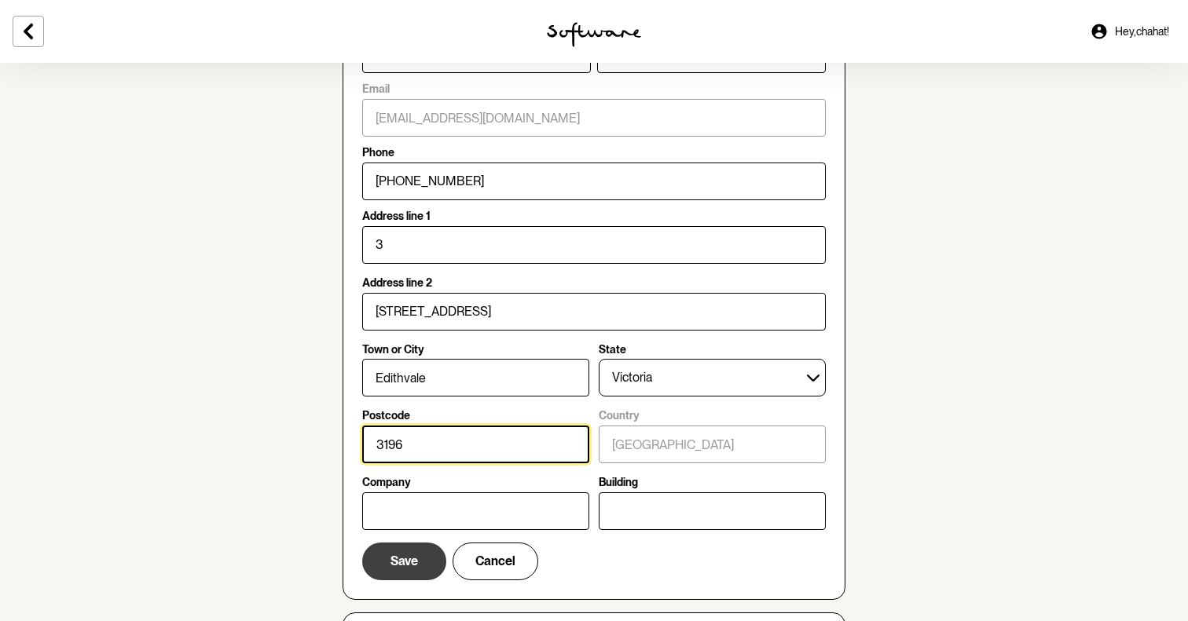
type input "3196"
click at [415, 562] on span "Save" at bounding box center [403, 561] width 27 height 15
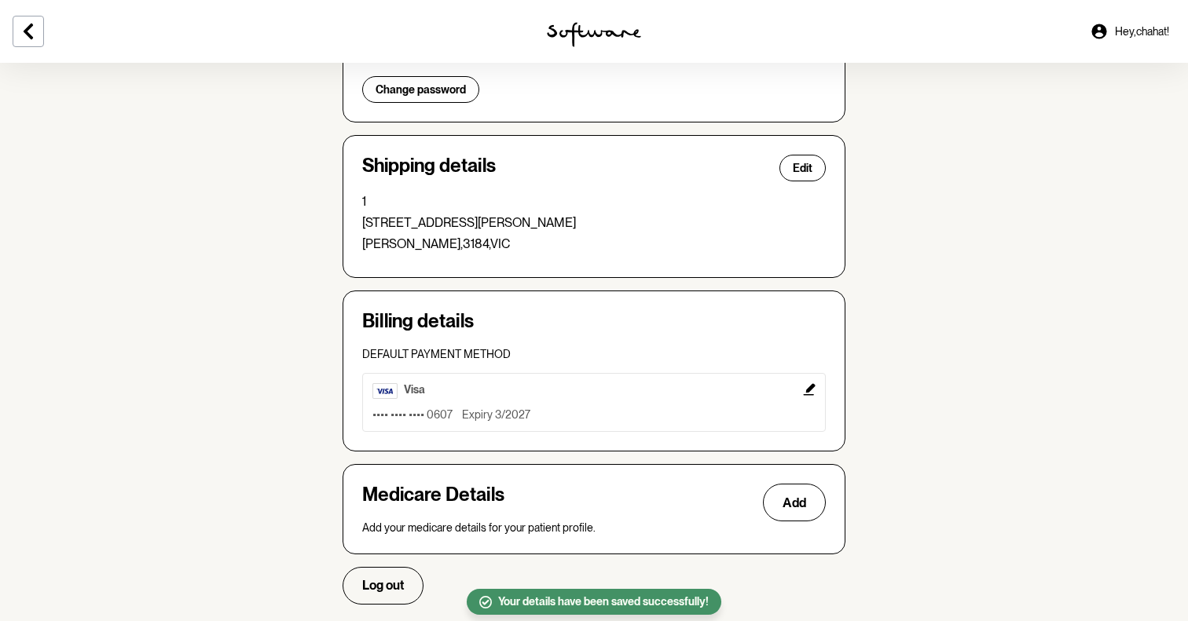
scroll to position [369, 0]
click at [823, 153] on div "Shipping details Edit" at bounding box center [594, 166] width 464 height 27
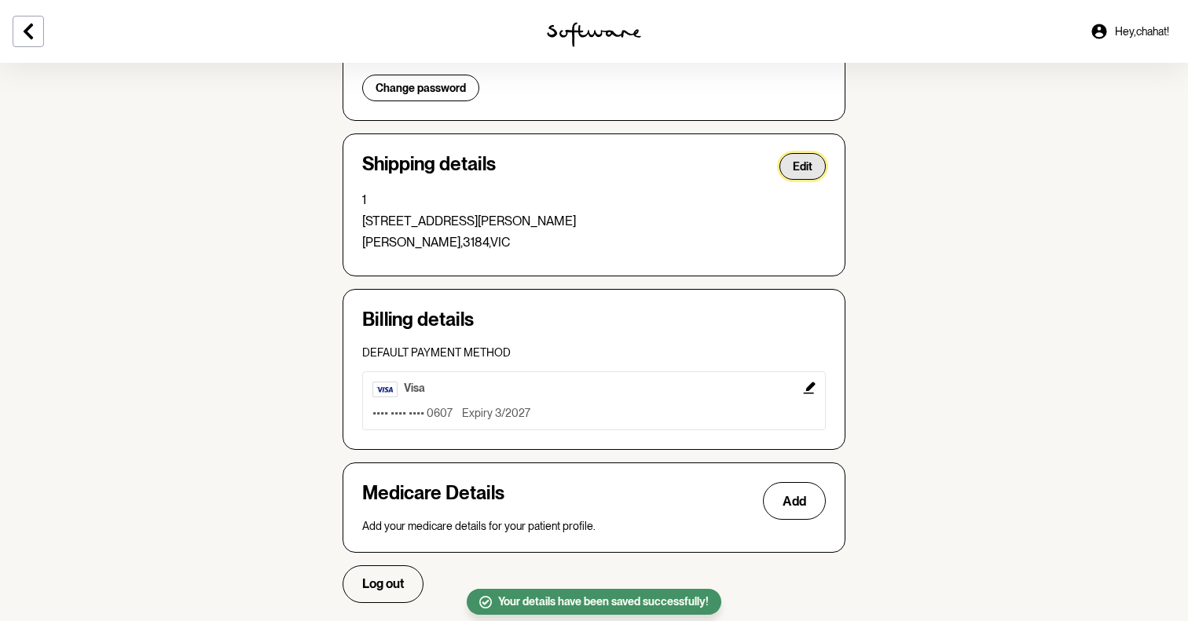
click at [805, 167] on span "Edit" at bounding box center [803, 166] width 20 height 13
select select "VIC"
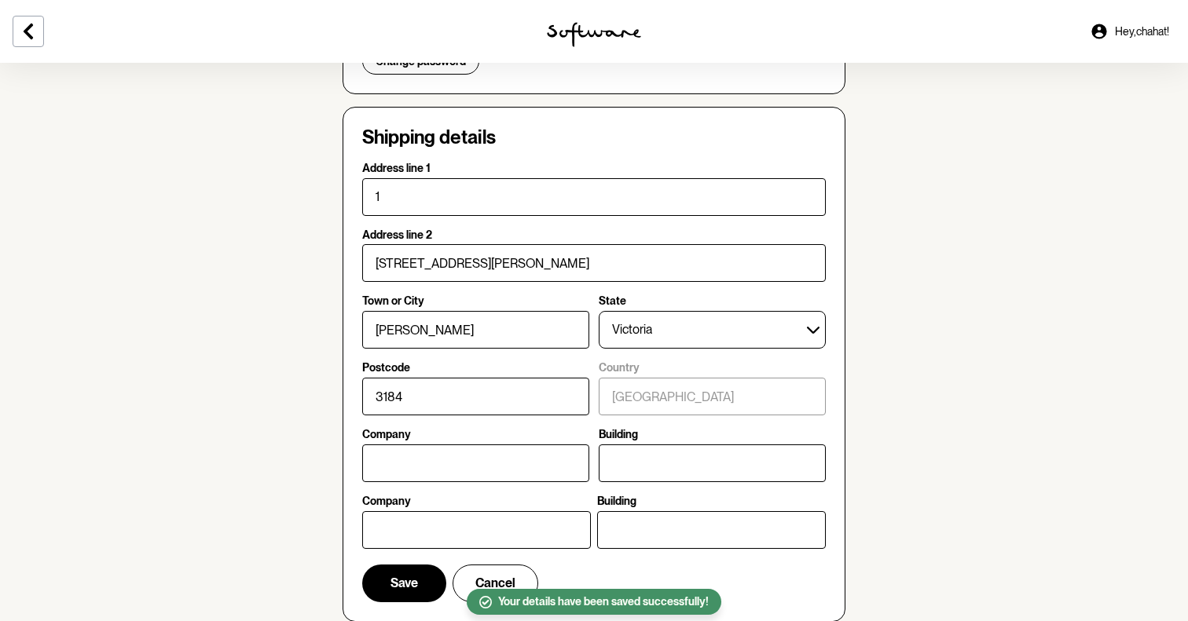
scroll to position [401, 0]
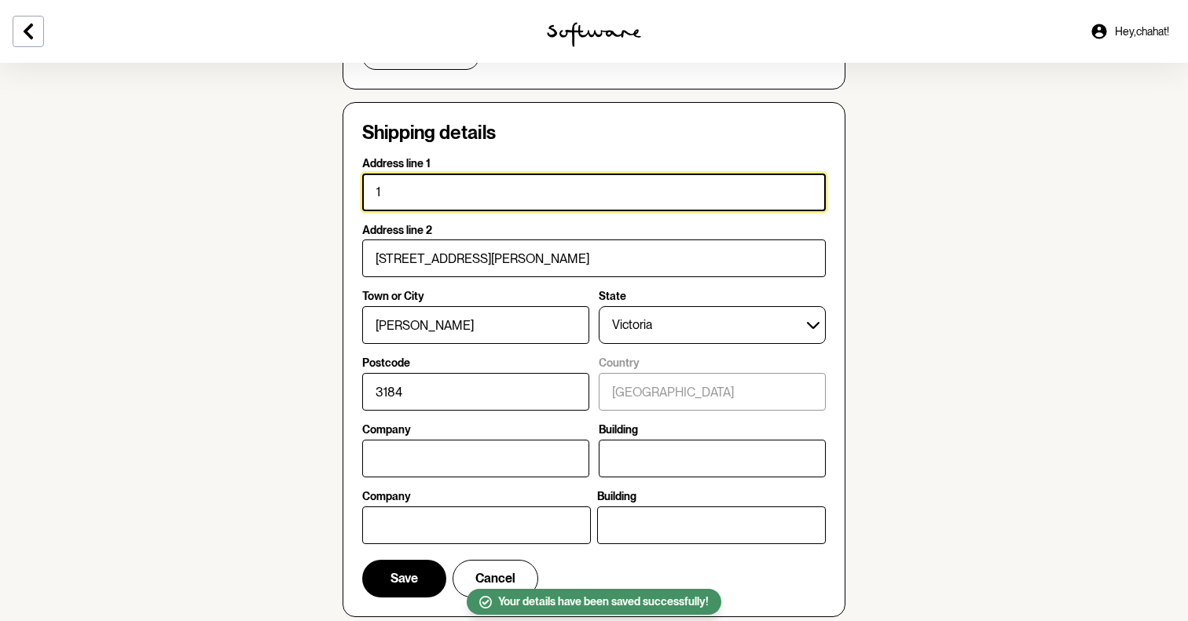
click at [427, 196] on input "1" at bounding box center [594, 193] width 464 height 38
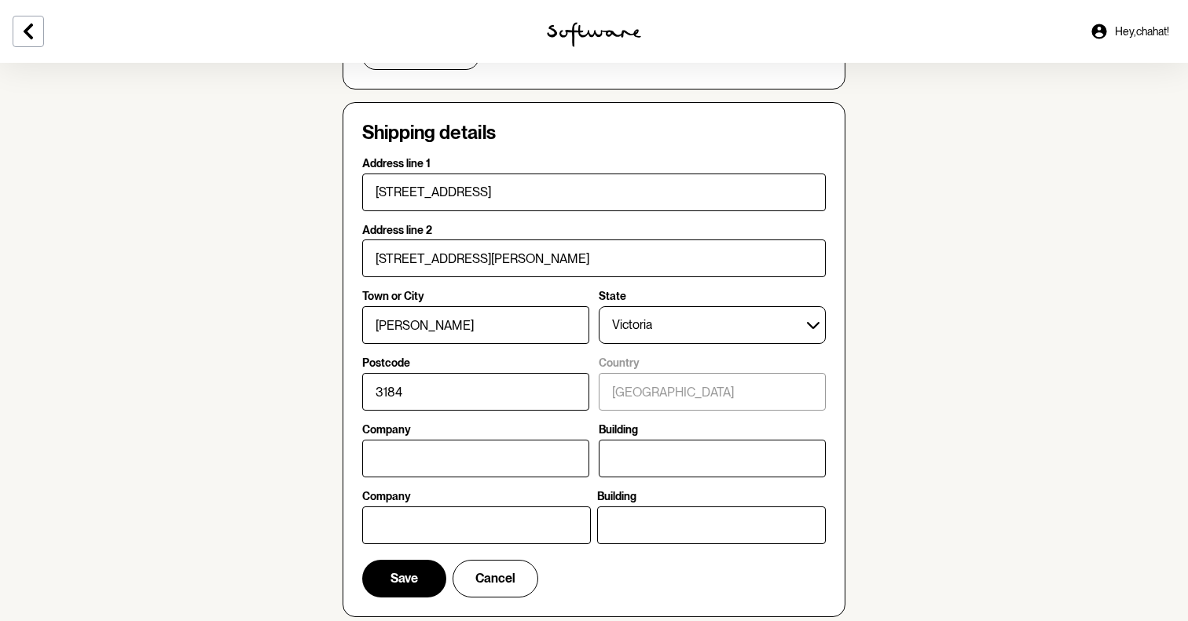
type input "82-84 Northcliffe Road"
type input "Edithvale"
type input "3196"
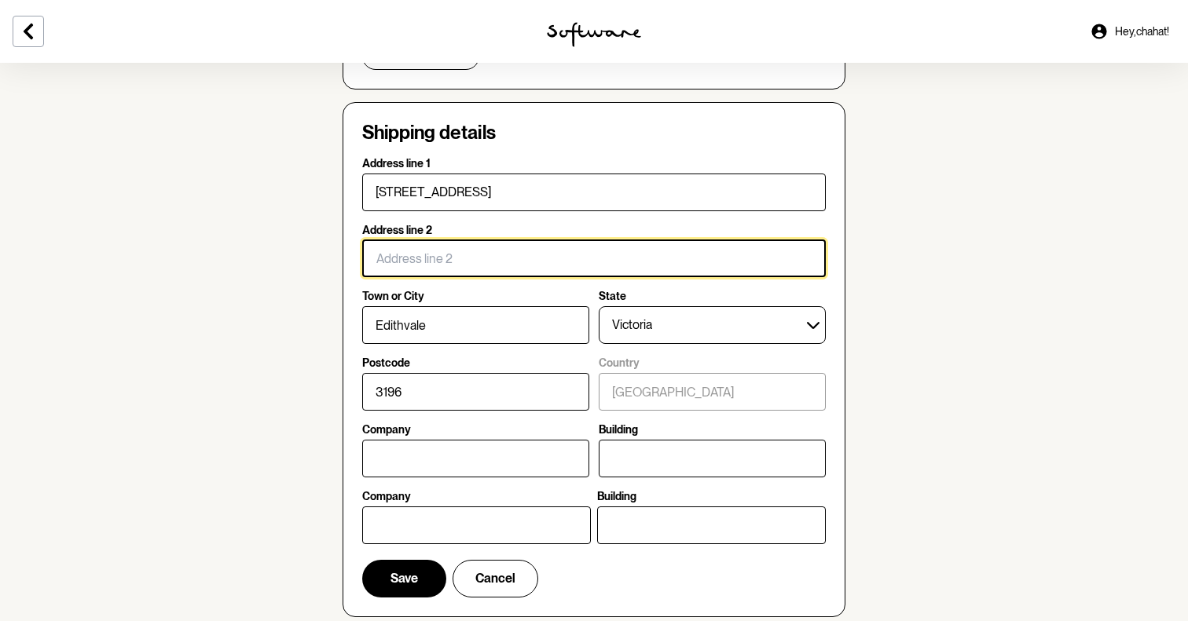
click at [424, 271] on input "Address line 2" at bounding box center [594, 259] width 464 height 38
type input "unit 3"
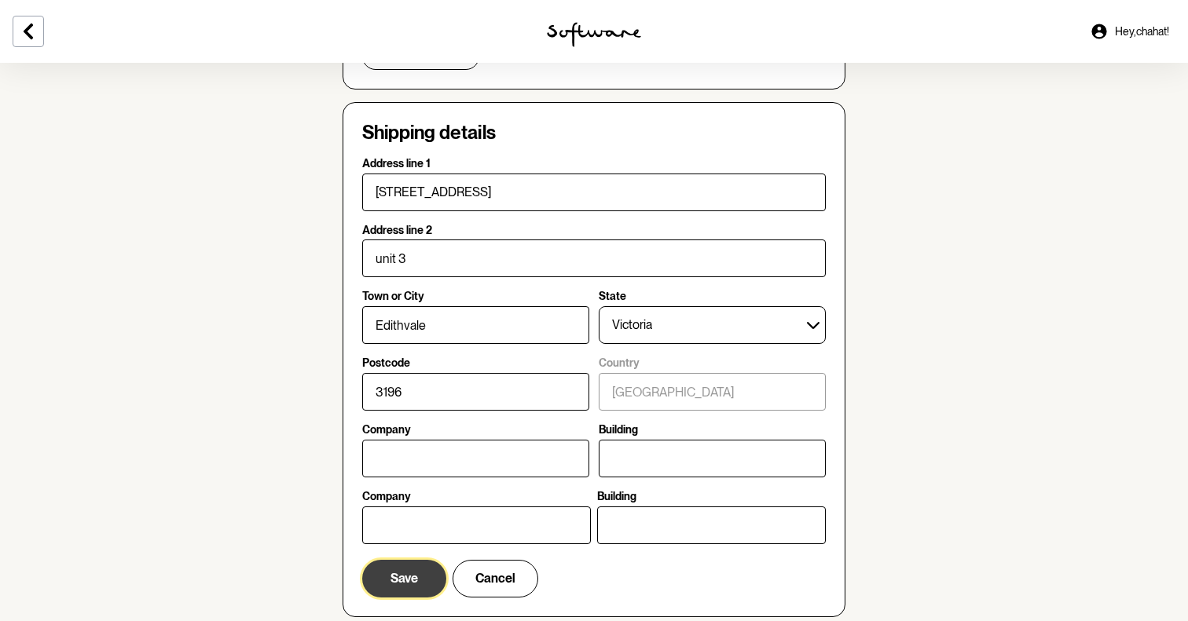
click at [419, 576] on button "Save" at bounding box center [404, 579] width 84 height 38
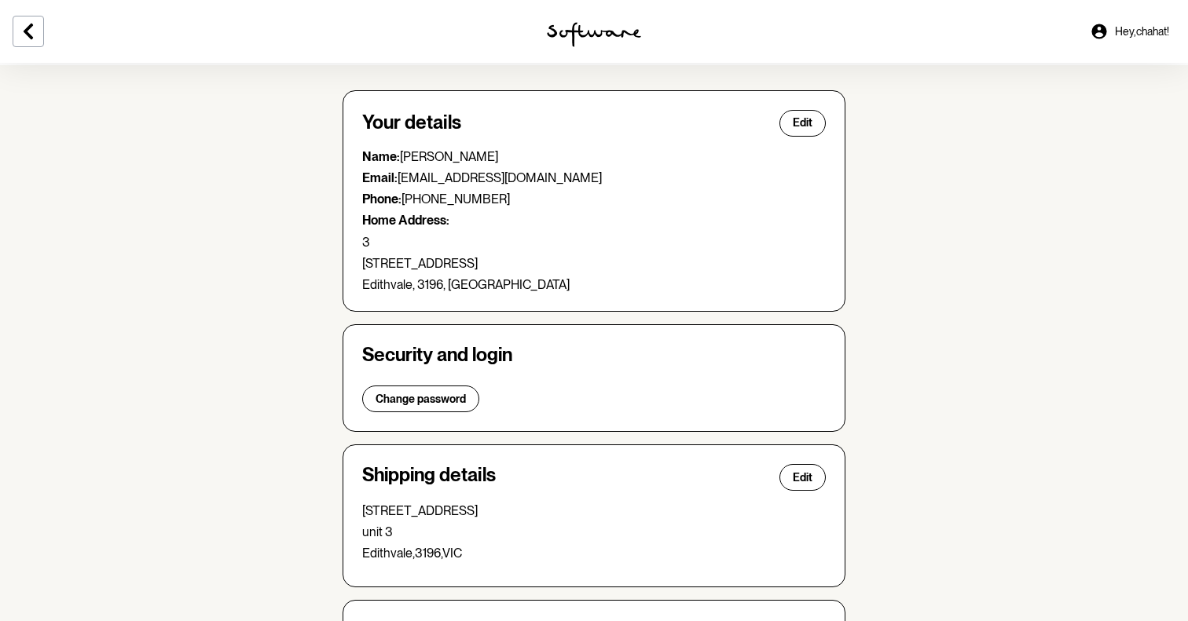
scroll to position [0, 0]
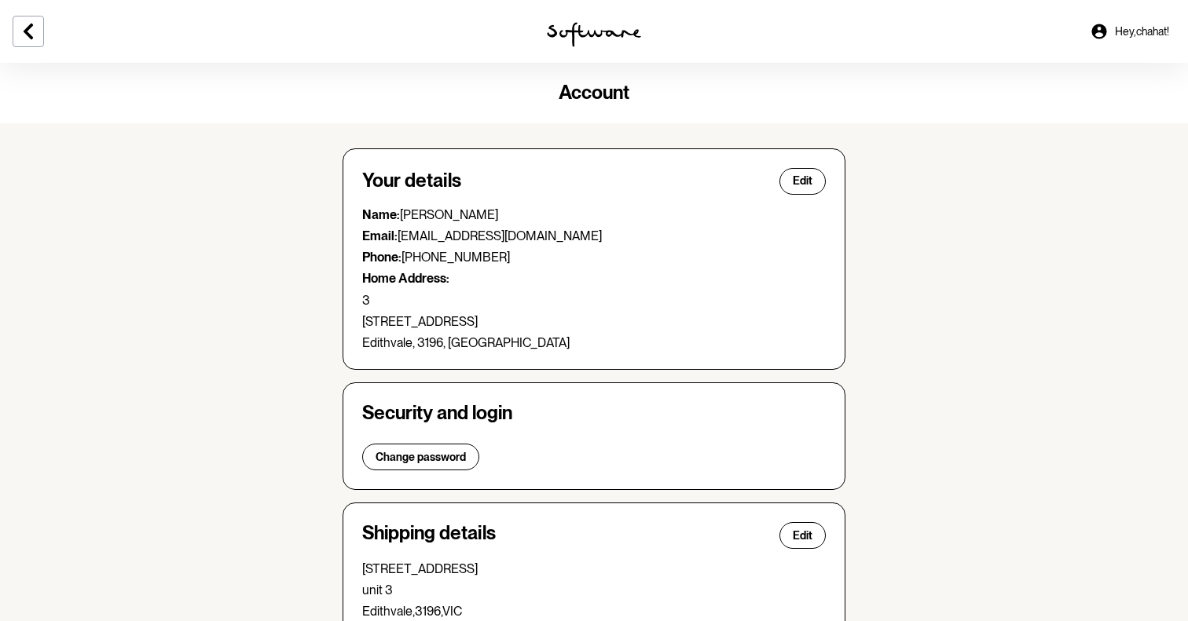
click at [580, 38] on img at bounding box center [594, 34] width 94 height 25
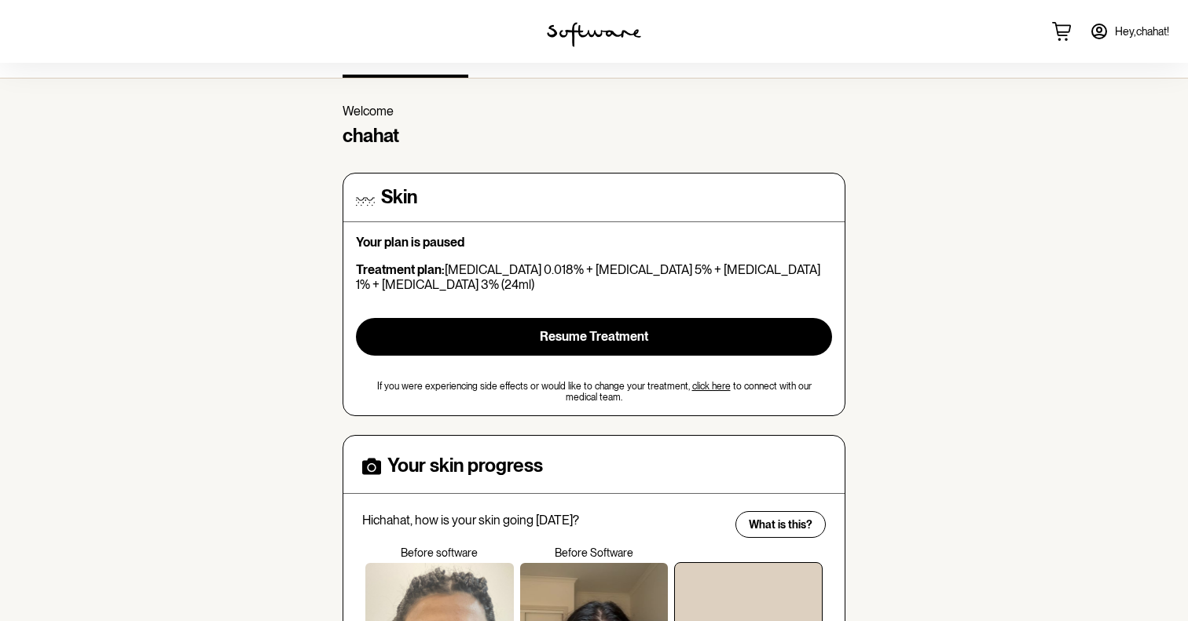
scroll to position [45, 0]
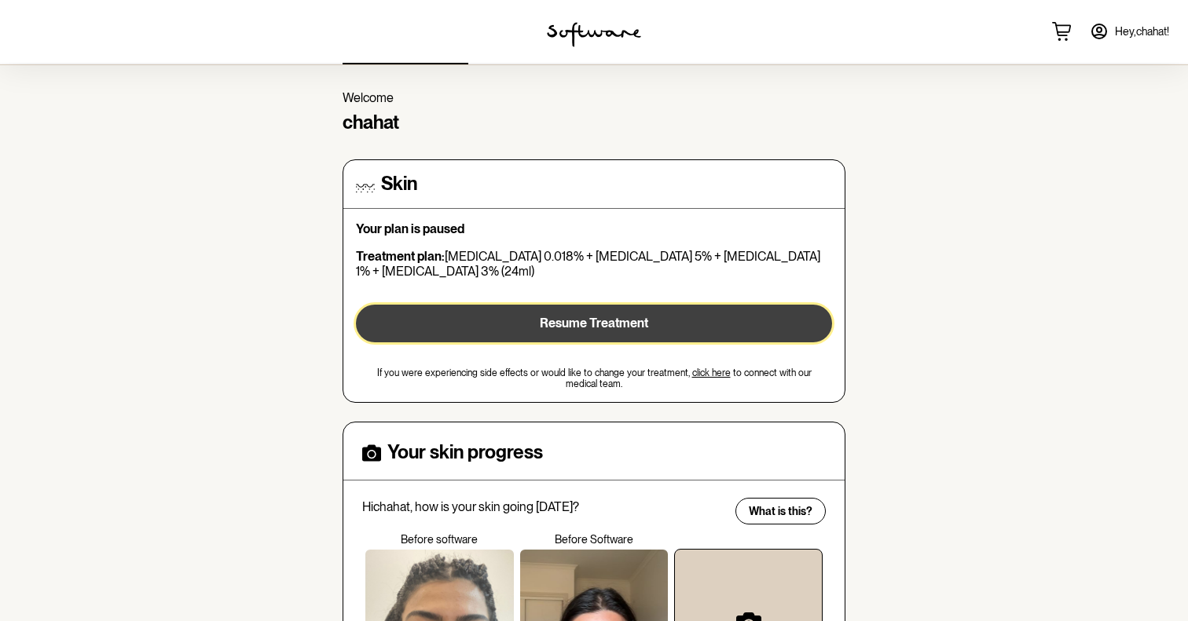
click at [574, 317] on span "Resume Treatment" at bounding box center [594, 323] width 108 height 15
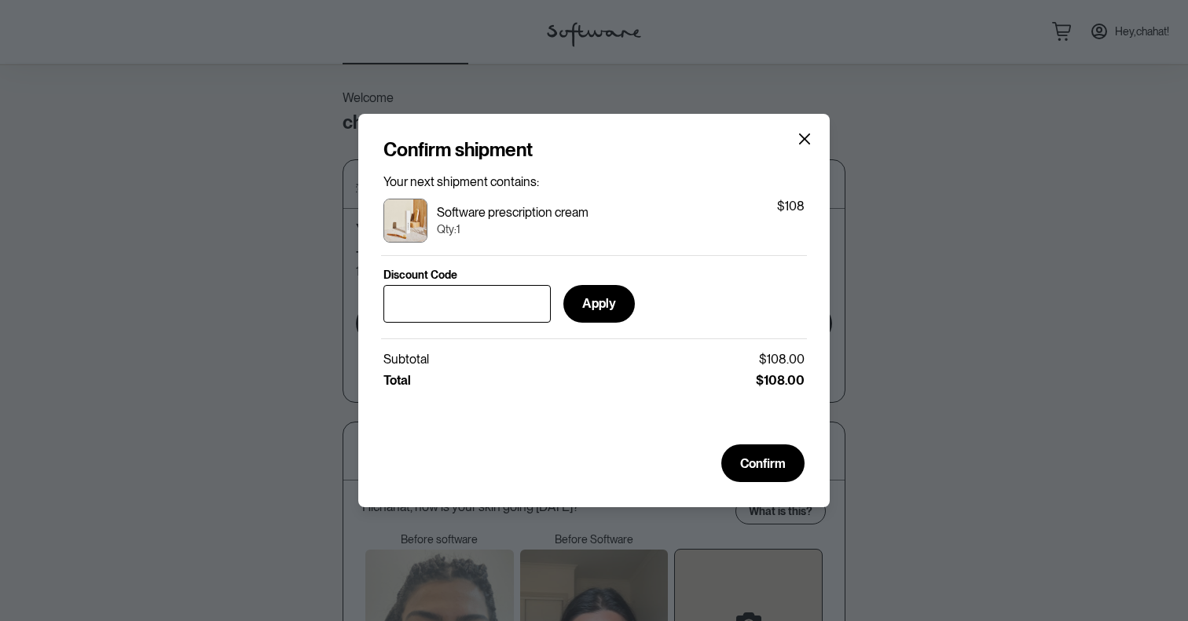
click at [823, 145] on section "Confirm shipment Your next shipment contains: Software prescription cream Qty: …" at bounding box center [593, 311] width 471 height 394
click at [792, 139] on header "Confirm shipment" at bounding box center [593, 150] width 421 height 23
click at [798, 138] on icon "Close" at bounding box center [804, 139] width 13 height 13
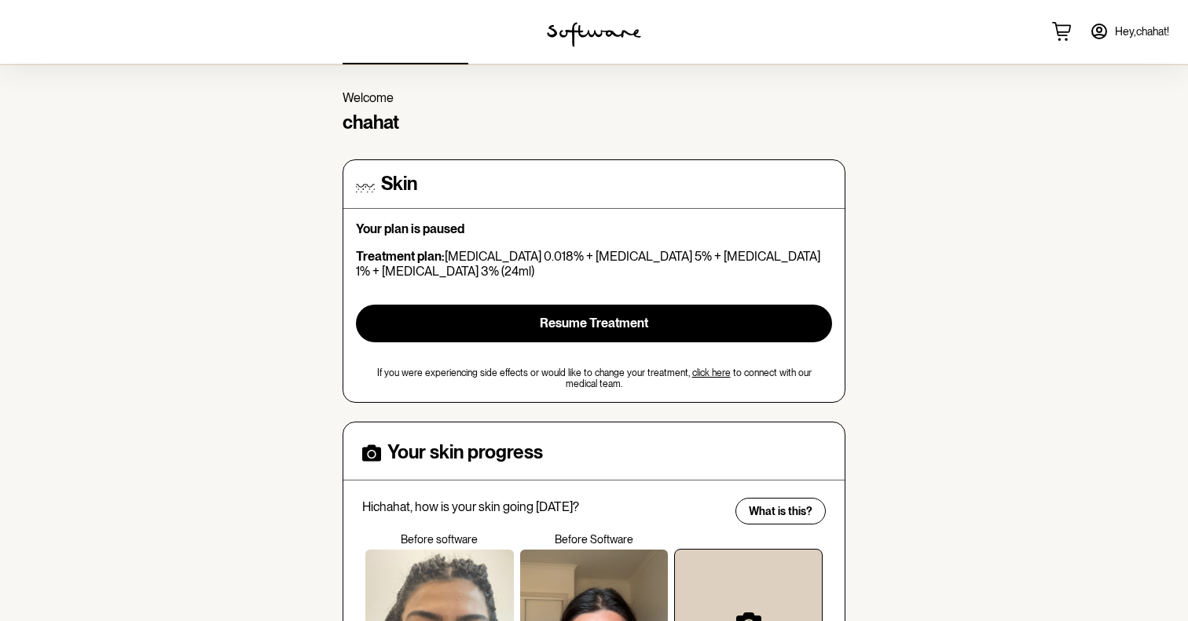
click at [1126, 25] on span "Hey, chahat !" at bounding box center [1142, 31] width 54 height 13
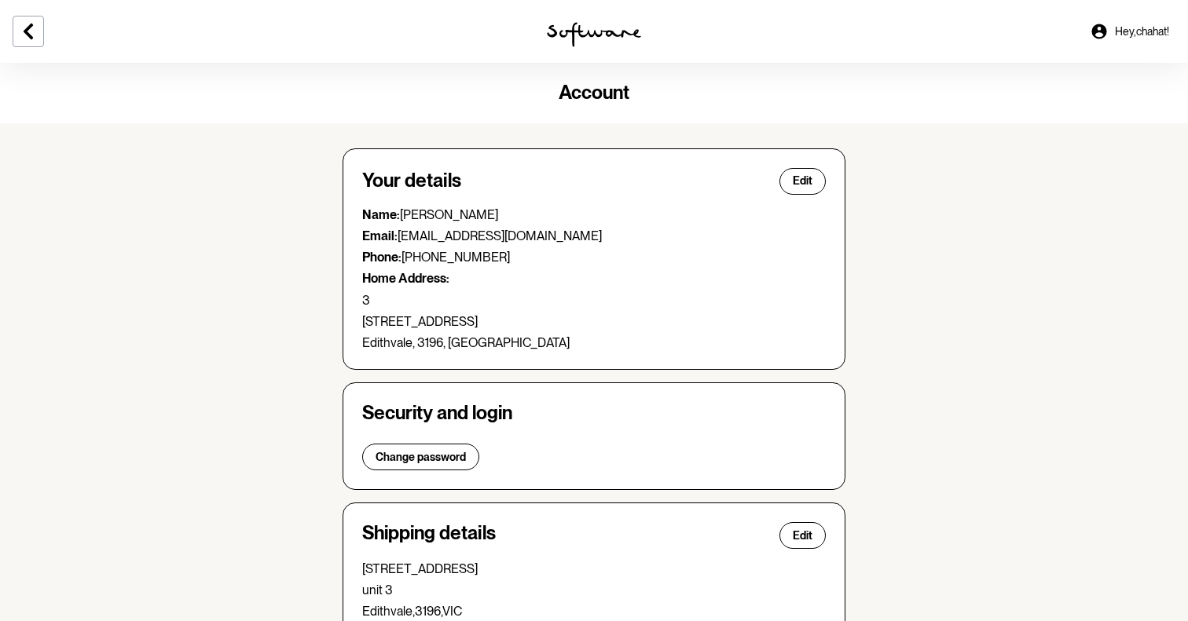
click at [1115, 27] on span "Hey, chahat !" at bounding box center [1142, 31] width 54 height 13
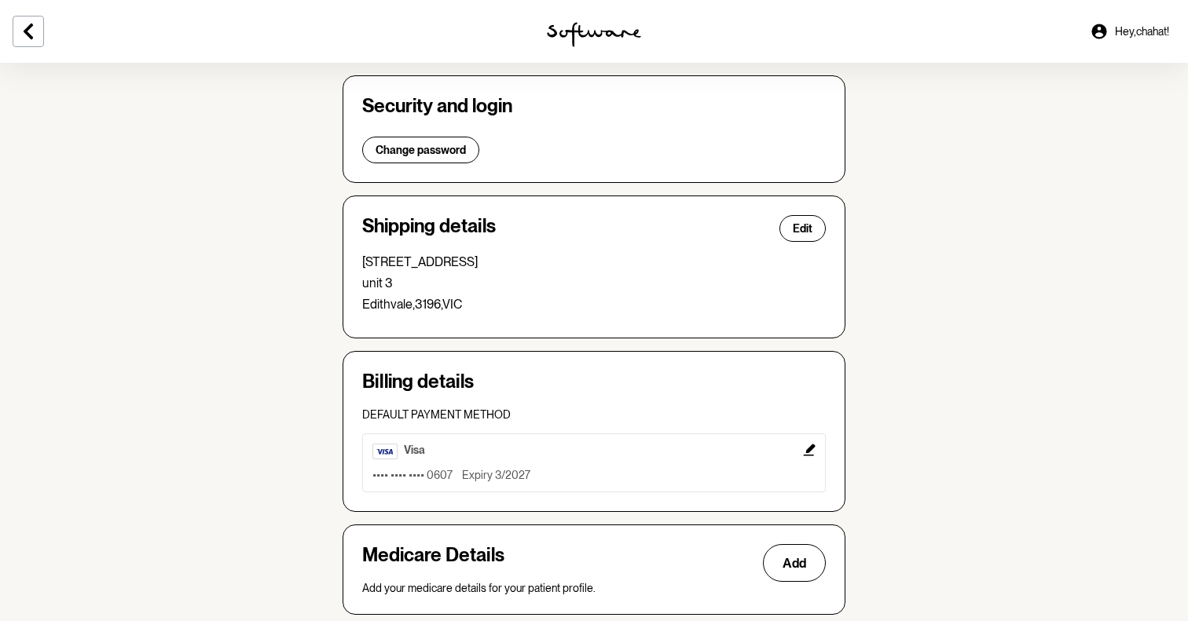
scroll to position [401, 0]
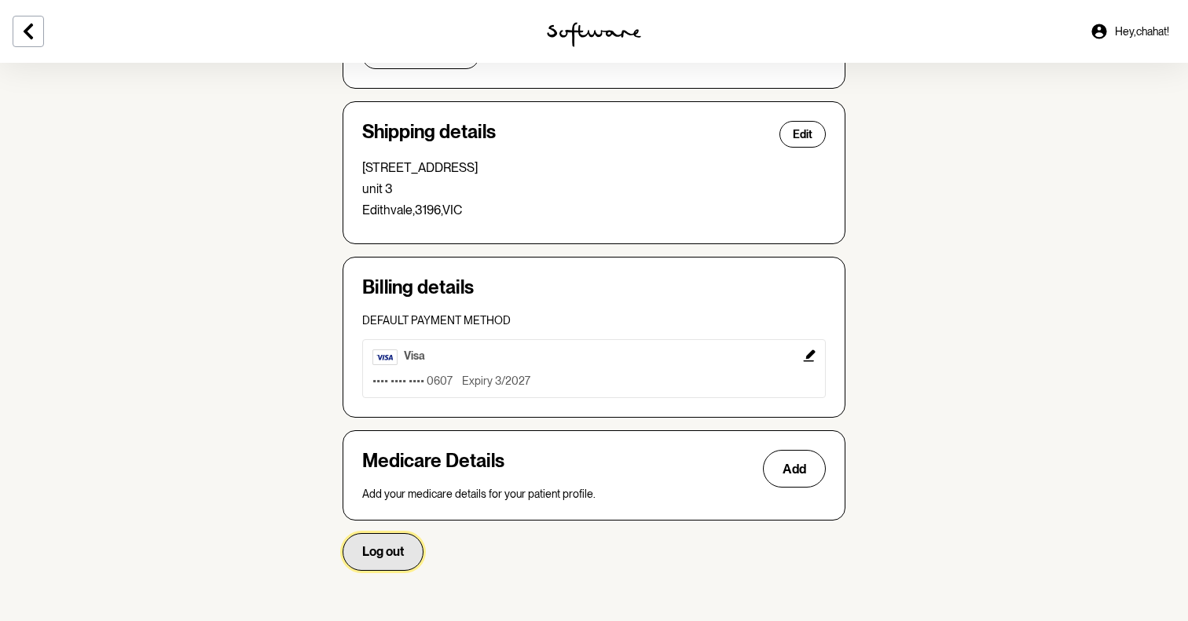
click at [383, 565] on button "Log out" at bounding box center [383, 552] width 81 height 38
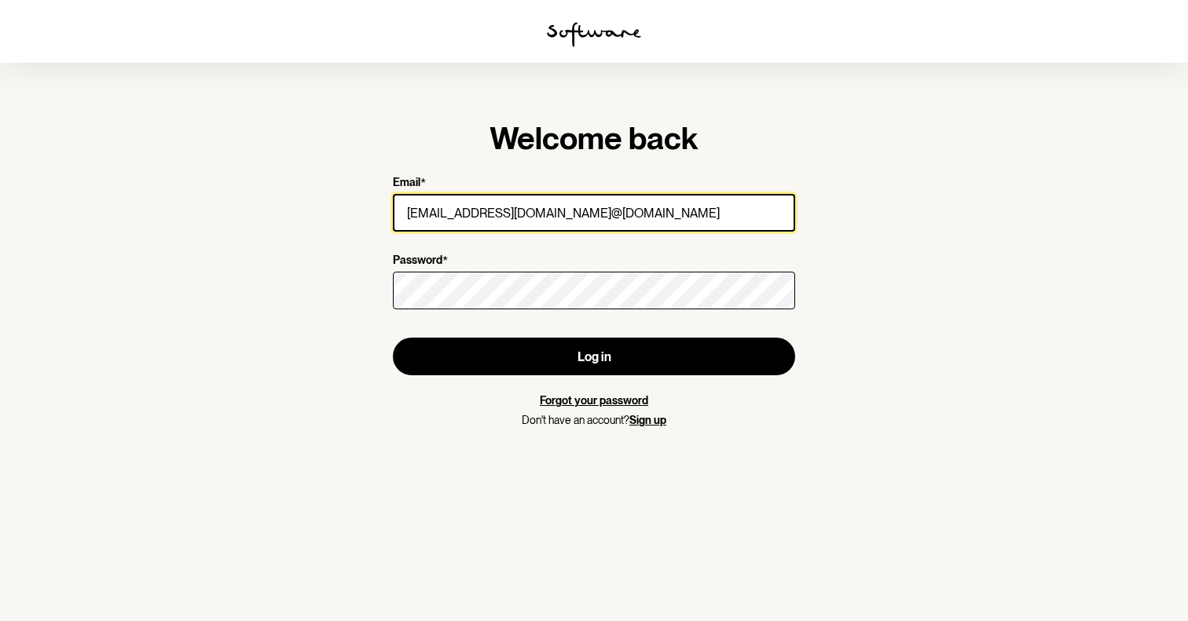
drag, startPoint x: 564, startPoint y: 215, endPoint x: 383, endPoint y: 215, distance: 181.5
click at [383, 215] on div "Welcome back Email * zorasadana@gmail.conanandswaroop.au@gmail.com Password * L…" at bounding box center [594, 273] width 453 height 358
type input "anandswaroop.au@gmail.com"
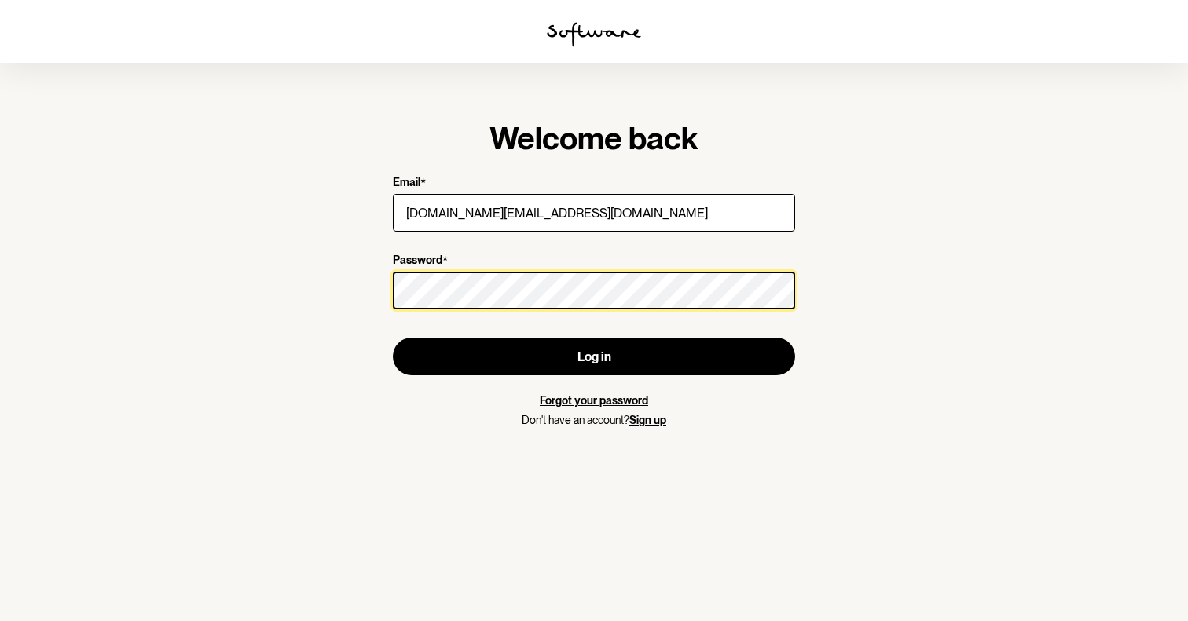
click at [393, 338] on button "Log in" at bounding box center [594, 357] width 402 height 38
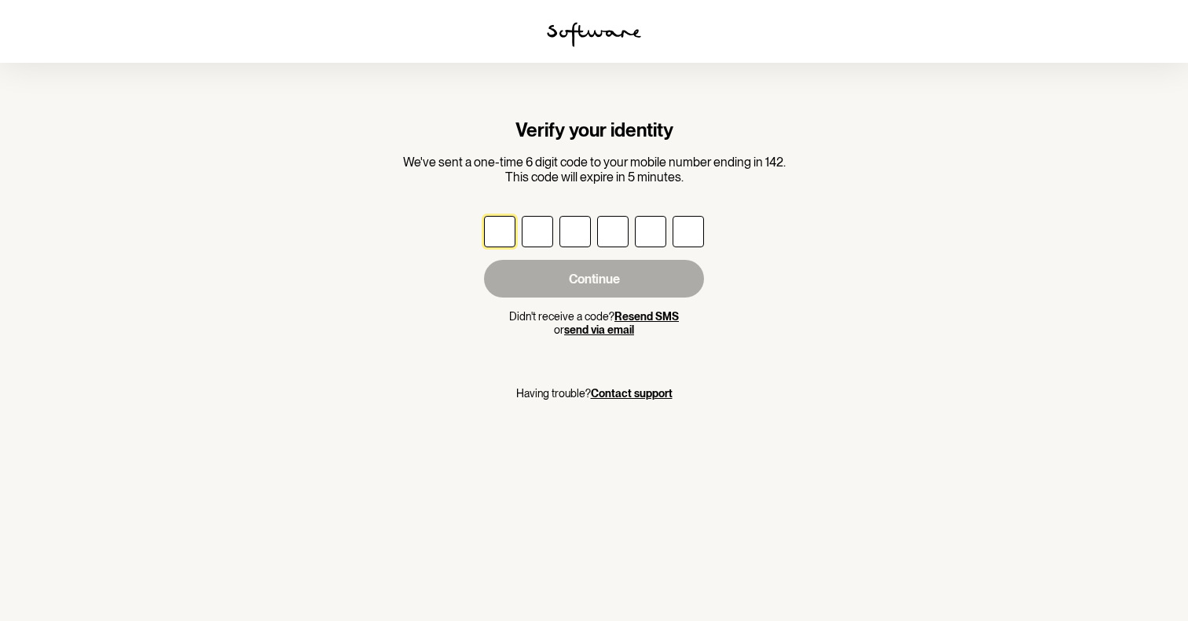
type input "6"
type input "4"
type input "2"
type input "4"
type input "6"
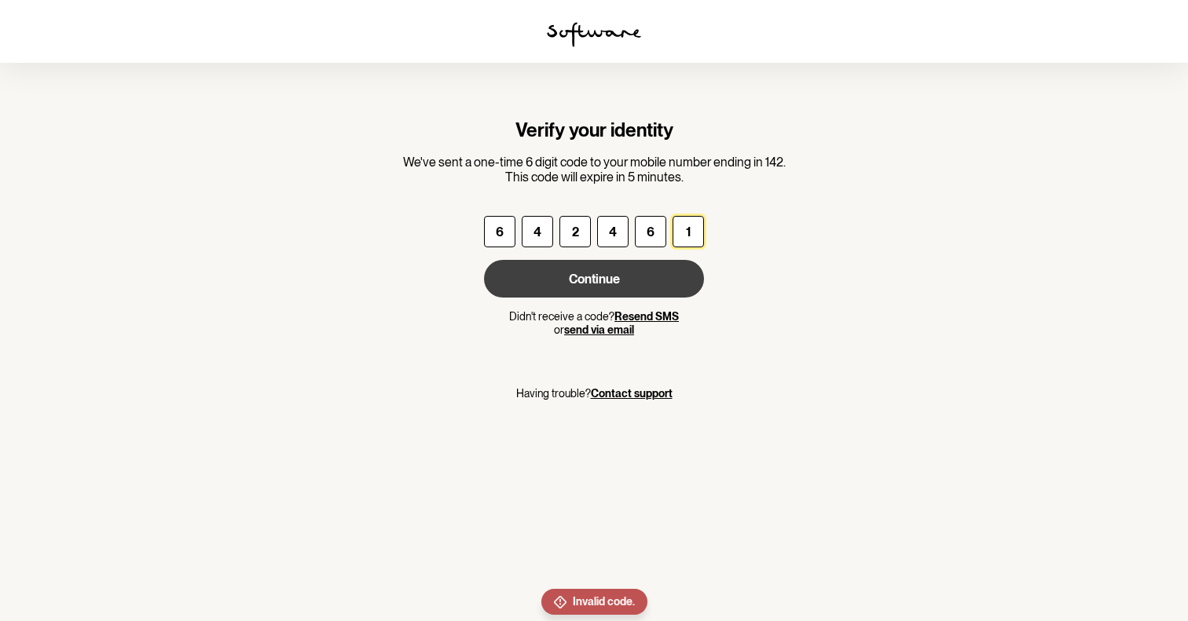
type input "1"
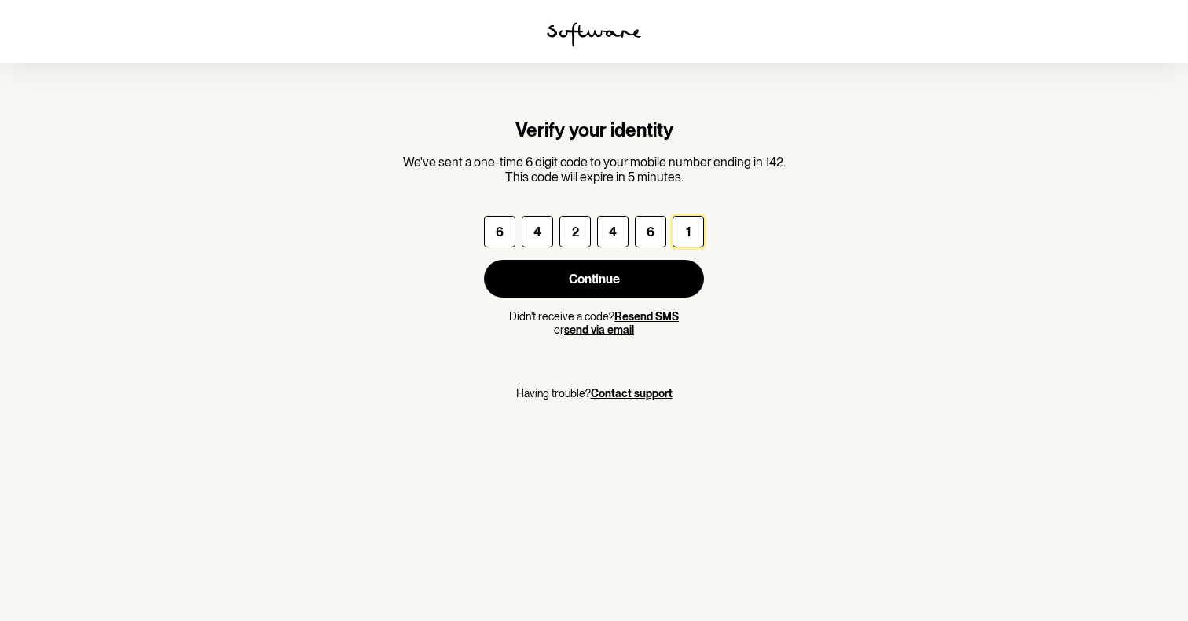
click at [577, 232] on input "2" at bounding box center [574, 231] width 31 height 31
type input "3"
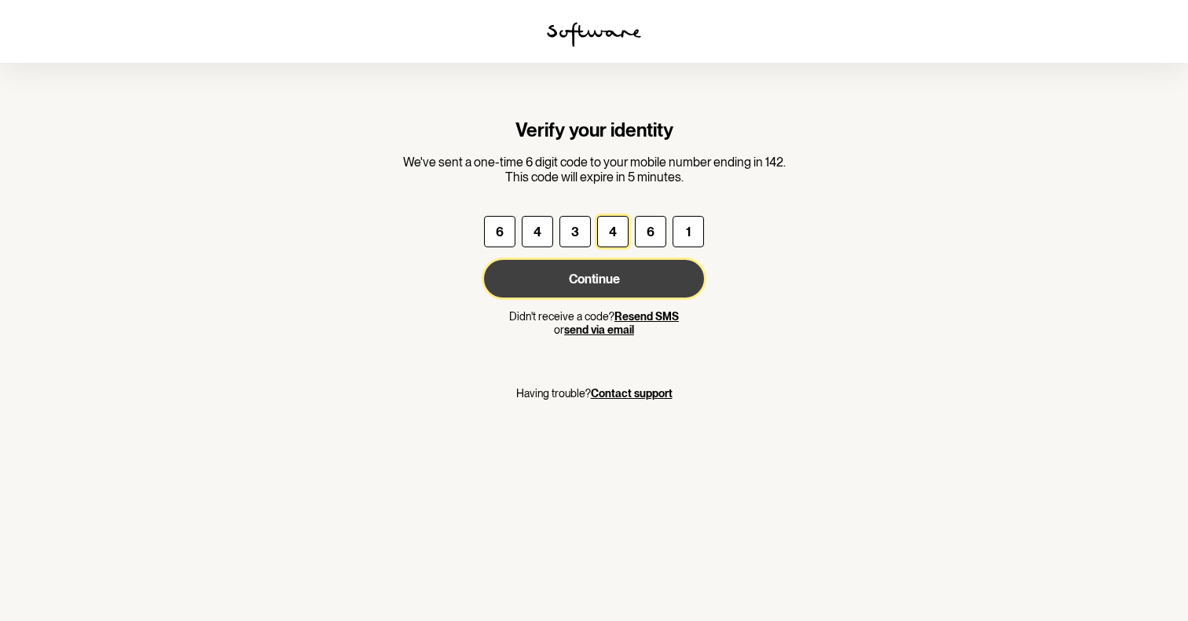
click at [586, 278] on button "Continue" at bounding box center [594, 279] width 220 height 38
